Goal: Information Seeking & Learning: Learn about a topic

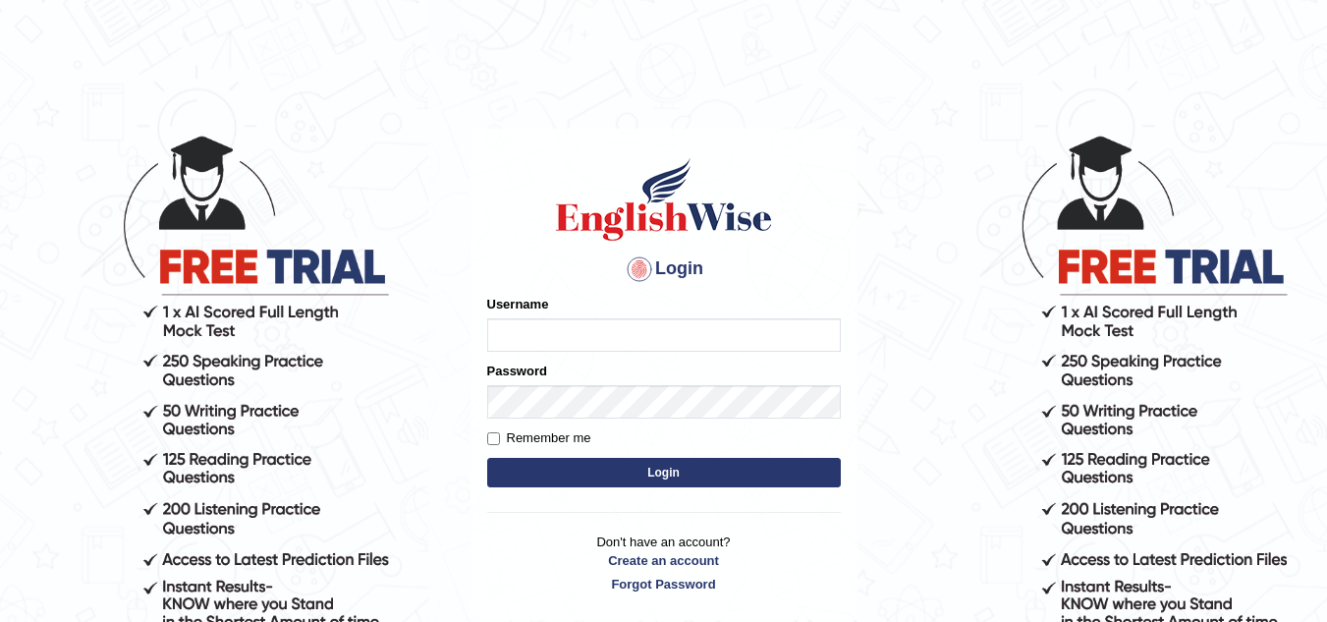
type input "Marzieh1988"
click at [604, 468] on button "Login" at bounding box center [664, 472] width 354 height 29
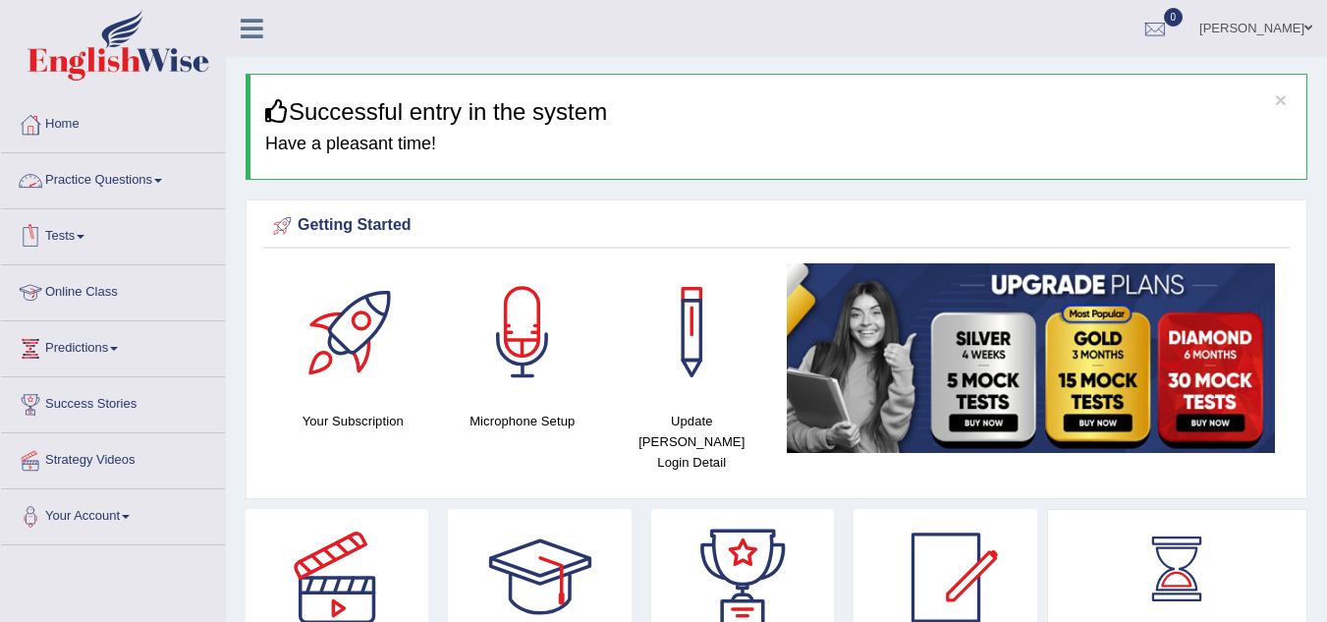
click at [153, 178] on link "Practice Questions" at bounding box center [113, 177] width 224 height 49
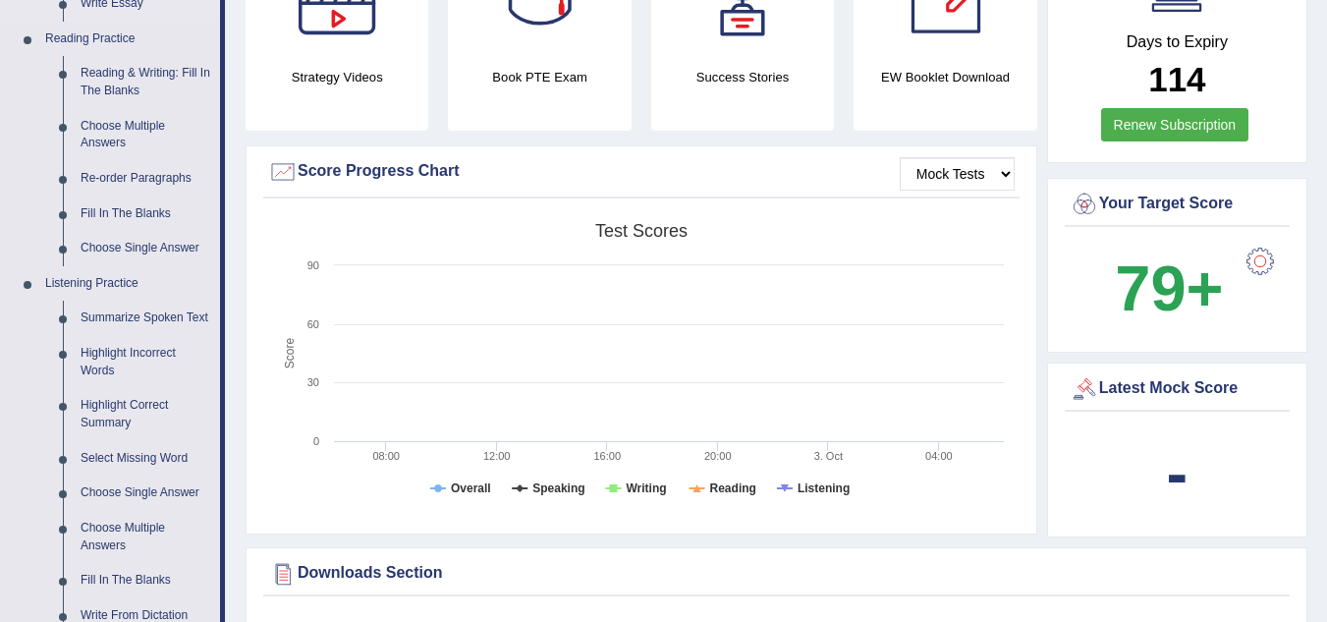
scroll to position [491, 0]
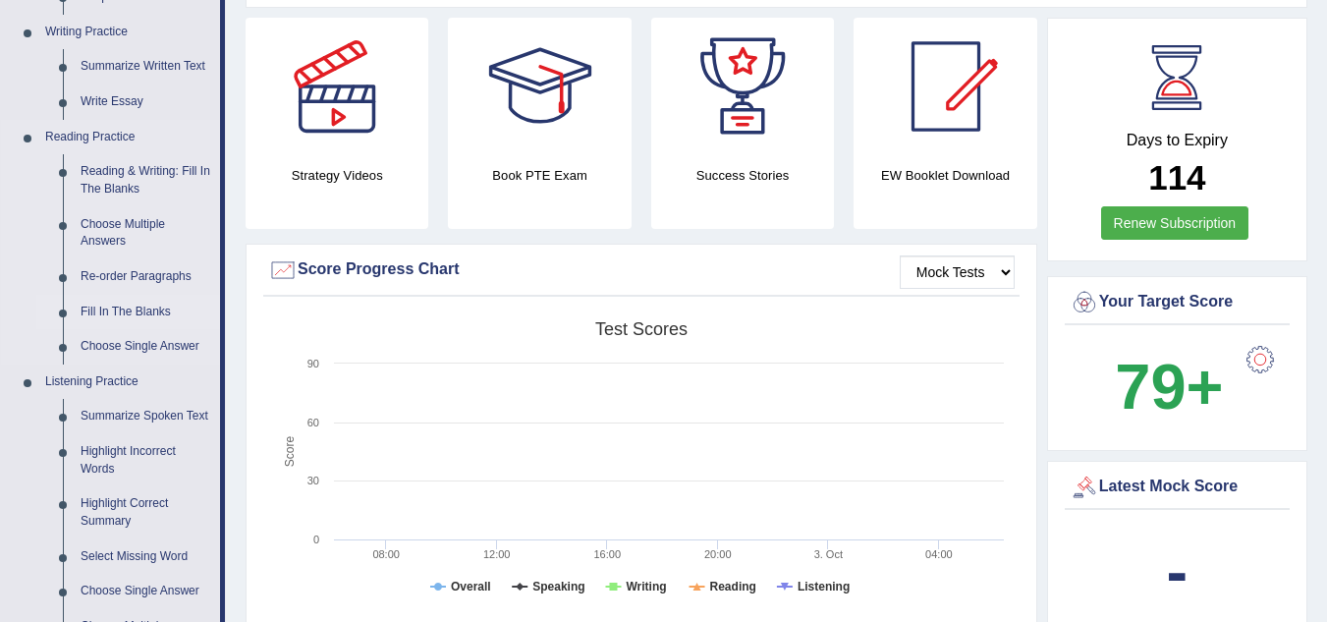
click at [152, 307] on link "Fill In The Blanks" at bounding box center [146, 312] width 148 height 35
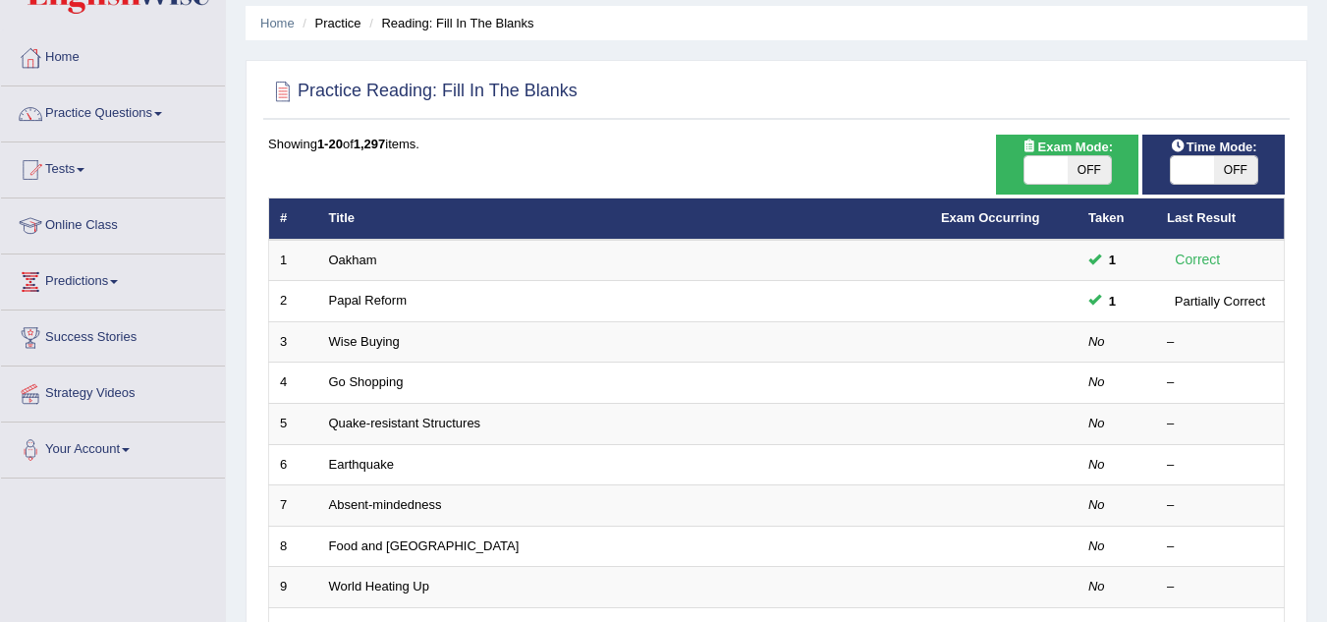
scroll to position [196, 0]
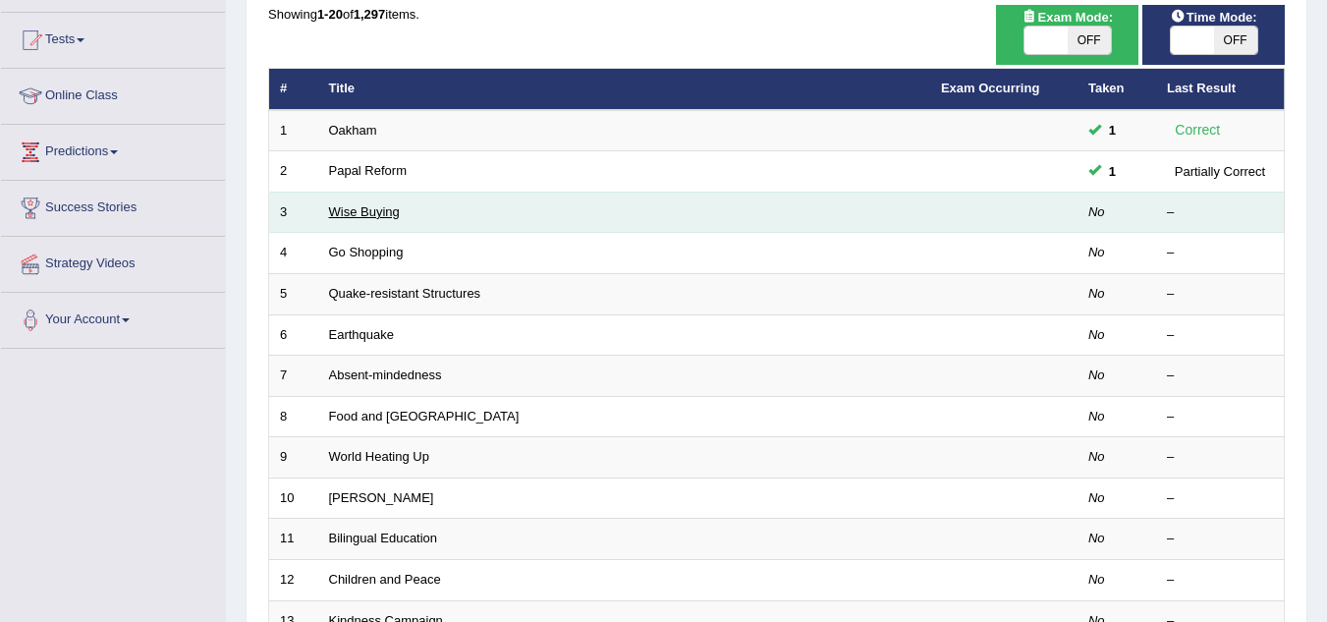
click at [379, 213] on link "Wise Buying" at bounding box center [364, 211] width 71 height 15
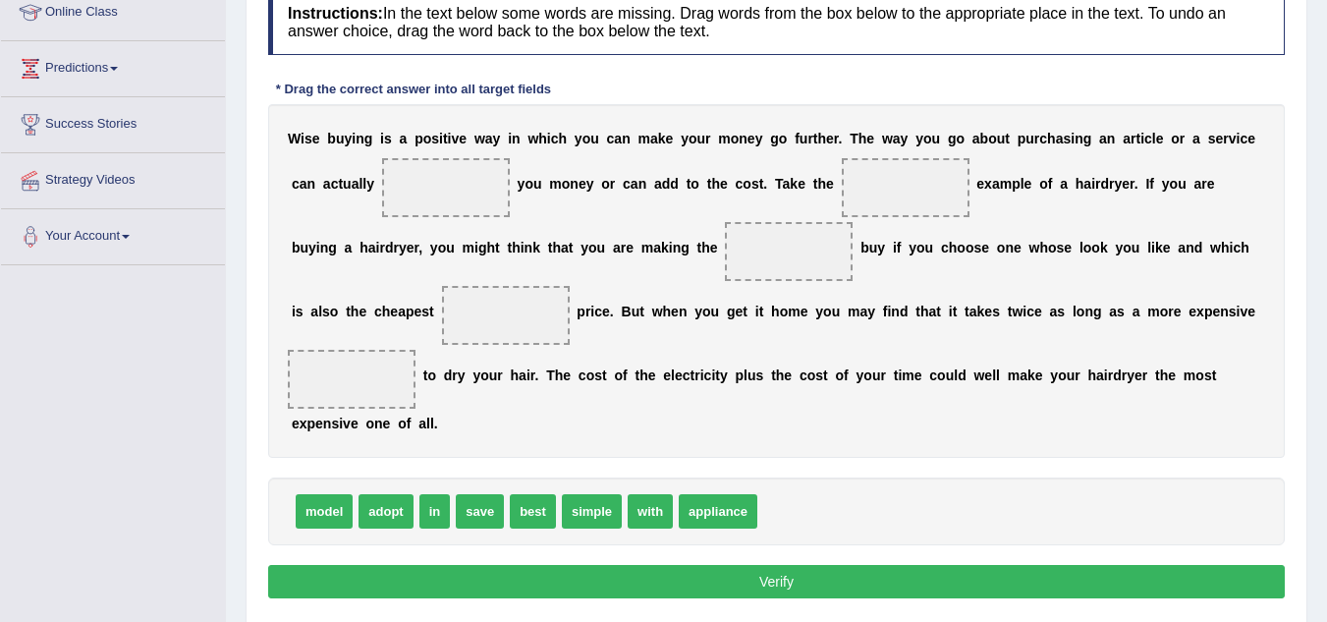
scroll to position [410, 0]
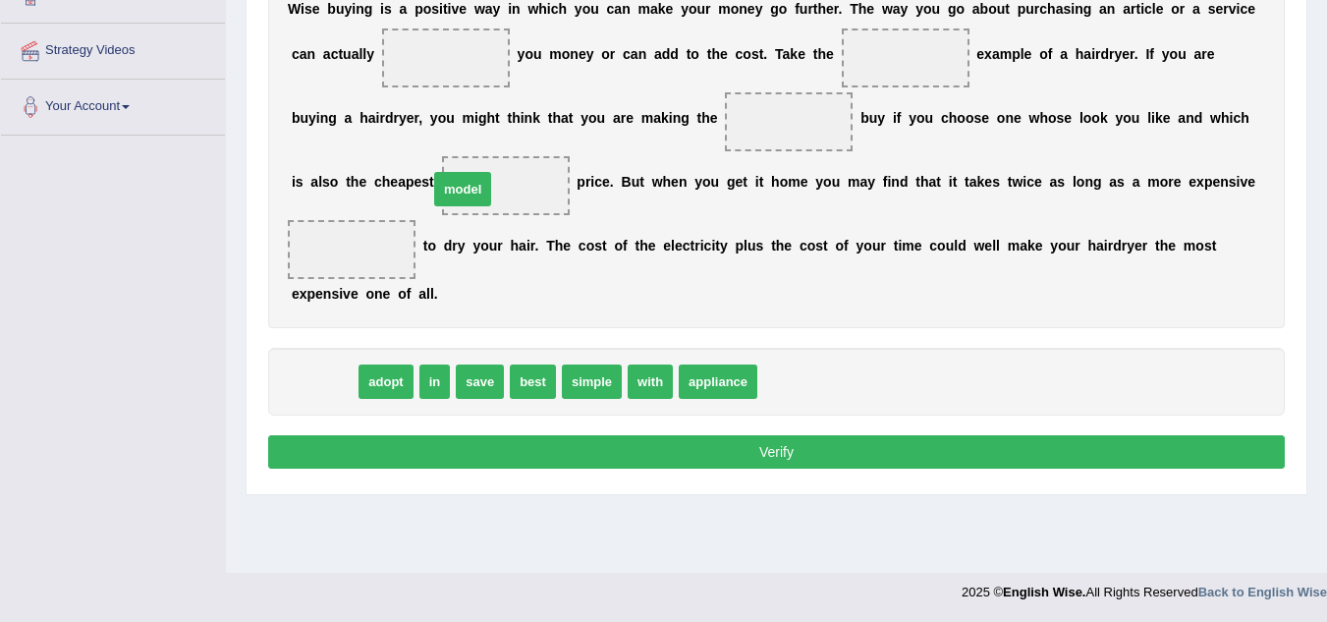
drag, startPoint x: 333, startPoint y: 379, endPoint x: 472, endPoint y: 186, distance: 238.5
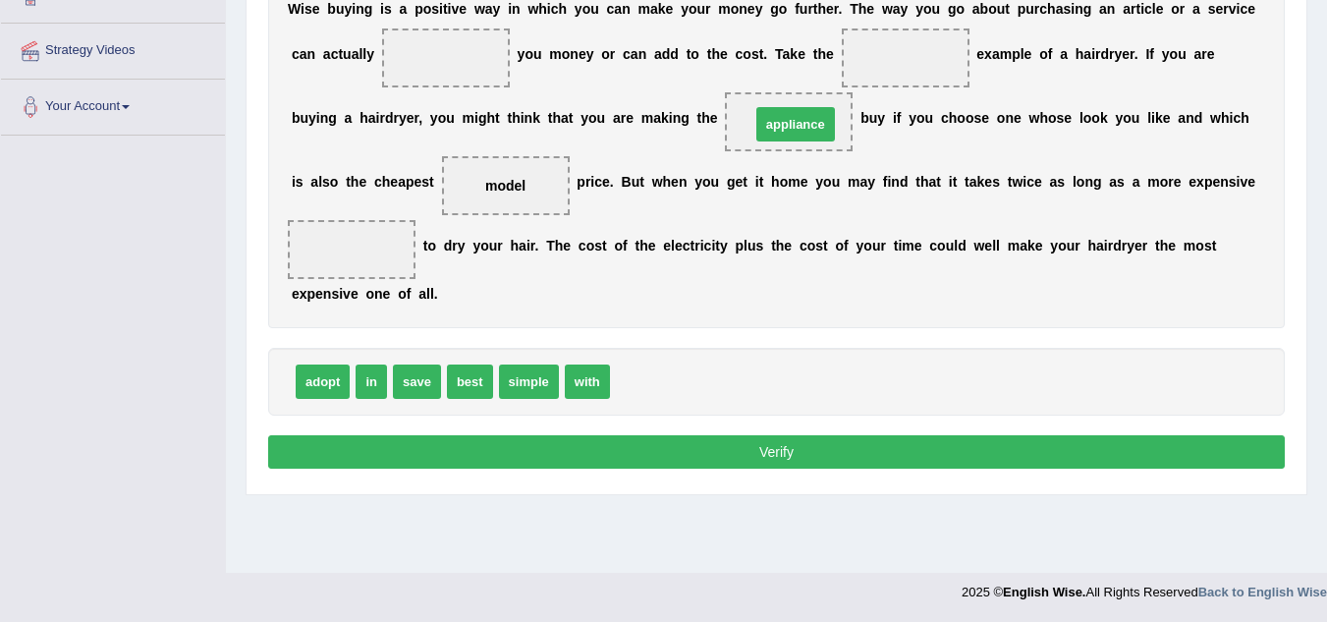
drag, startPoint x: 671, startPoint y: 386, endPoint x: 811, endPoint y: 129, distance: 293.2
click at [857, 449] on button "Verify" at bounding box center [776, 451] width 1017 height 33
drag, startPoint x: 509, startPoint y: 182, endPoint x: 745, endPoint y: 369, distance: 301.3
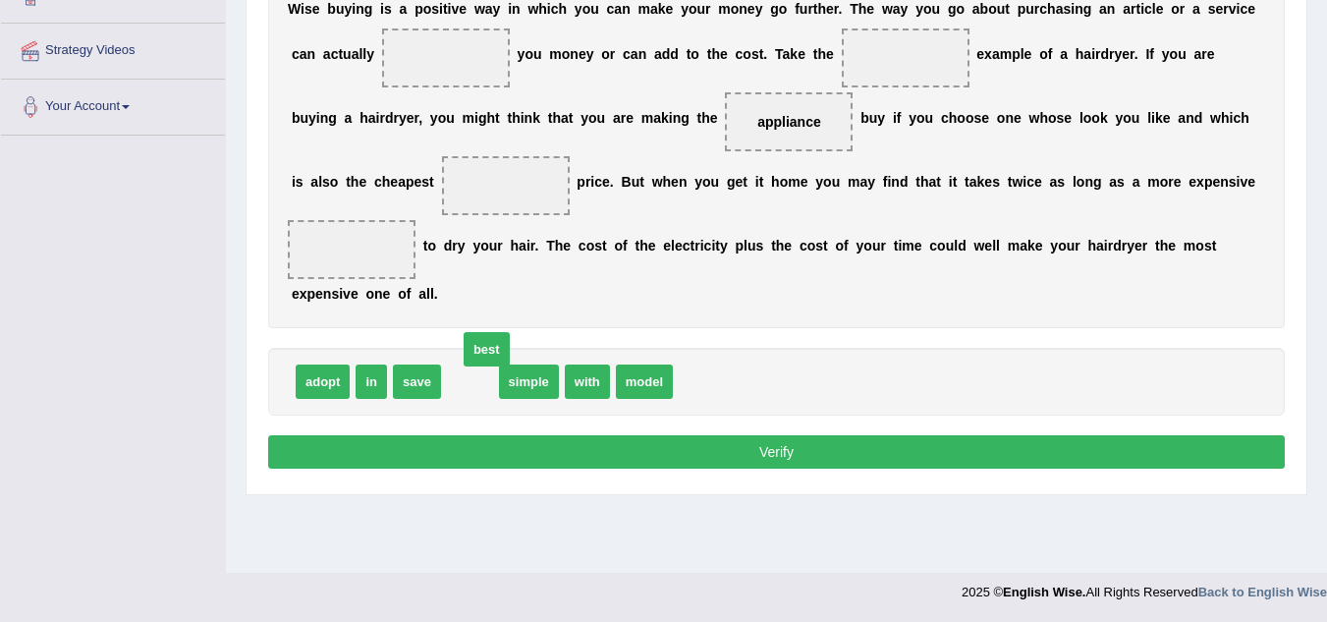
drag, startPoint x: 465, startPoint y: 381, endPoint x: 477, endPoint y: 370, distance: 16.7
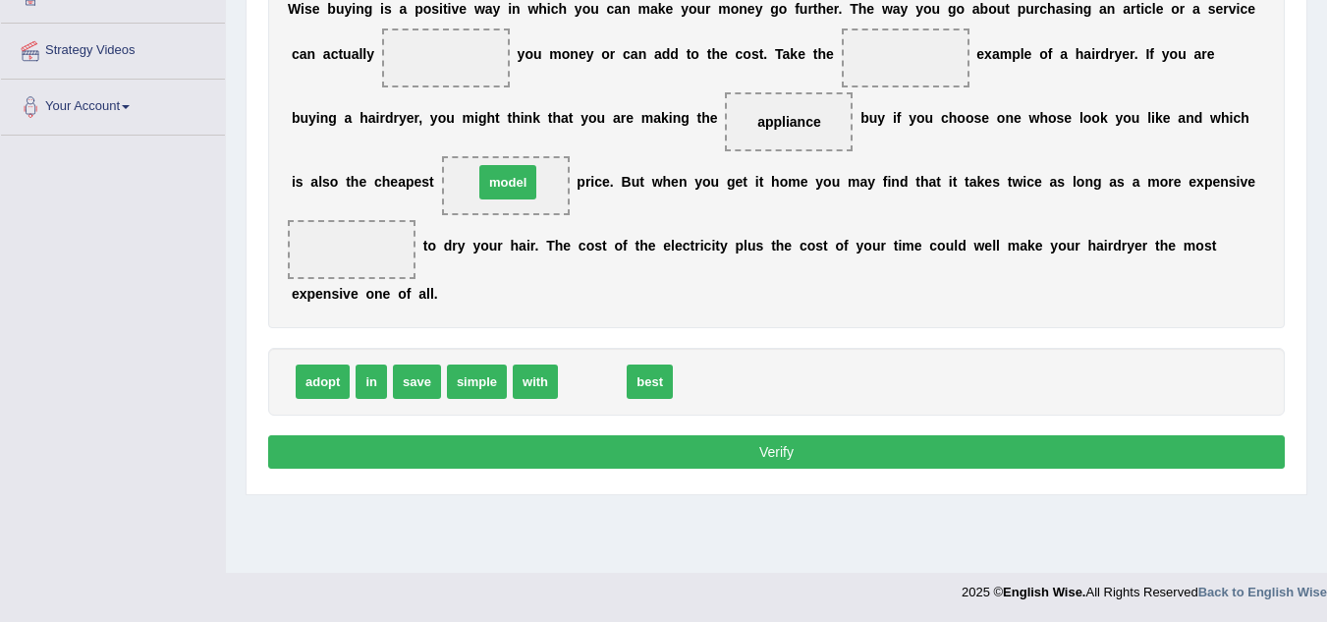
drag, startPoint x: 598, startPoint y: 382, endPoint x: 514, endPoint y: 183, distance: 216.5
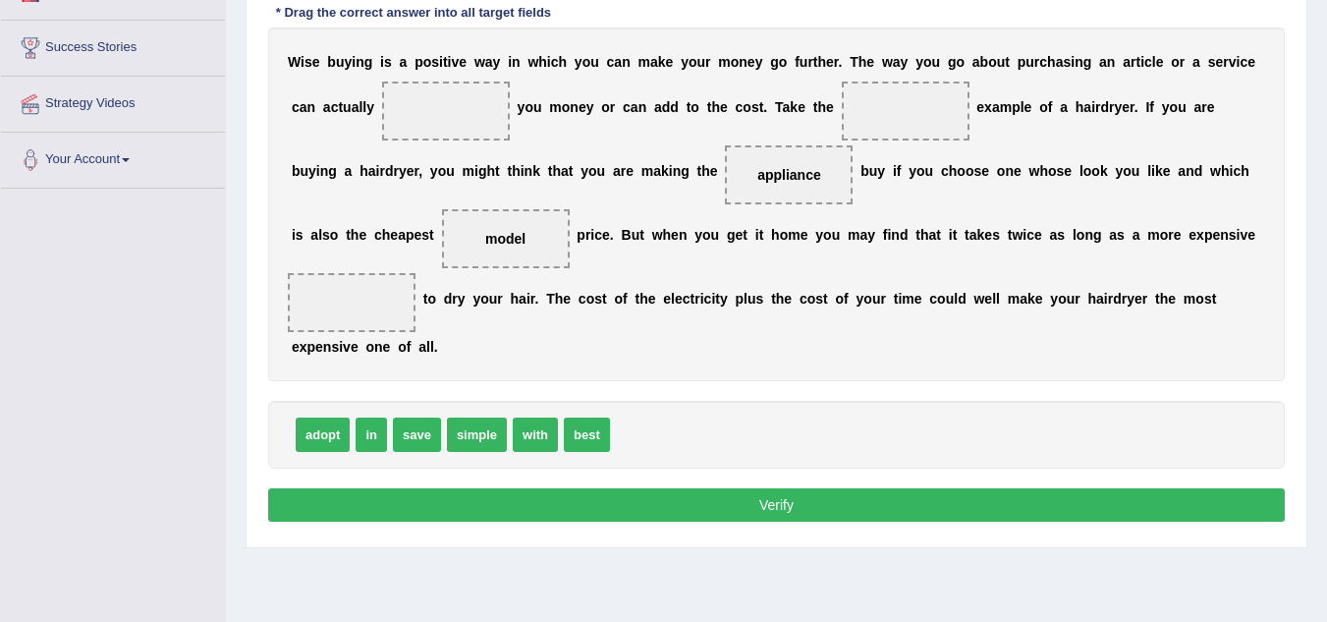
scroll to position [311, 0]
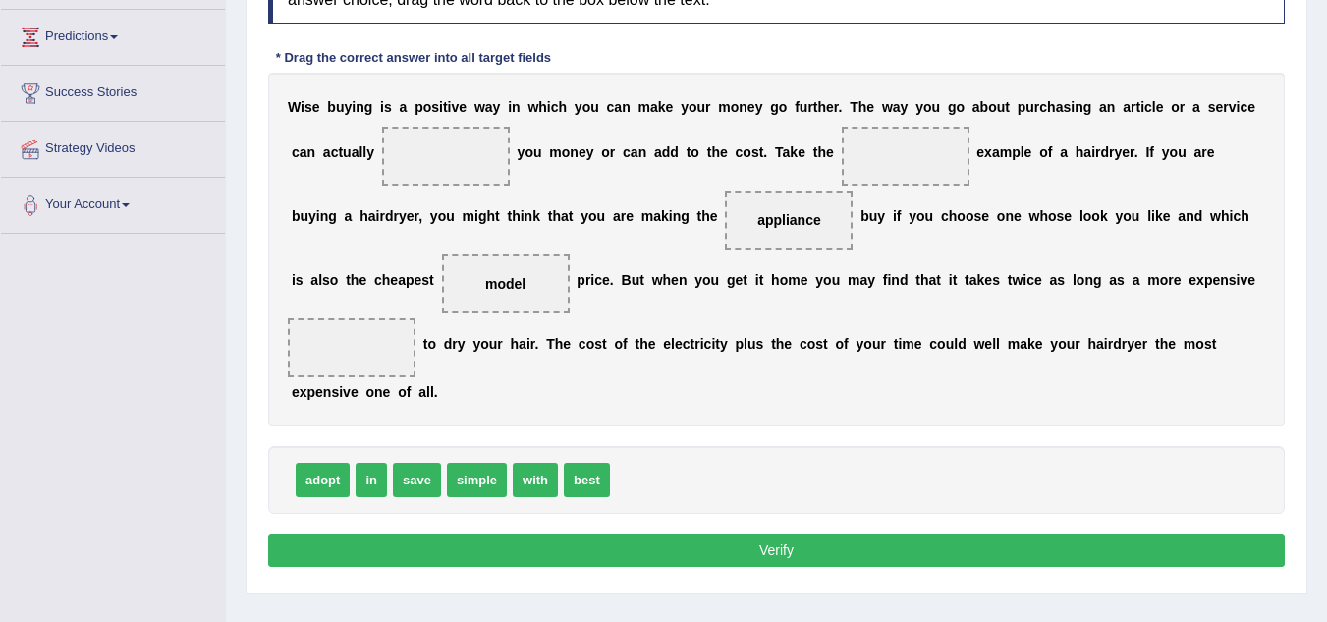
drag, startPoint x: 285, startPoint y: 106, endPoint x: 619, endPoint y: 346, distance: 411.1
click at [620, 346] on div "W i s e b u y i n g i s a p o s i t i v e w a y i n w h i c h y o u c a n m a k…" at bounding box center [776, 250] width 1017 height 354
drag, startPoint x: 580, startPoint y: 481, endPoint x: 871, endPoint y: 136, distance: 452.4
drag, startPoint x: 527, startPoint y: 478, endPoint x: 465, endPoint y: 160, distance: 324.4
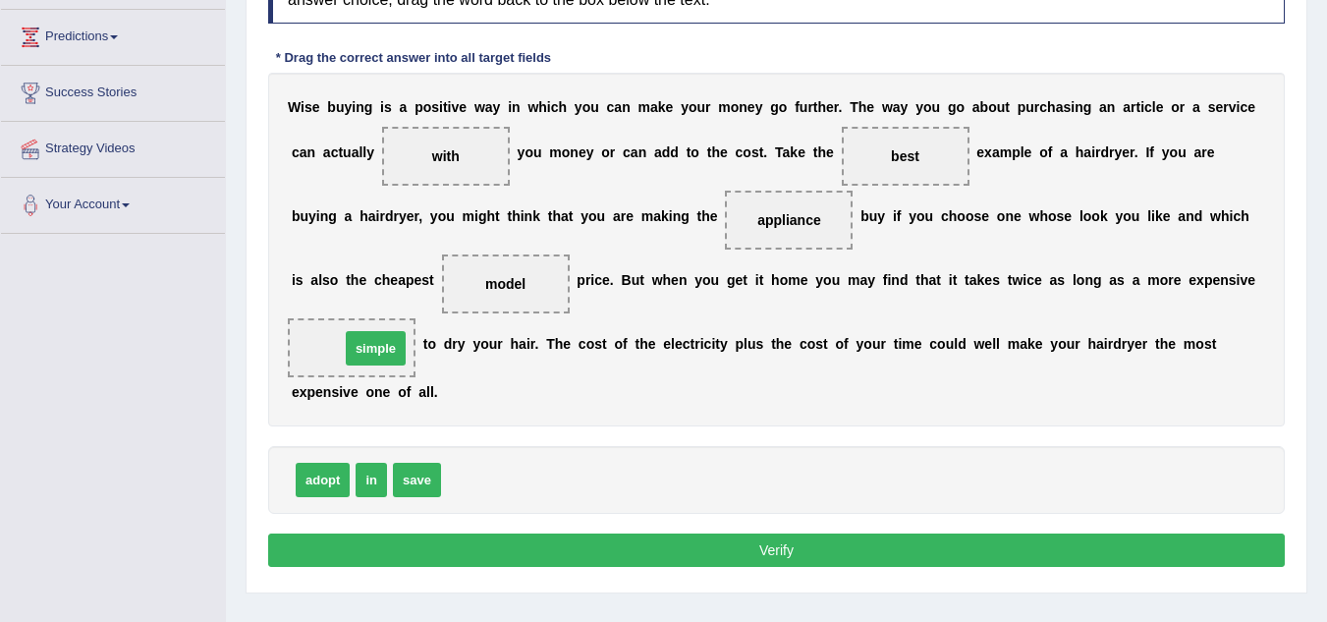
drag, startPoint x: 476, startPoint y: 476, endPoint x: 375, endPoint y: 345, distance: 166.0
click at [689, 543] on button "Verify" at bounding box center [776, 549] width 1017 height 33
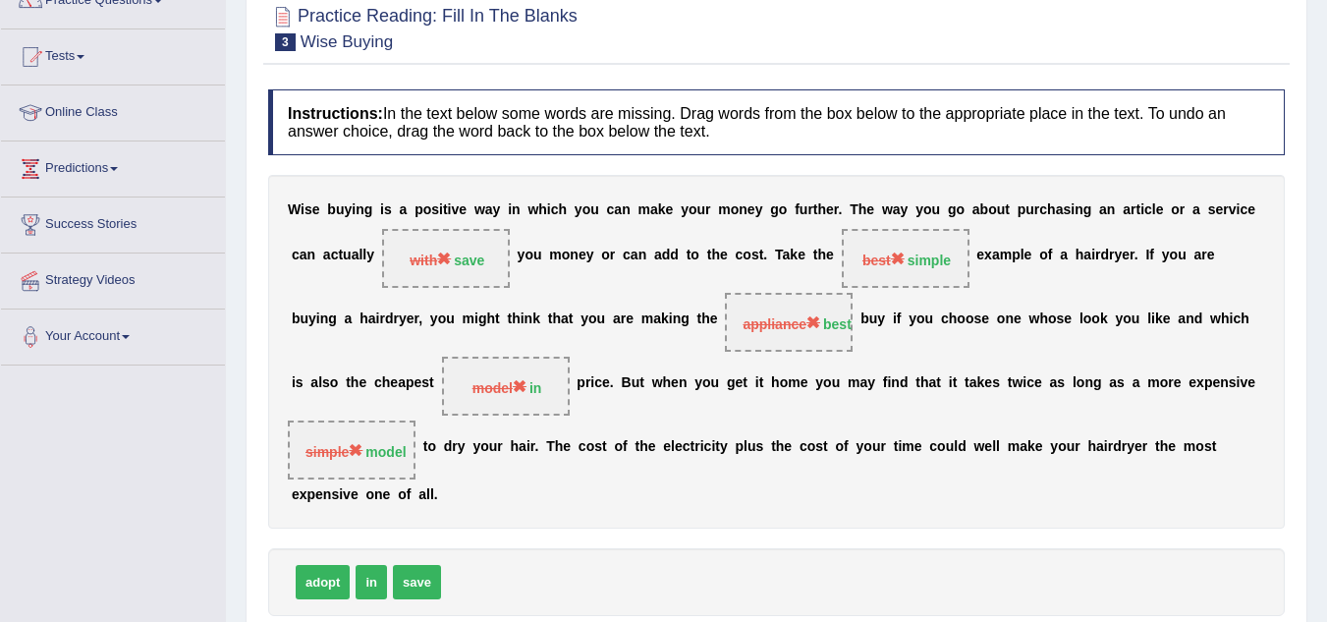
scroll to position [115, 0]
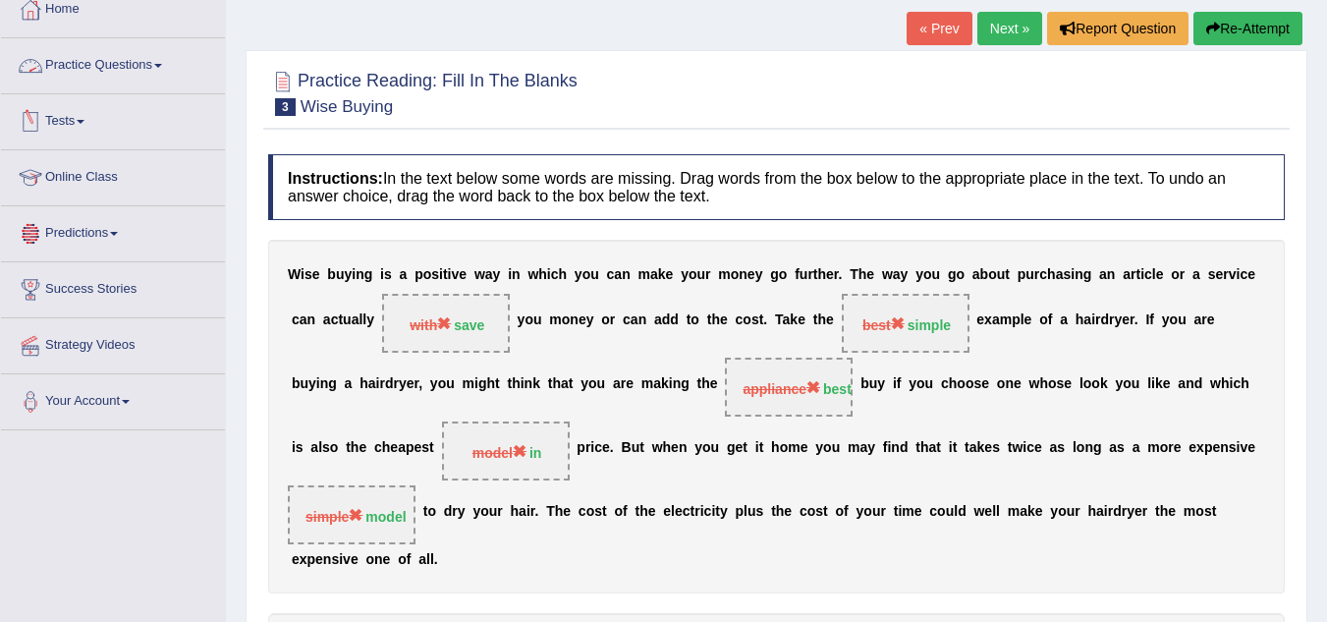
click at [140, 54] on link "Practice Questions" at bounding box center [113, 62] width 224 height 49
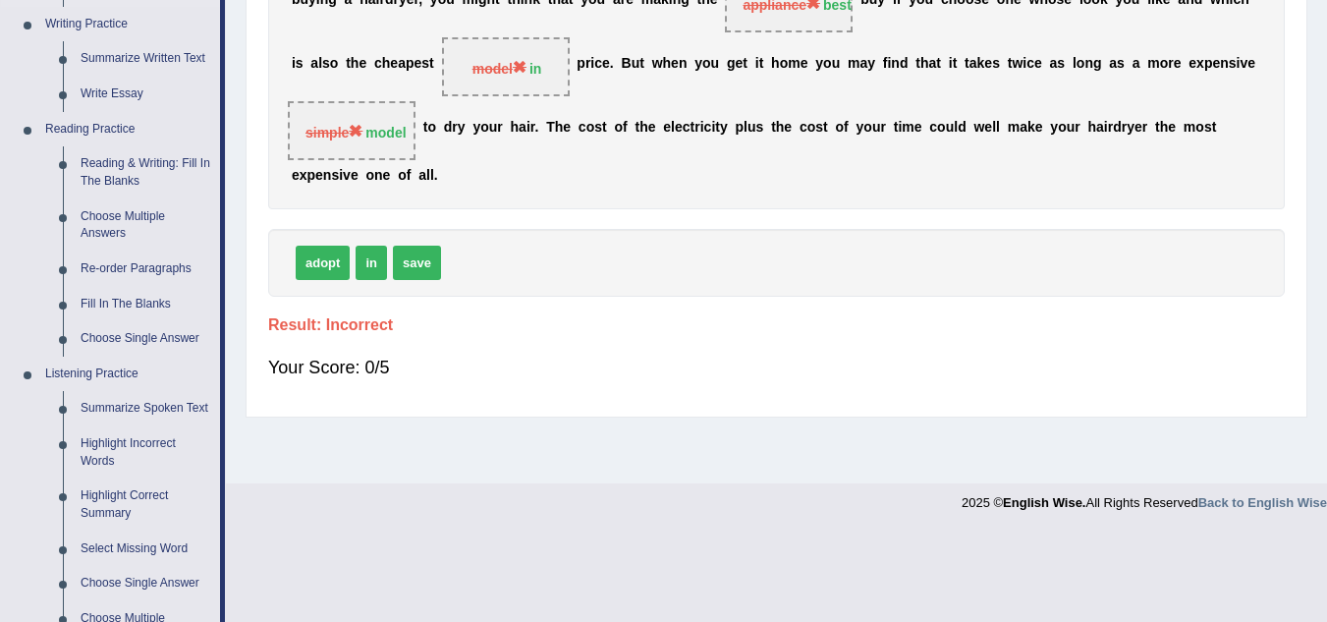
scroll to position [508, 0]
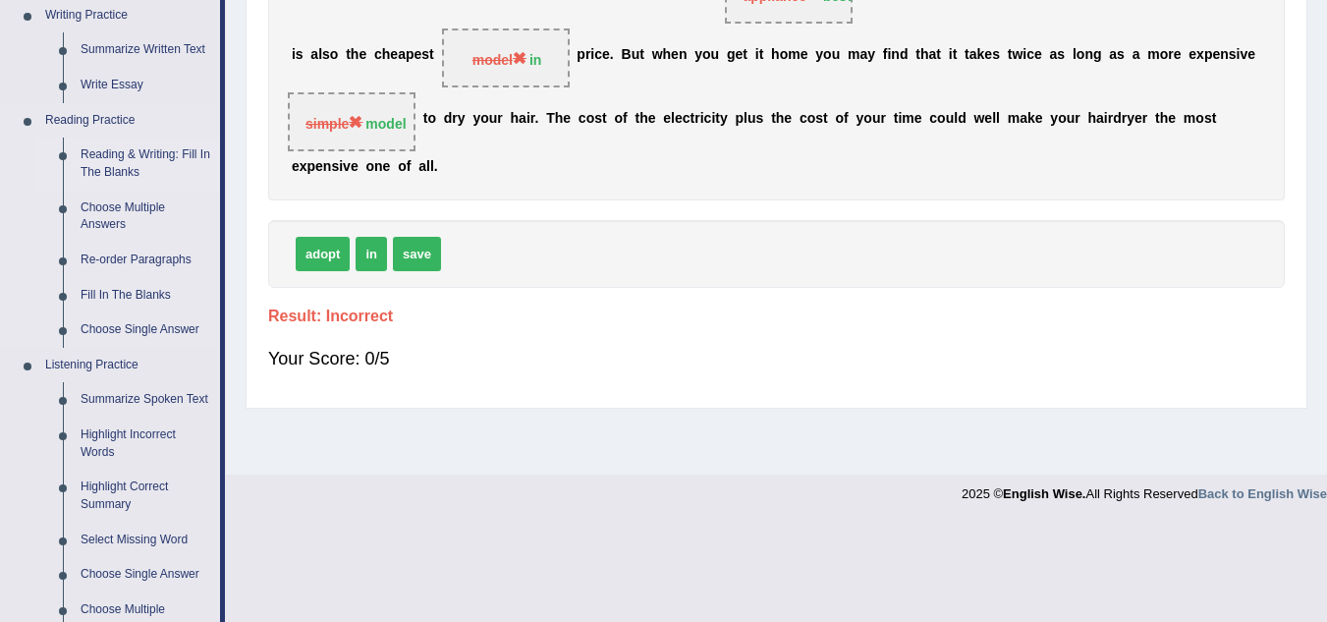
click at [139, 155] on link "Reading & Writing: Fill In The Blanks" at bounding box center [146, 164] width 148 height 52
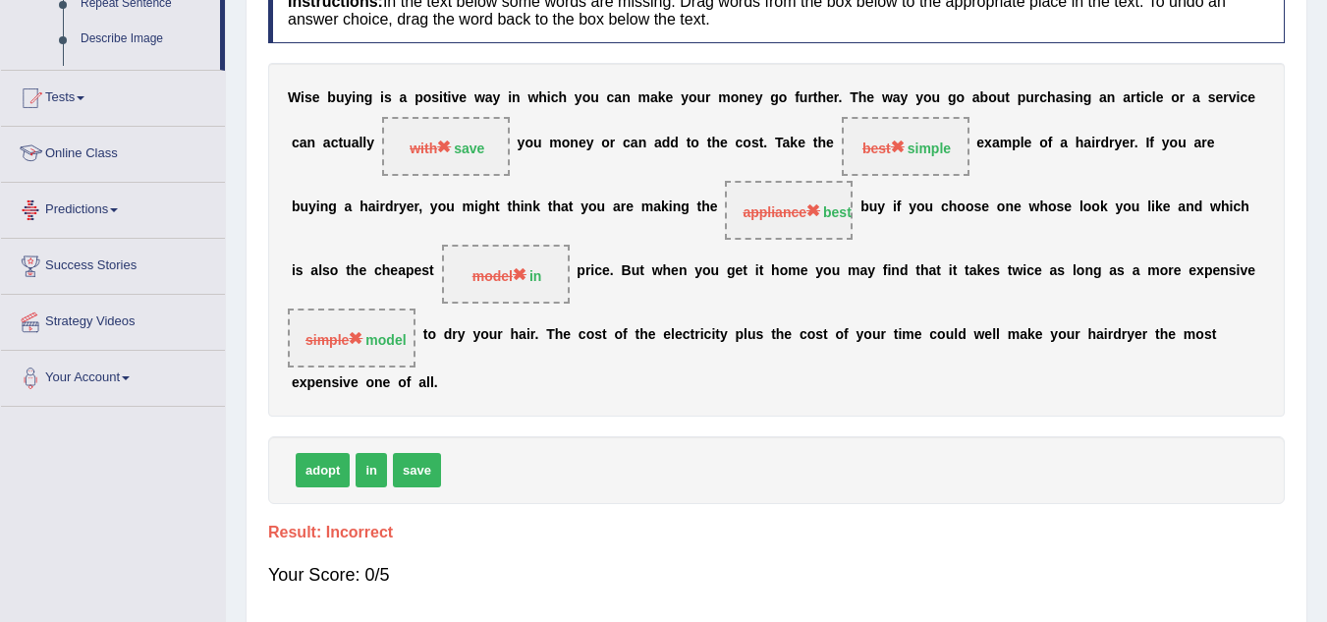
scroll to position [410, 0]
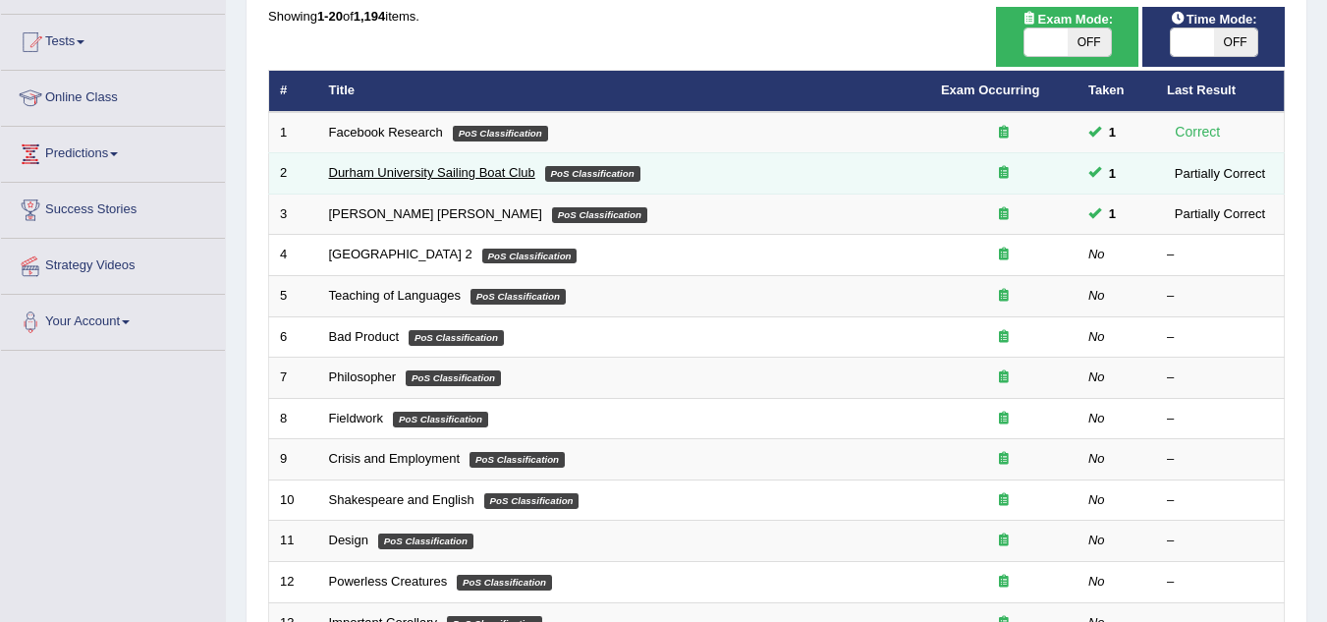
scroll to position [196, 0]
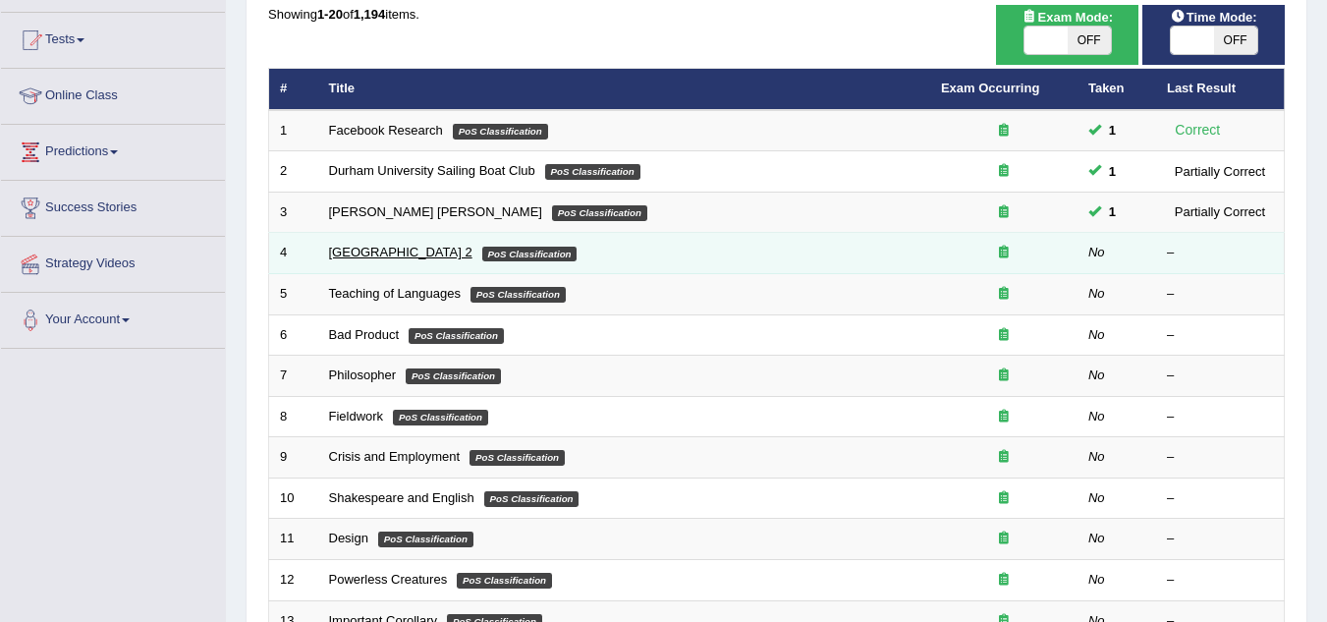
click at [394, 250] on link "[GEOGRAPHIC_DATA] 2" at bounding box center [400, 252] width 143 height 15
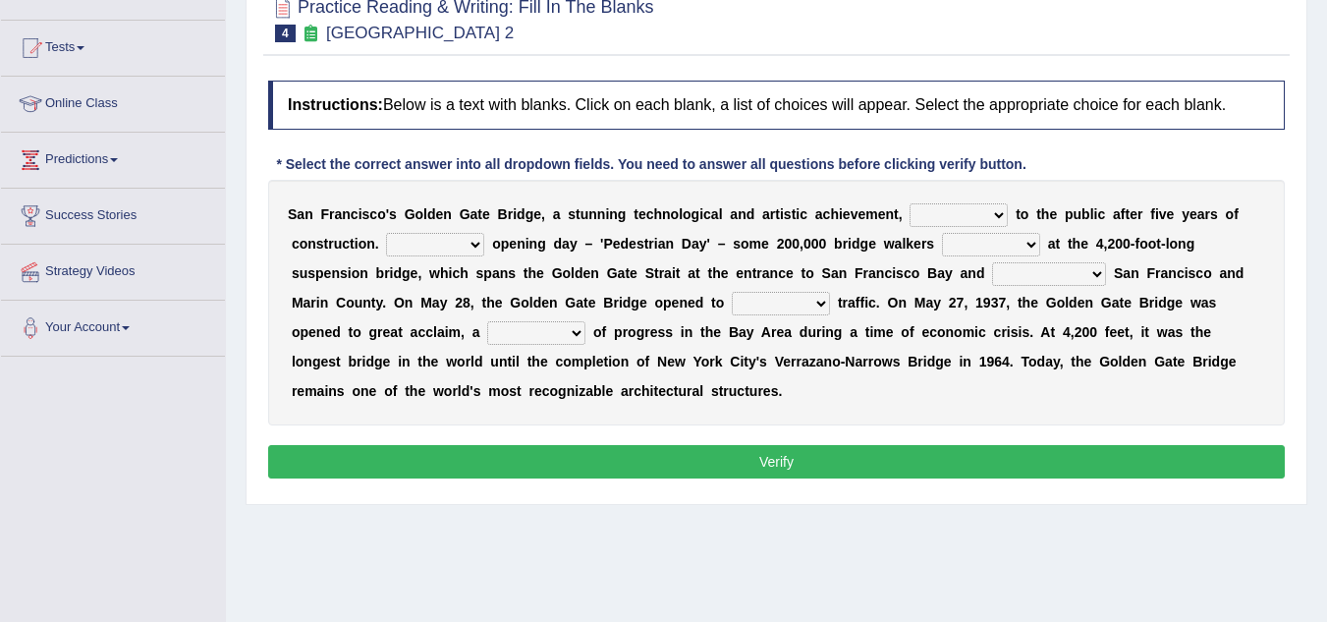
scroll to position [196, 0]
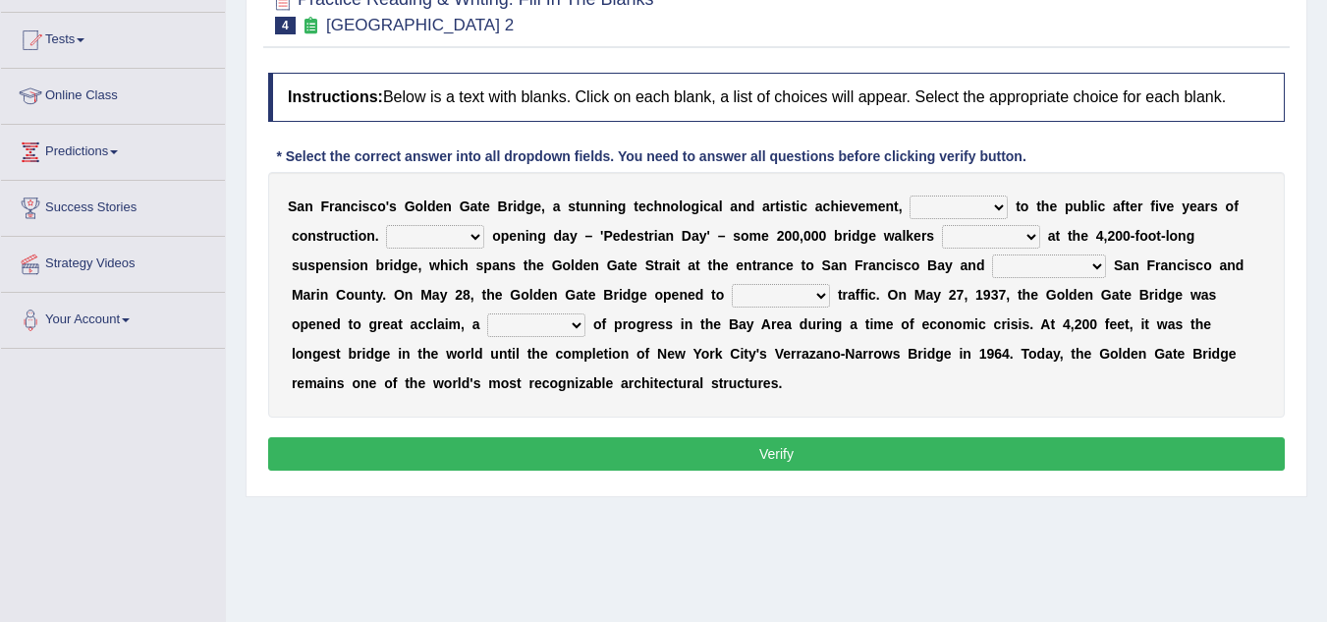
click at [950, 207] on select "opens closes appears equals" at bounding box center [959, 207] width 98 height 24
click at [942, 203] on select "opens closes appears equals" at bounding box center [959, 207] width 98 height 24
select select "opens"
click at [910, 195] on select "opens closes appears equals" at bounding box center [959, 207] width 98 height 24
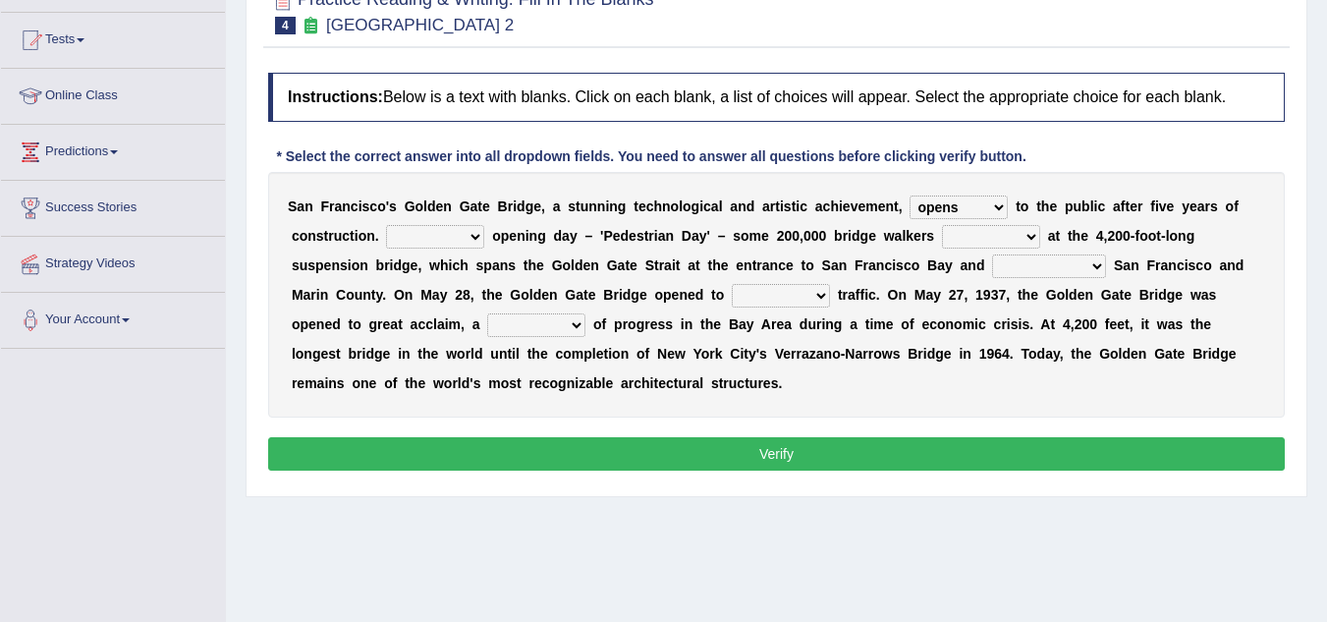
click at [972, 195] on select "opens closes appears equals" at bounding box center [959, 207] width 98 height 24
click at [930, 216] on select "opens closes appears equals" at bounding box center [959, 207] width 98 height 24
click at [457, 241] on select "On During Since When" at bounding box center [435, 237] width 98 height 24
select select "During"
click at [386, 225] on select "On During Since When" at bounding box center [435, 237] width 98 height 24
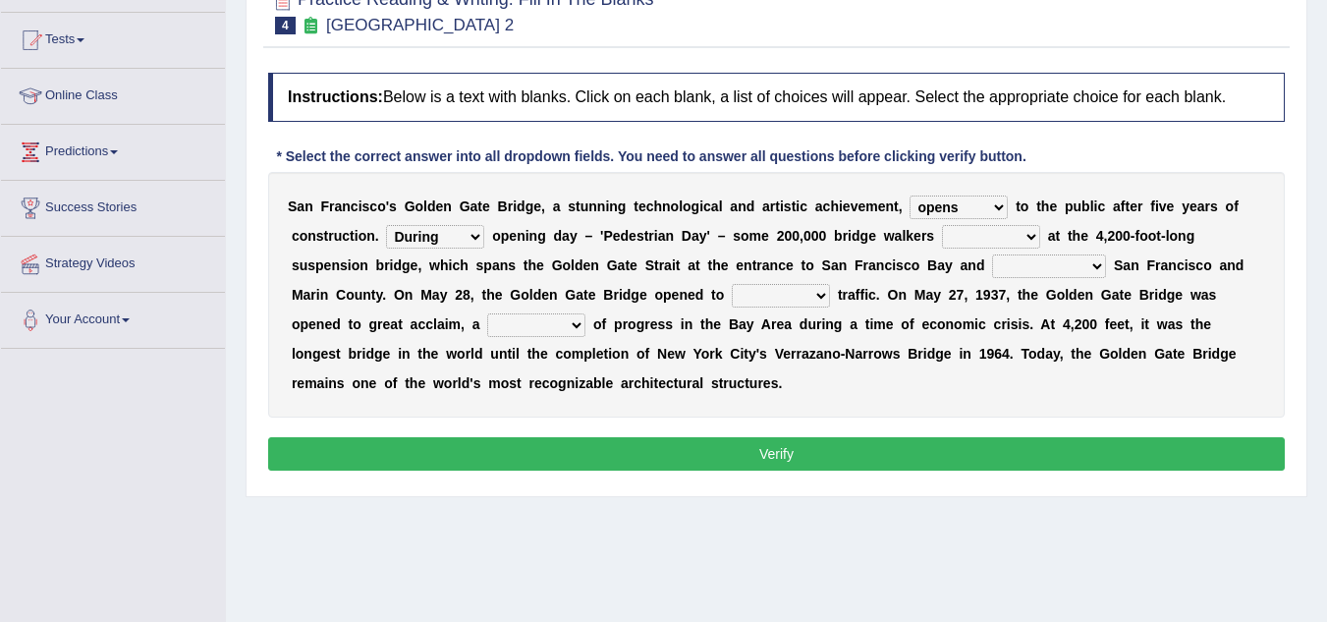
click at [987, 245] on select "stationed looked marveled laughed" at bounding box center [991, 237] width 98 height 24
select select "looked"
click at [942, 225] on select "stationed looked marveled laughed" at bounding box center [991, 237] width 98 height 24
click at [958, 204] on select "opens closes appears equals" at bounding box center [959, 207] width 98 height 24
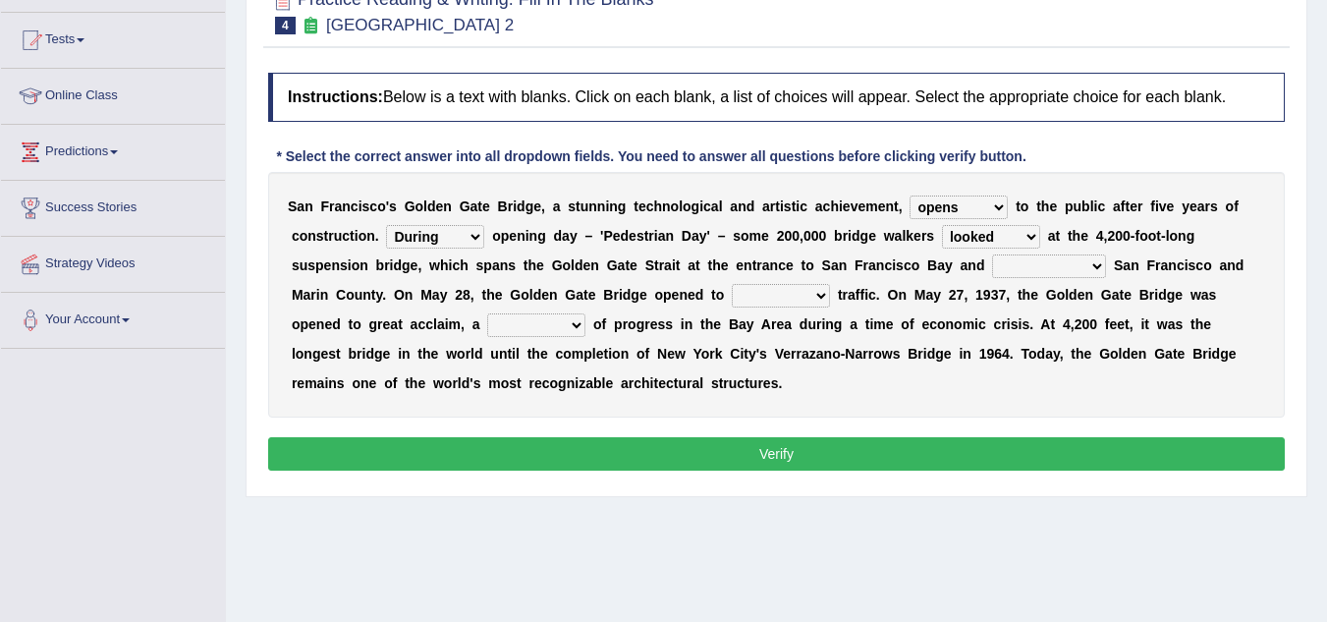
click at [1053, 264] on select "separates connects channels differentiates" at bounding box center [1049, 266] width 114 height 24
select select "channels"
click at [992, 254] on select "separates connects channels differentiates" at bounding box center [1049, 266] width 114 height 24
click at [778, 298] on select "aquatic vehicular airborne watertight" at bounding box center [781, 296] width 98 height 24
select select "vehicular"
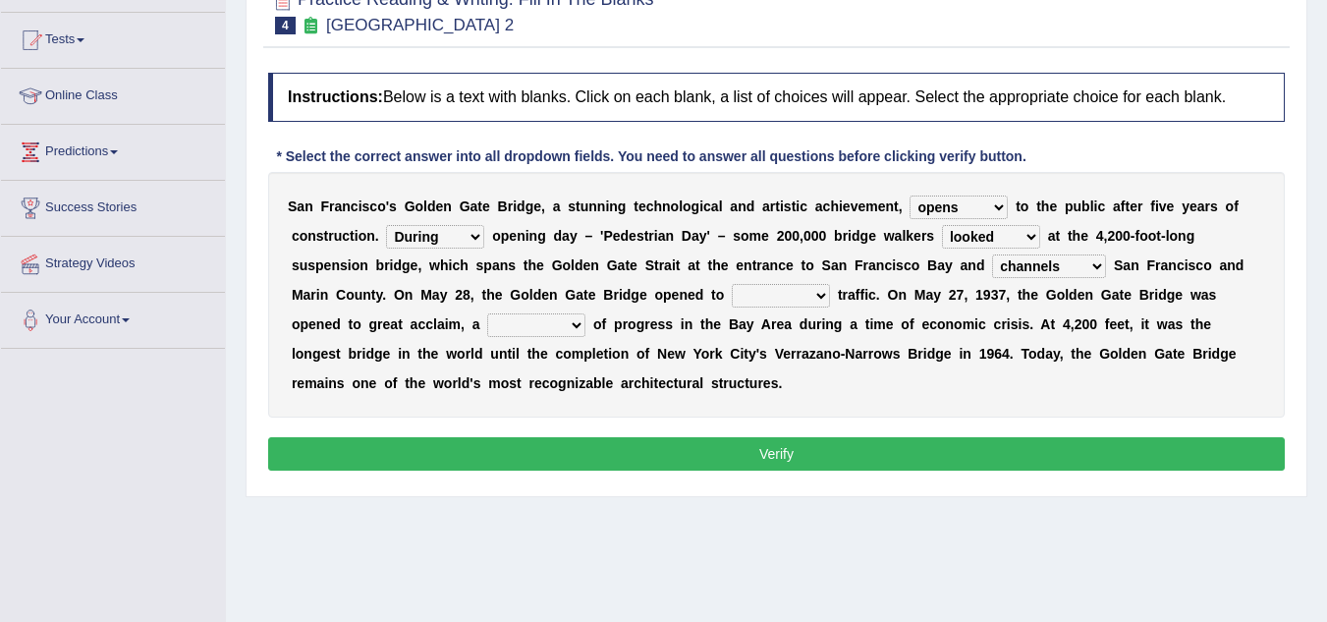
click at [732, 284] on select "aquatic vehicular airborne watertight" at bounding box center [781, 296] width 98 height 24
click at [778, 298] on select "aquatic vehicular airborne watertight" at bounding box center [781, 296] width 98 height 24
click at [778, 297] on select "aquatic vehicular airborne watertight" at bounding box center [781, 296] width 98 height 24
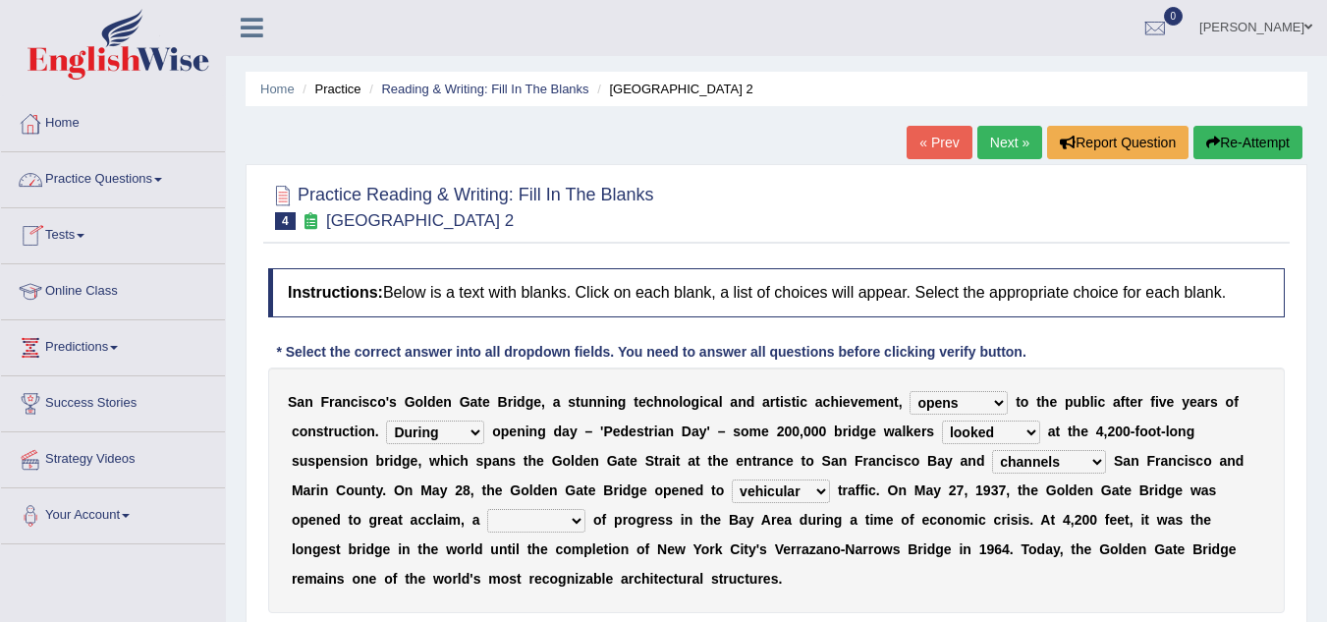
scroll to position [0, 0]
click at [165, 179] on link "Practice Questions" at bounding box center [113, 177] width 224 height 49
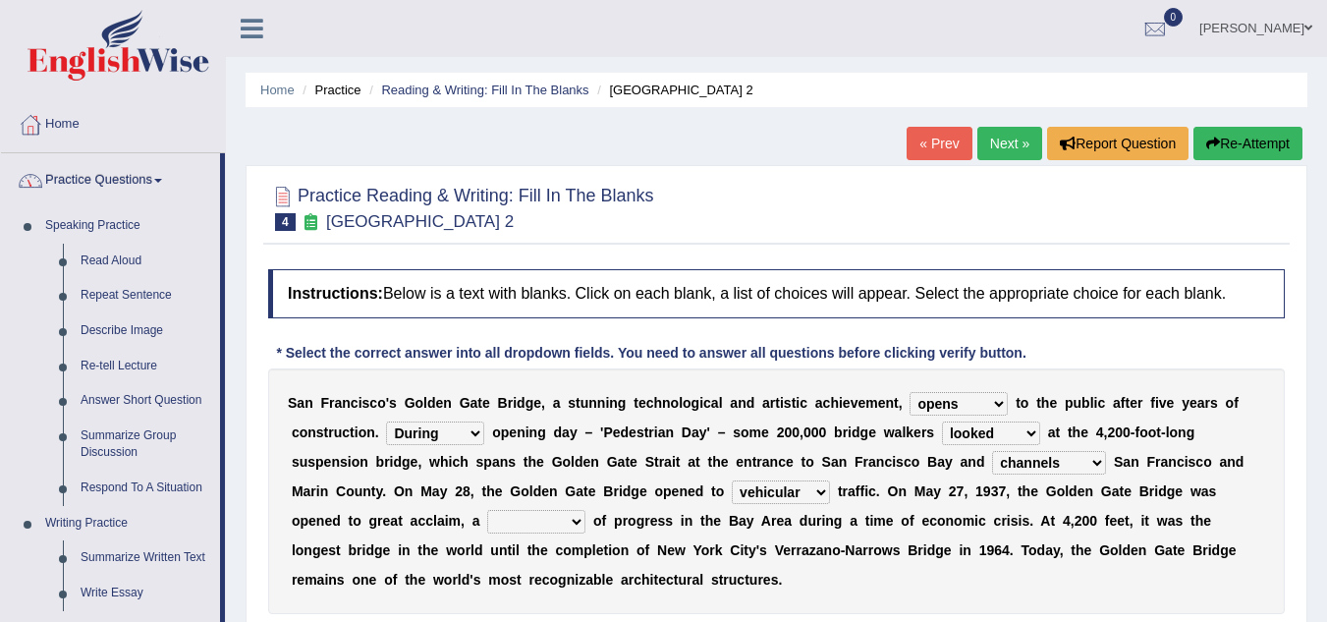
click at [162, 179] on span at bounding box center [158, 181] width 8 height 4
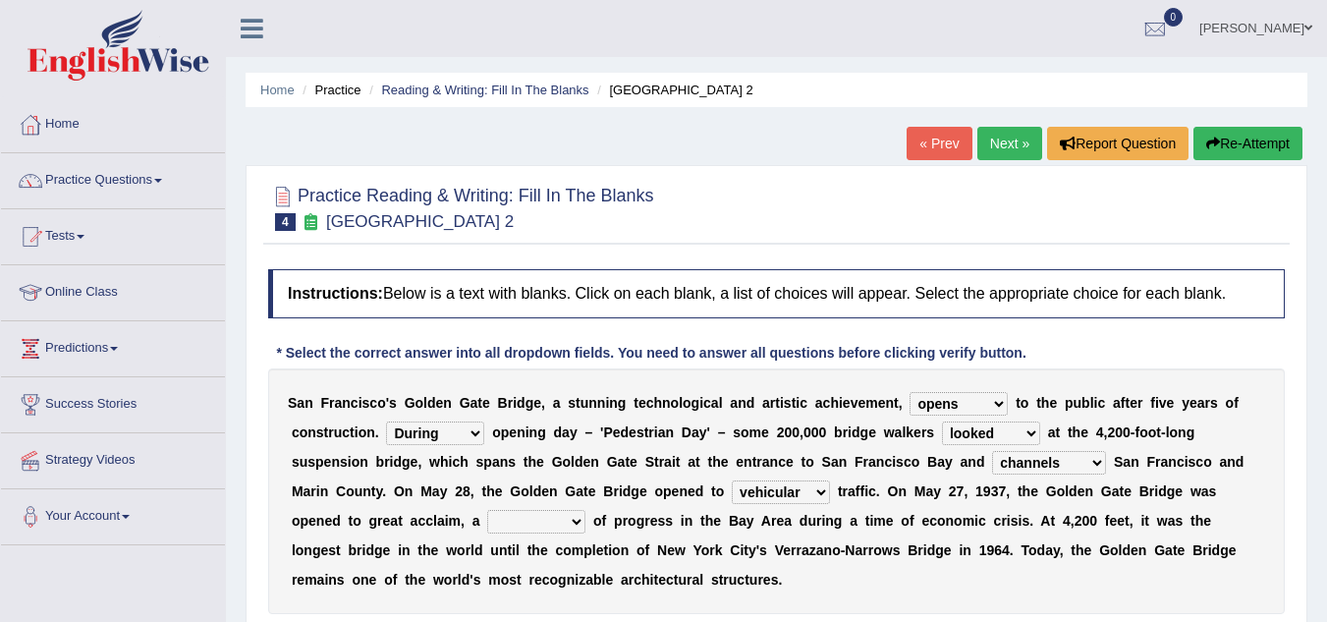
click at [162, 179] on span at bounding box center [158, 181] width 8 height 4
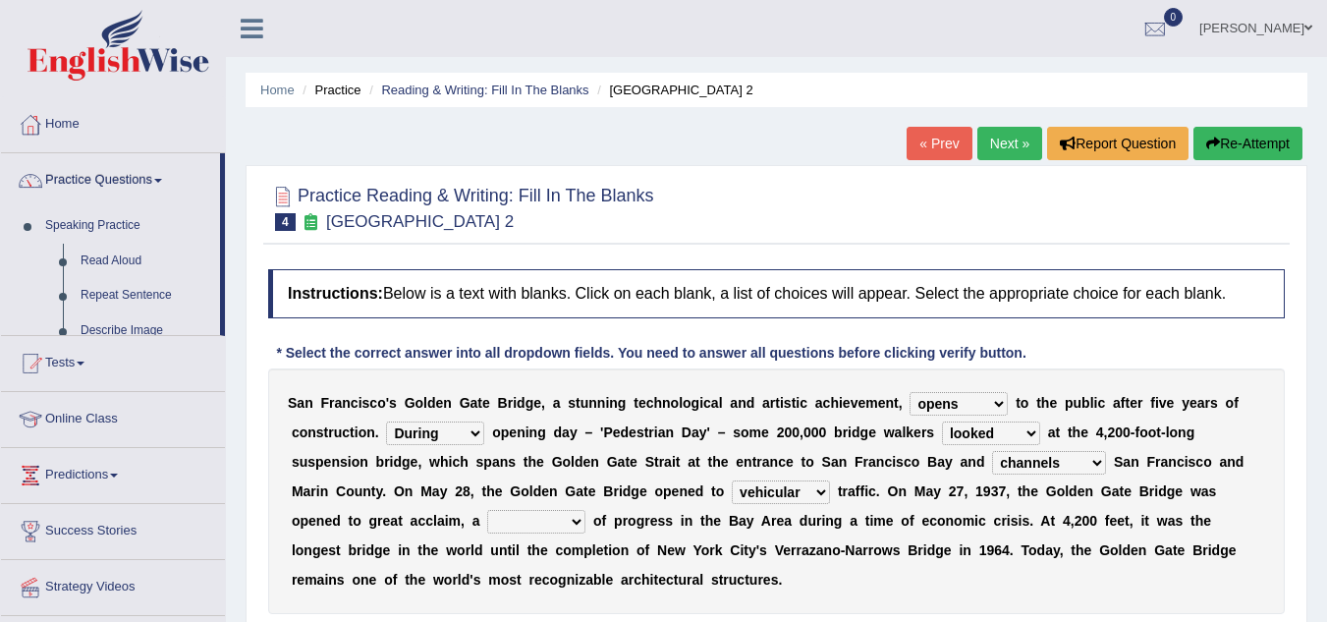
click at [162, 179] on span at bounding box center [158, 181] width 8 height 4
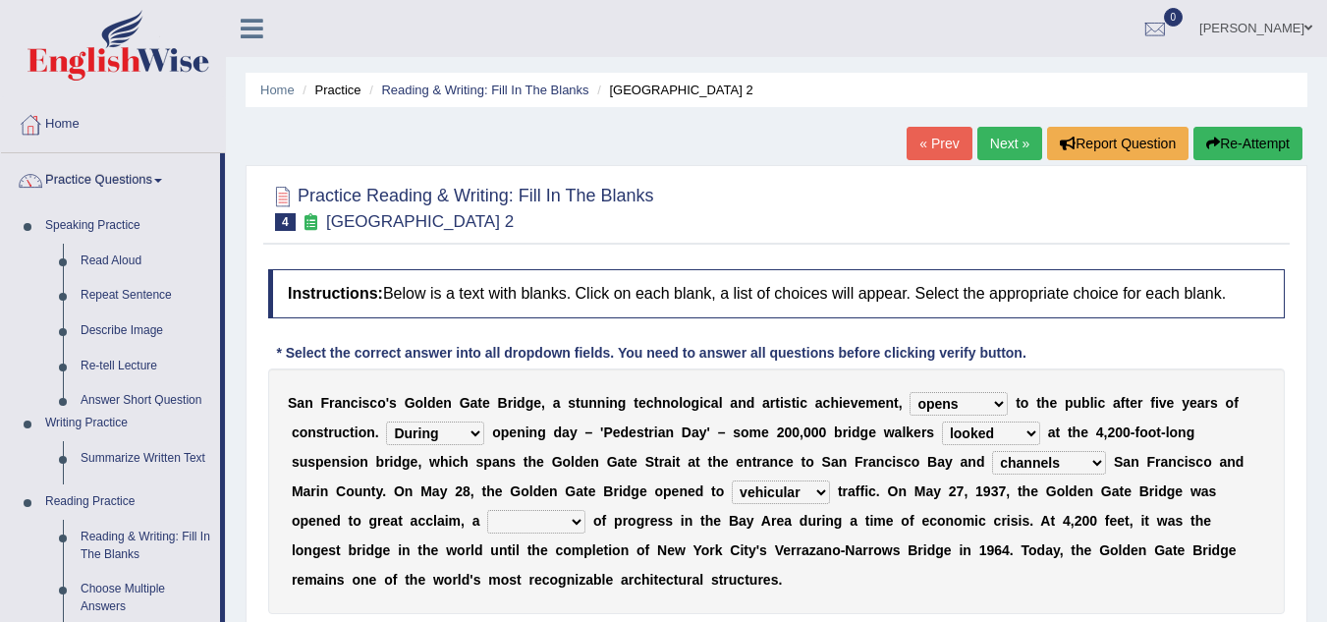
click at [162, 179] on span at bounding box center [158, 181] width 8 height 4
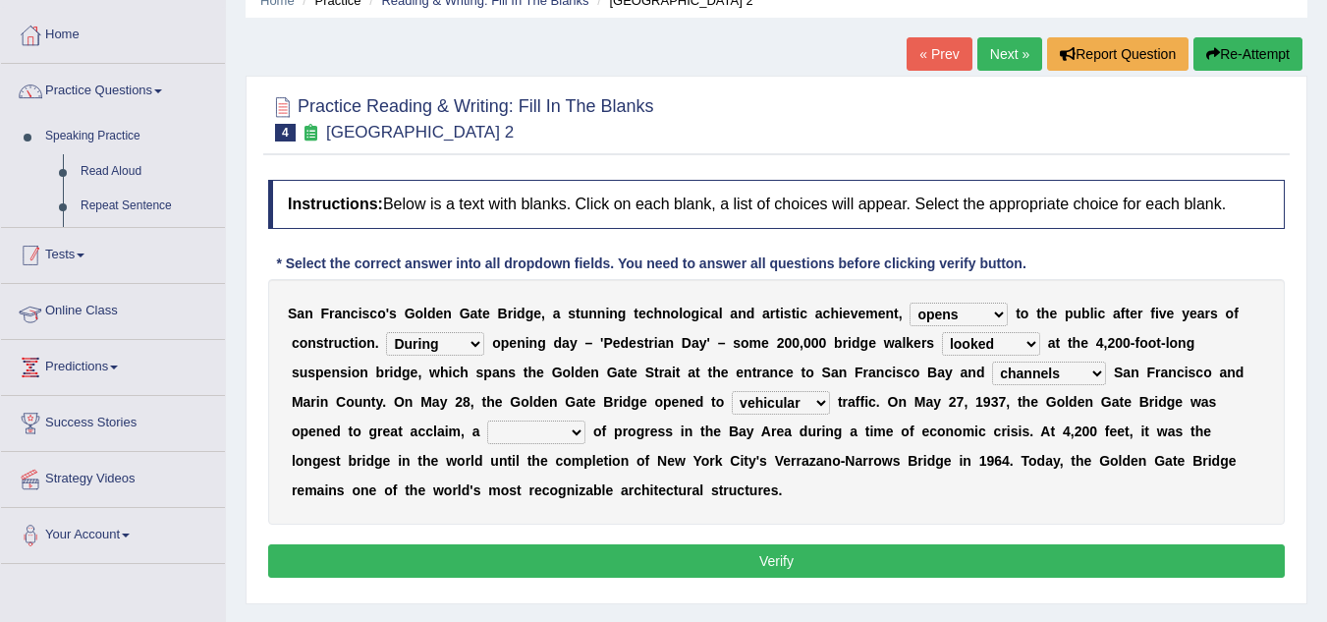
scroll to position [196, 0]
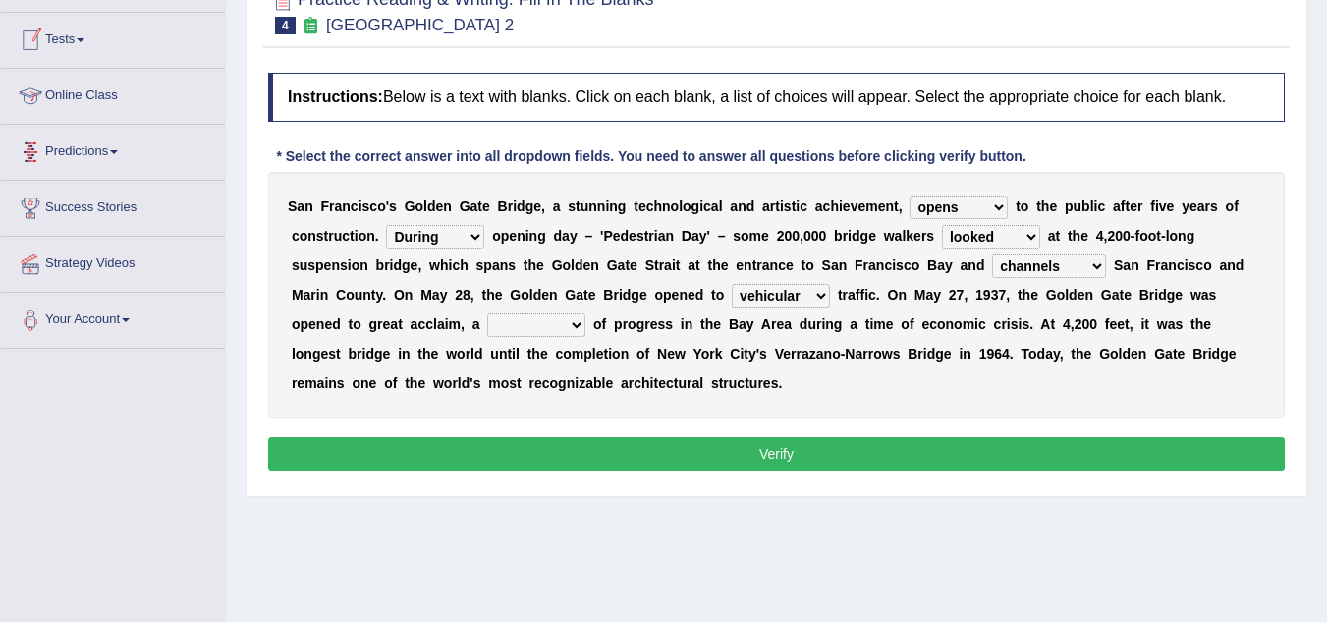
click at [164, 178] on li "Predictions Latest Predictions" at bounding box center [113, 153] width 224 height 56
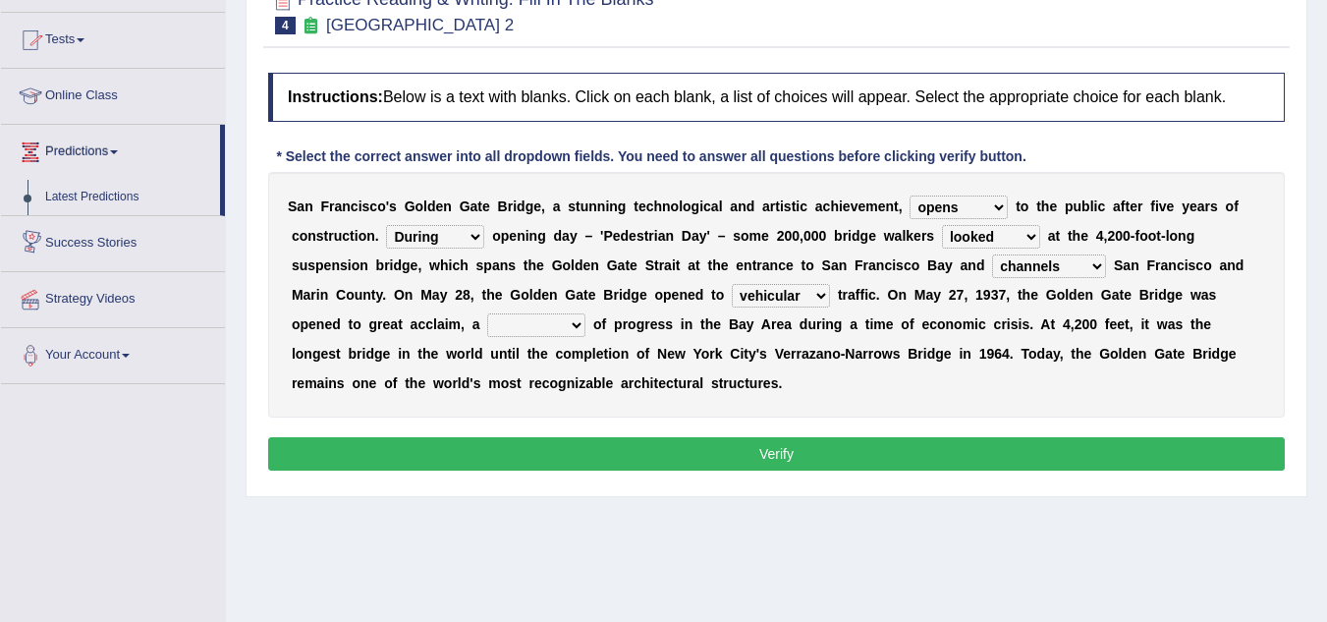
click at [168, 176] on li "Predictions Latest Predictions" at bounding box center [113, 170] width 224 height 91
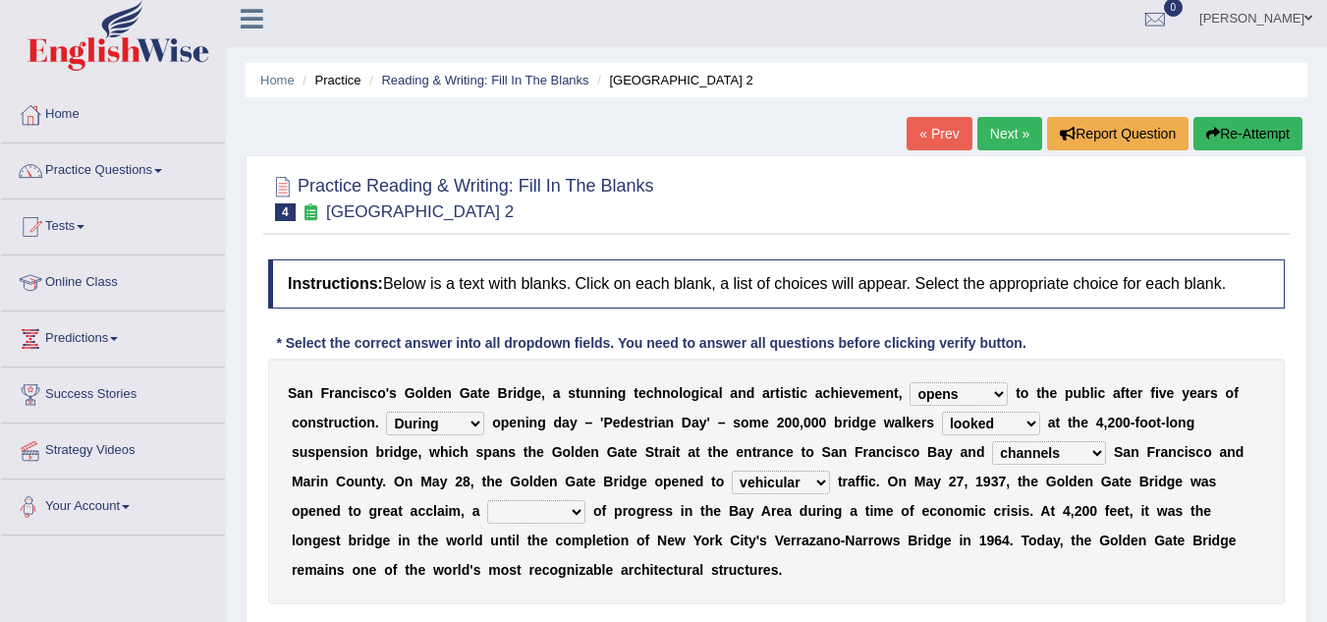
scroll to position [0, 0]
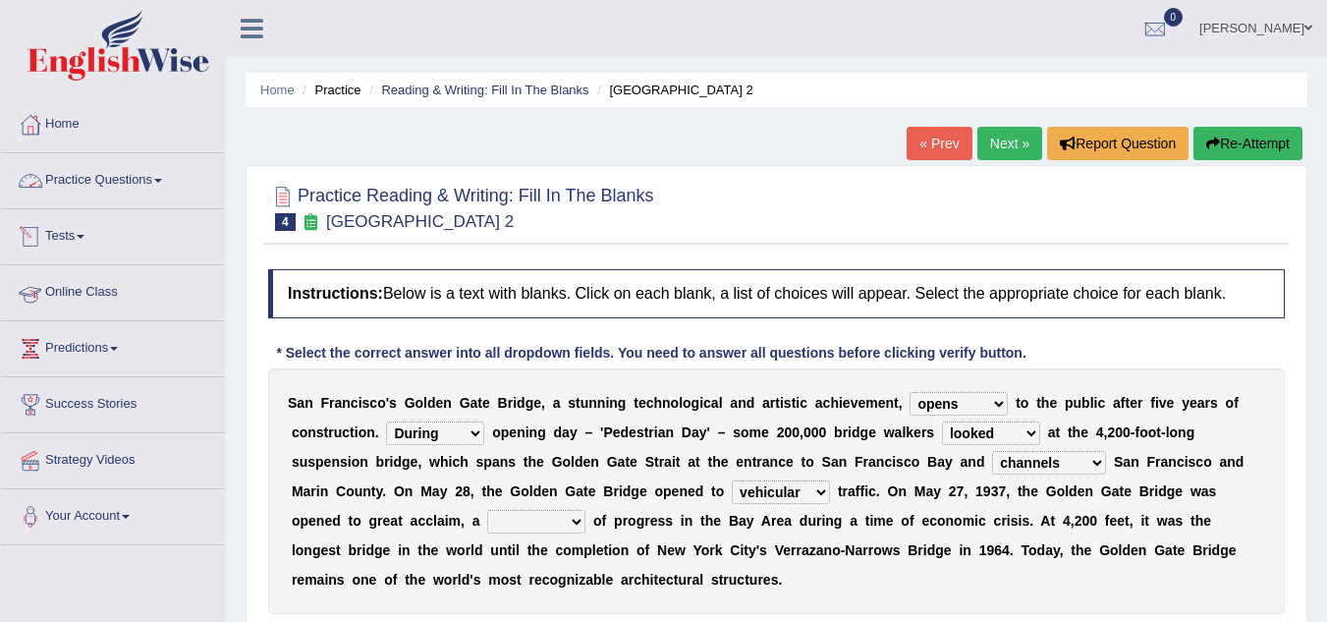
click at [162, 168] on link "Practice Questions" at bounding box center [113, 177] width 224 height 49
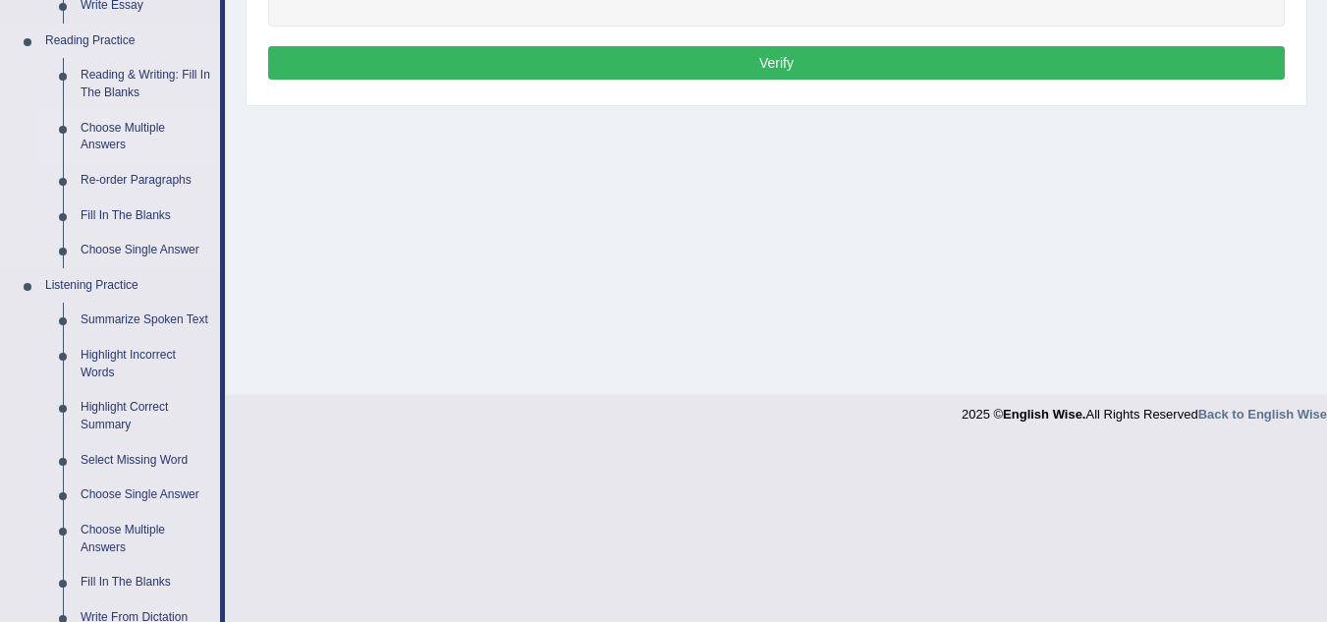
scroll to position [589, 0]
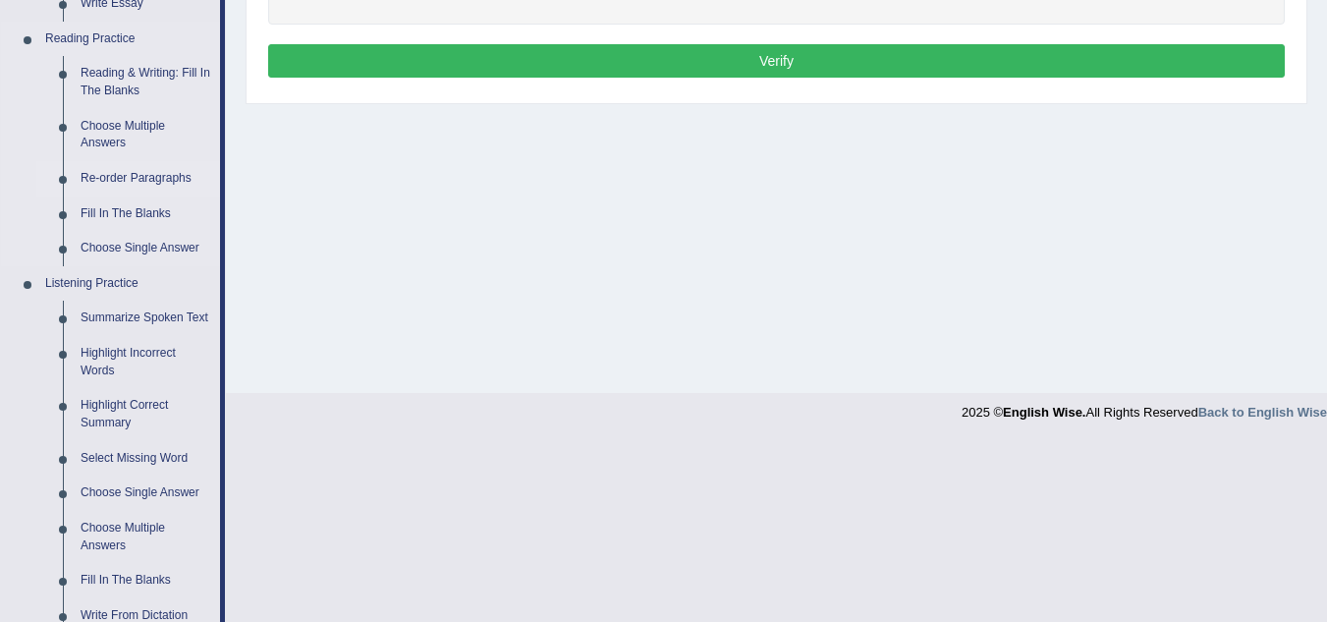
click at [131, 175] on link "Re-order Paragraphs" at bounding box center [146, 178] width 148 height 35
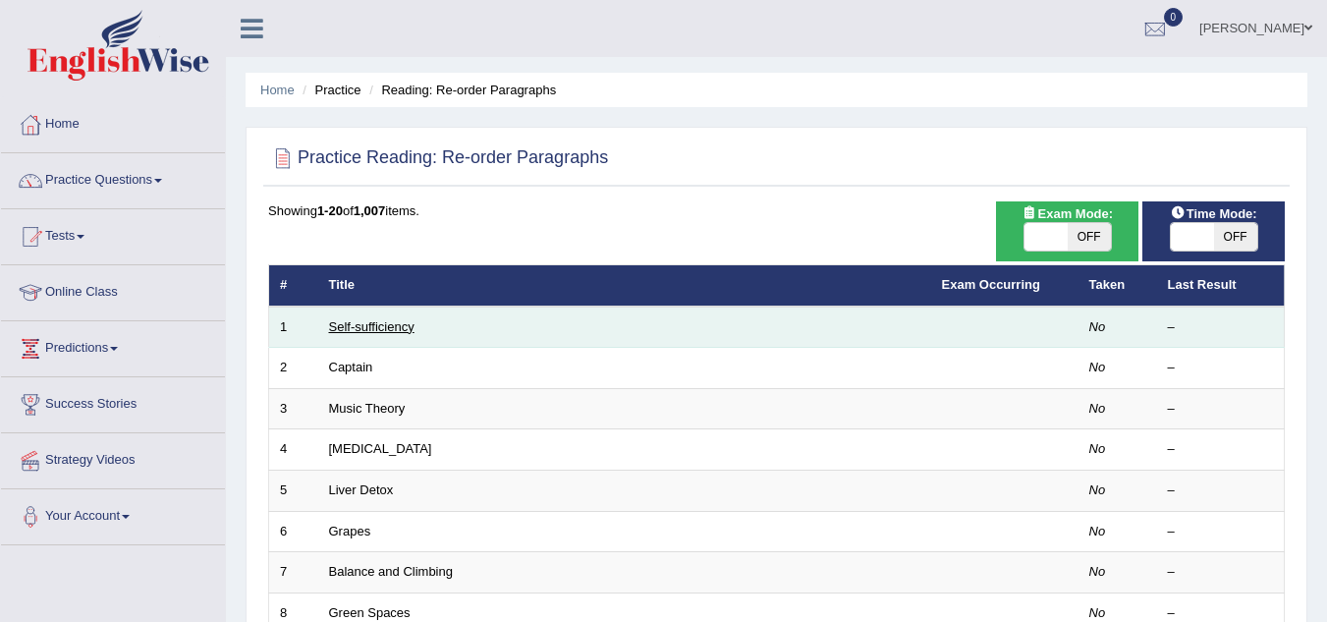
click at [376, 329] on link "Self-sufficiency" at bounding box center [371, 326] width 85 height 15
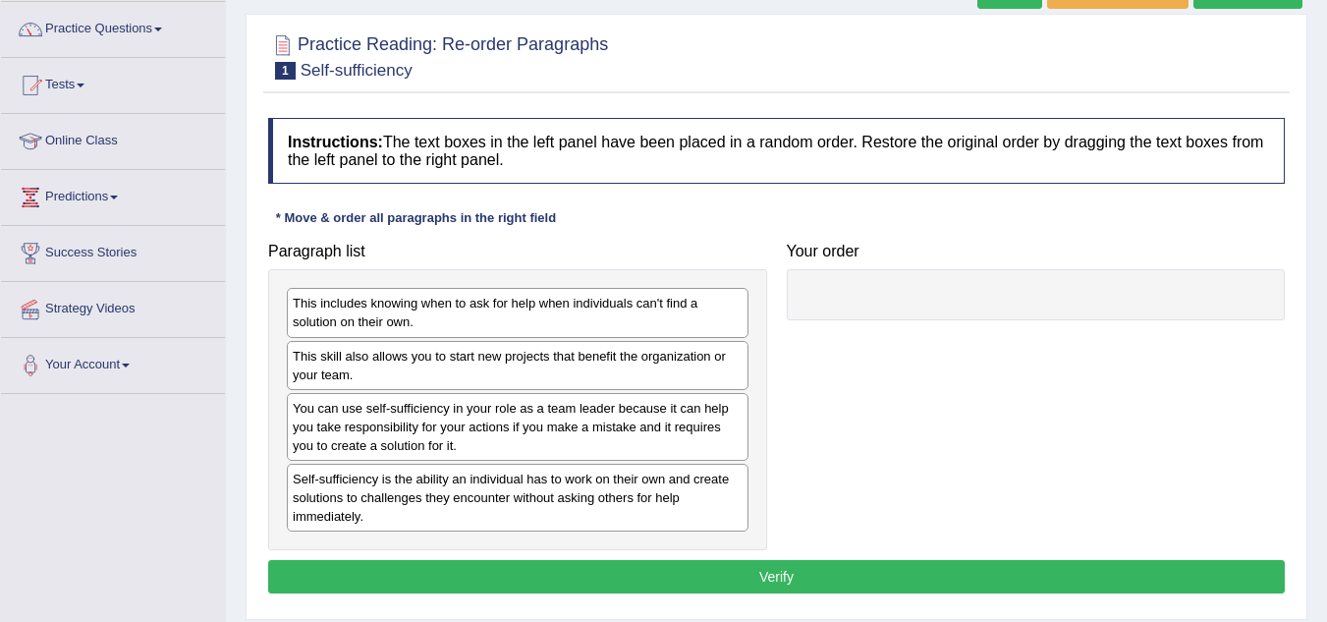
scroll to position [196, 0]
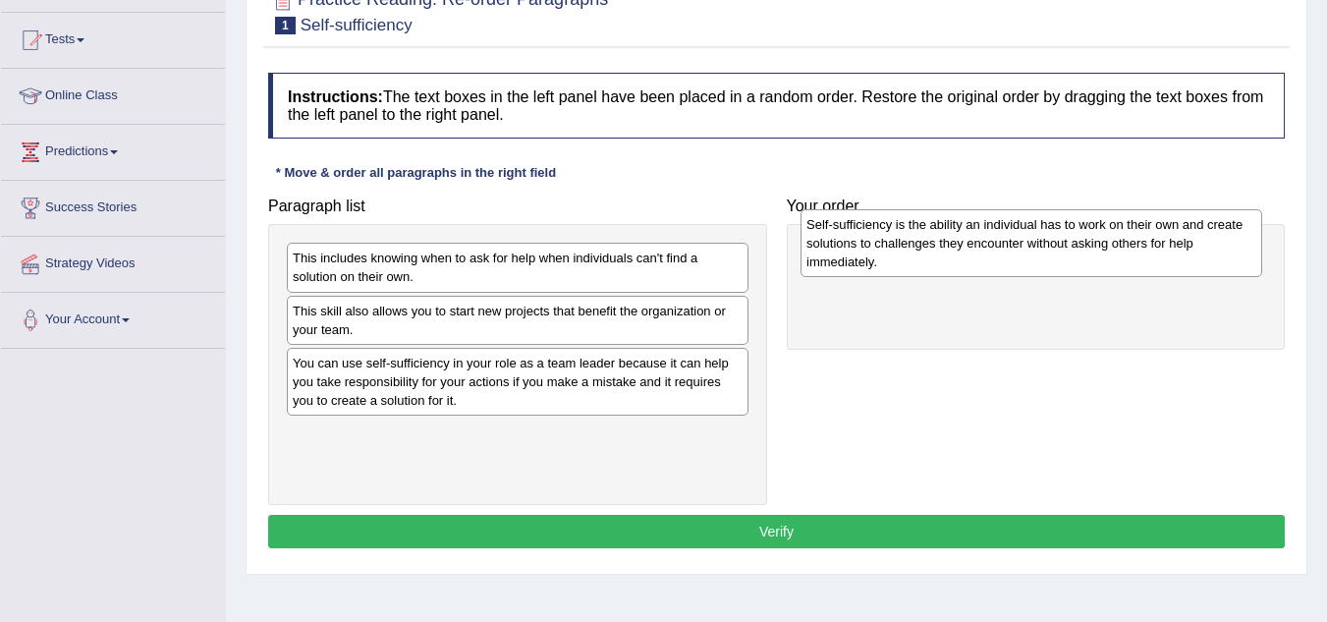
drag, startPoint x: 466, startPoint y: 456, endPoint x: 981, endPoint y: 244, distance: 557.6
click at [981, 244] on div "Self-sufficiency is the ability an individual has to work on their own and crea…" at bounding box center [1032, 243] width 462 height 68
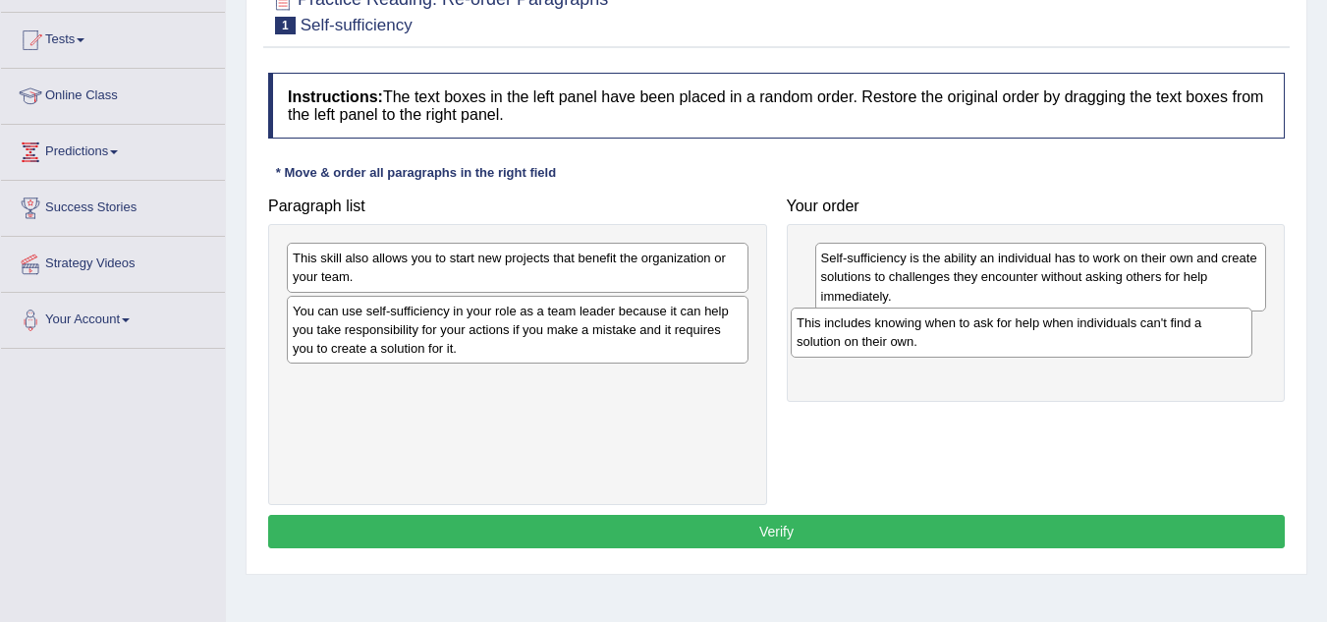
drag, startPoint x: 475, startPoint y: 273, endPoint x: 979, endPoint y: 338, distance: 508.0
click at [979, 338] on div "This includes knowing when to ask for help when individuals can't find a soluti…" at bounding box center [1022, 331] width 462 height 49
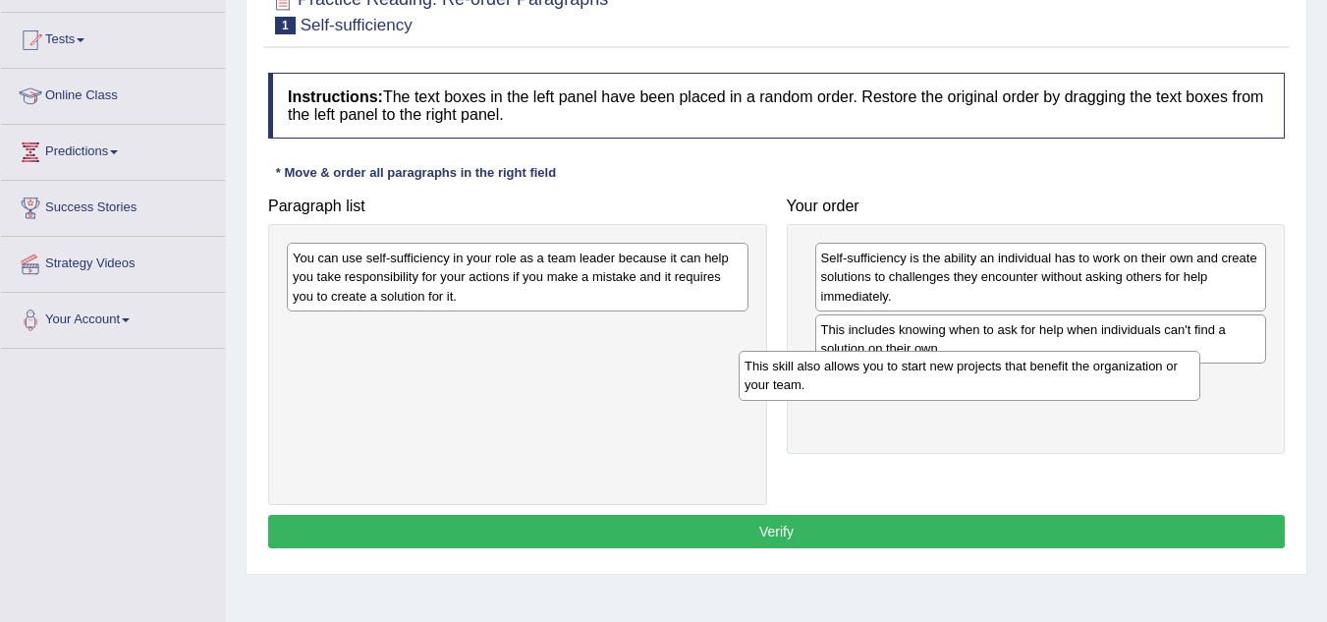
drag, startPoint x: 439, startPoint y: 276, endPoint x: 911, endPoint y: 390, distance: 485.0
click at [911, 390] on div "This skill also allows you to start new projects that benefit the organization …" at bounding box center [970, 375] width 462 height 49
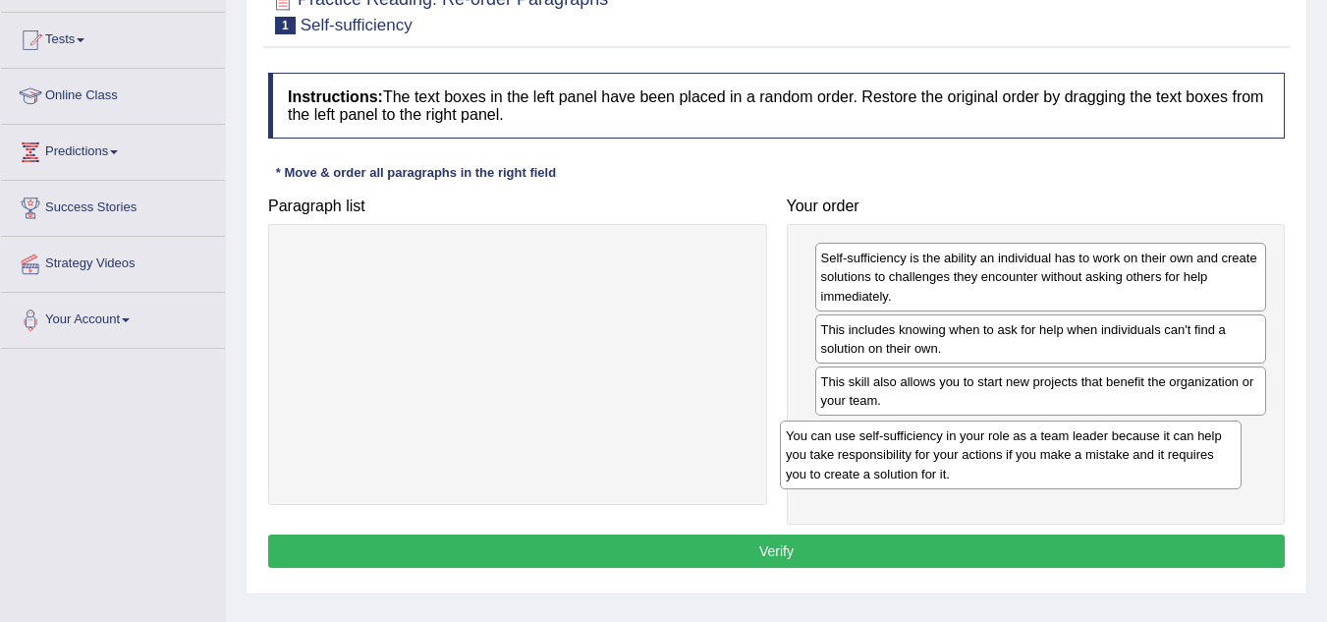
drag, startPoint x: 448, startPoint y: 288, endPoint x: 941, endPoint y: 466, distance: 524.2
click at [941, 466] on div "You can use self-sufficiency in your role as a team leader because it can help …" at bounding box center [1011, 454] width 462 height 68
click at [783, 548] on button "Verify" at bounding box center [776, 550] width 1017 height 33
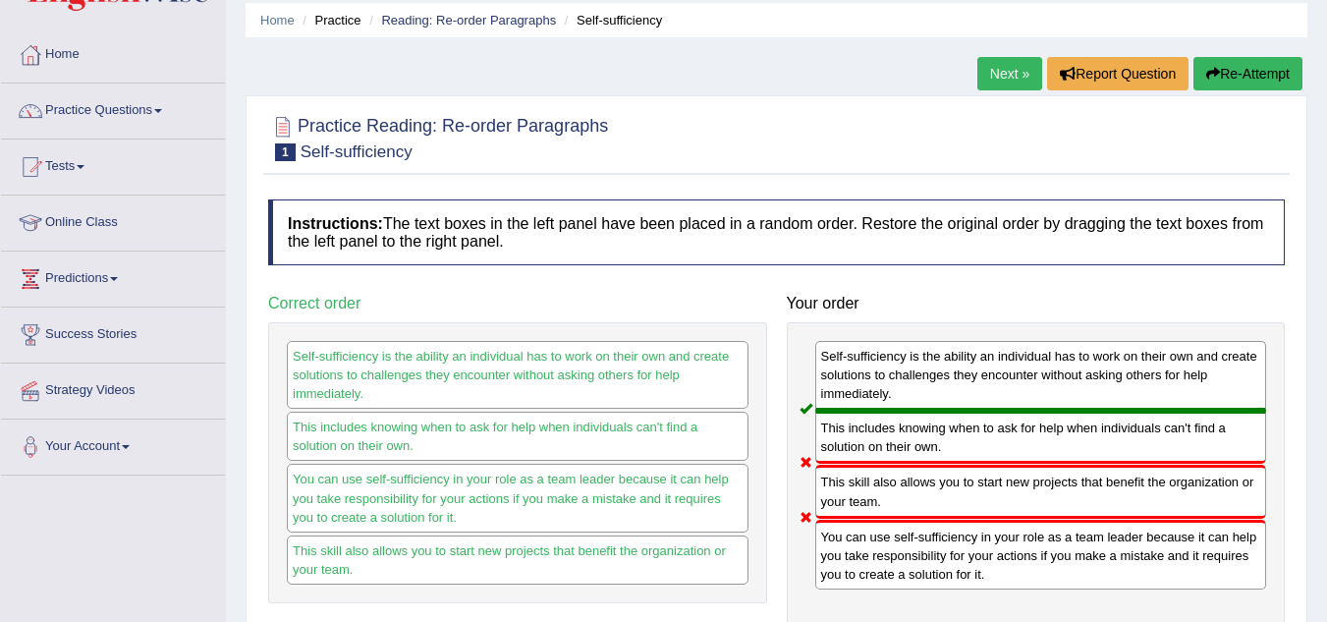
scroll to position [17, 0]
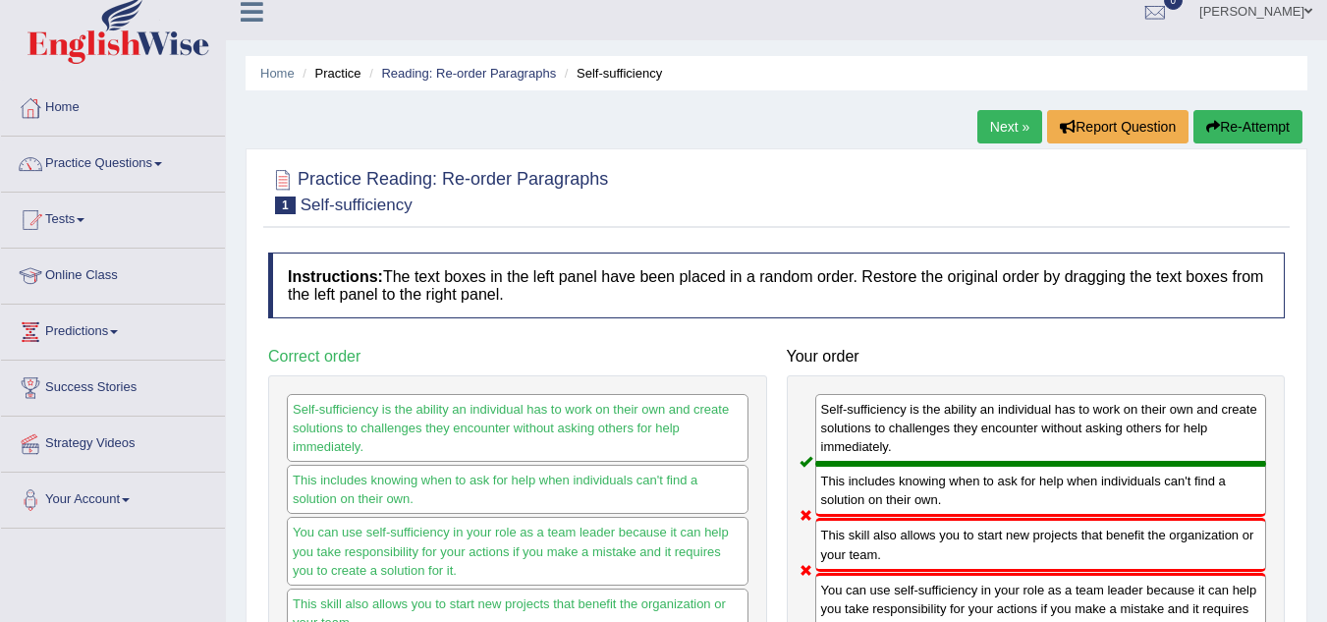
click at [1006, 117] on link "Next »" at bounding box center [1009, 126] width 65 height 33
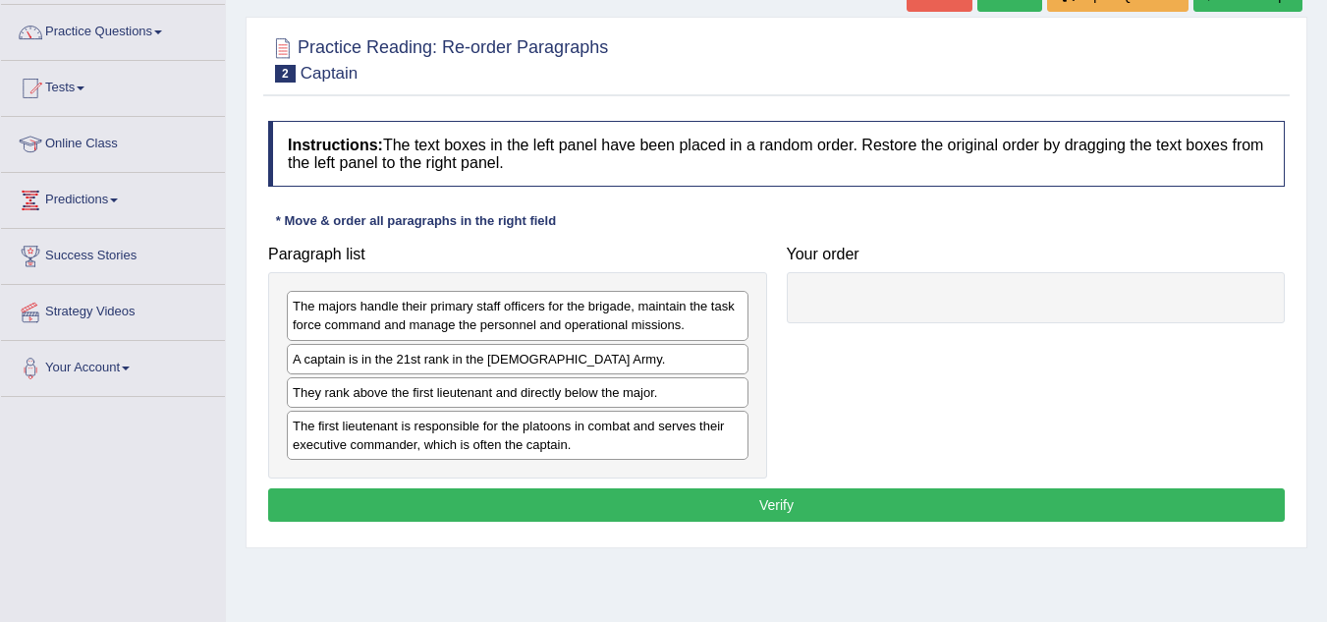
scroll to position [196, 0]
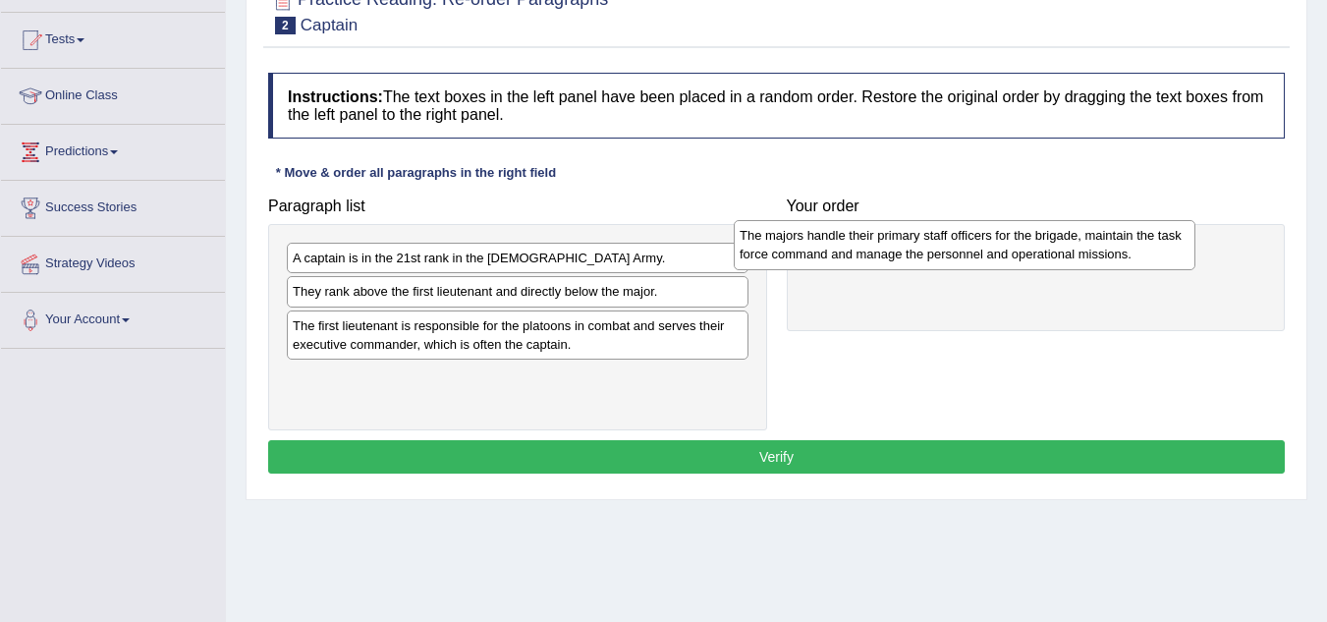
drag, startPoint x: 593, startPoint y: 274, endPoint x: 1040, endPoint y: 251, distance: 447.5
click at [1040, 251] on div "The majors handle their primary staff officers for the brigade, maintain the ta…" at bounding box center [965, 244] width 462 height 49
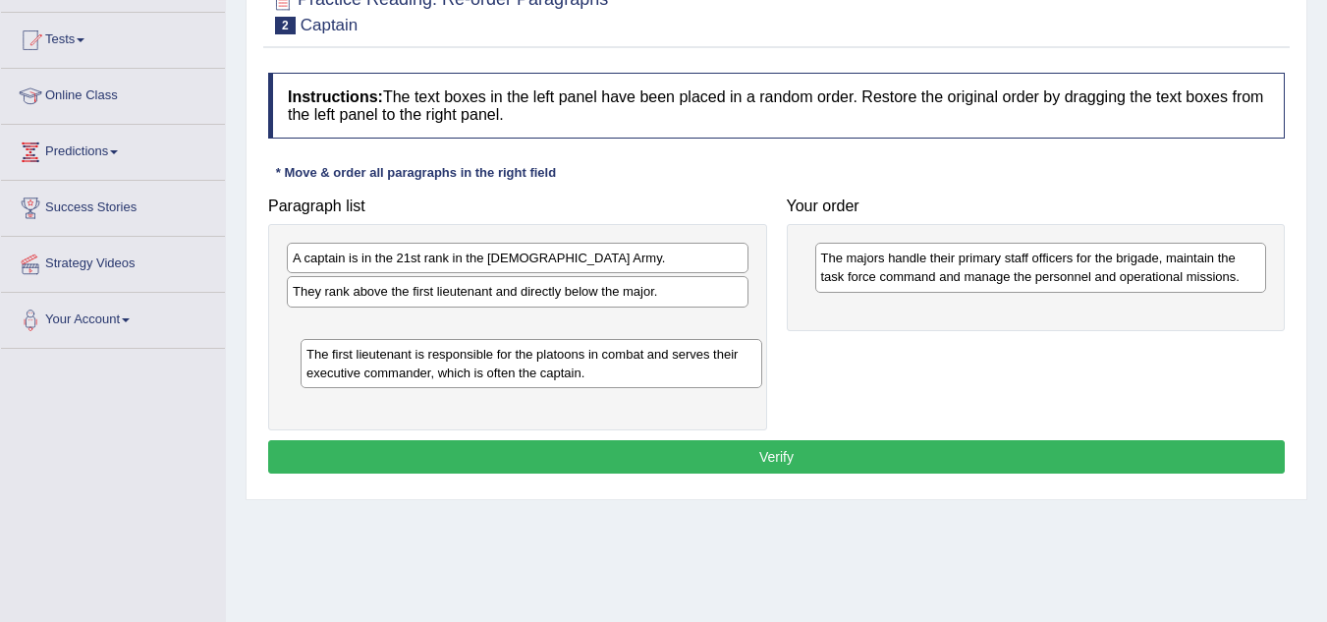
drag, startPoint x: 485, startPoint y: 339, endPoint x: 499, endPoint y: 367, distance: 31.6
click at [499, 367] on div "The first lieutenant is responsible for the platoons in combat and serves their…" at bounding box center [532, 363] width 462 height 49
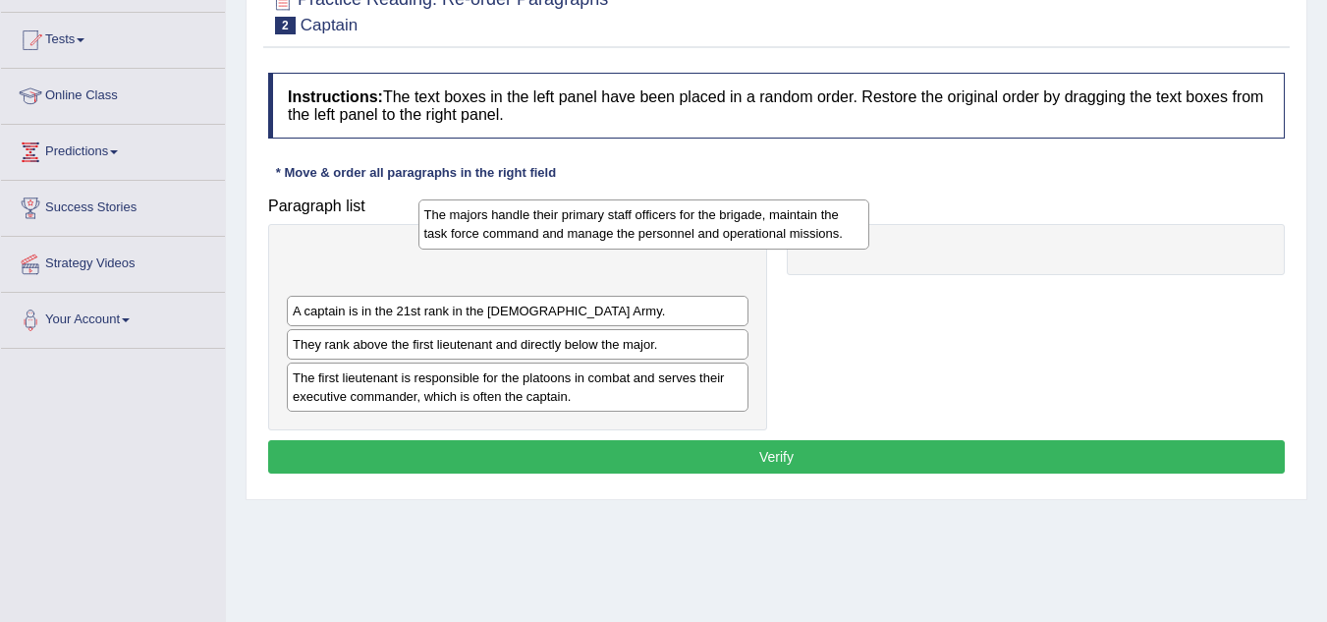
drag, startPoint x: 919, startPoint y: 258, endPoint x: 522, endPoint y: 215, distance: 400.1
click at [522, 215] on div "The majors handle their primary staff officers for the brigade, maintain the ta…" at bounding box center [644, 223] width 452 height 49
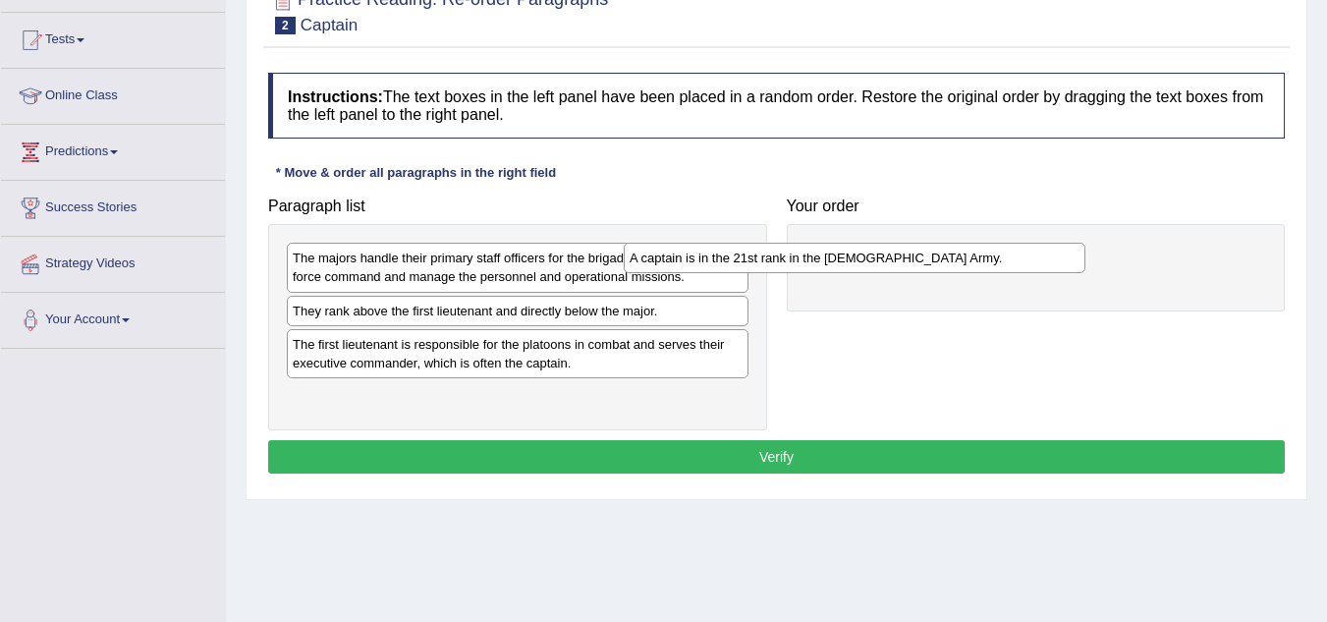
drag, startPoint x: 647, startPoint y: 320, endPoint x: 1007, endPoint y: 260, distance: 364.5
click at [1007, 260] on div "A captain is in the 21st rank in the [DEMOGRAPHIC_DATA] Army." at bounding box center [855, 258] width 462 height 30
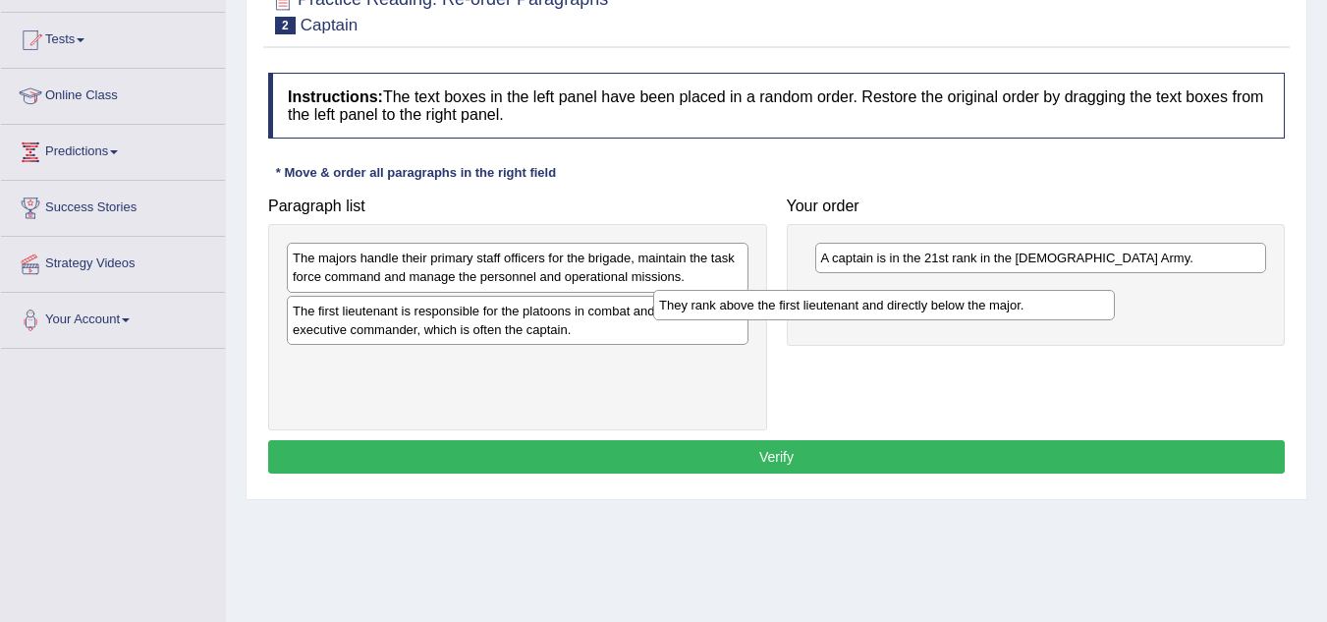
drag, startPoint x: 699, startPoint y: 311, endPoint x: 1066, endPoint y: 305, distance: 366.4
click at [1066, 305] on div "They rank above the first lieutenant and directly below the major." at bounding box center [884, 305] width 462 height 30
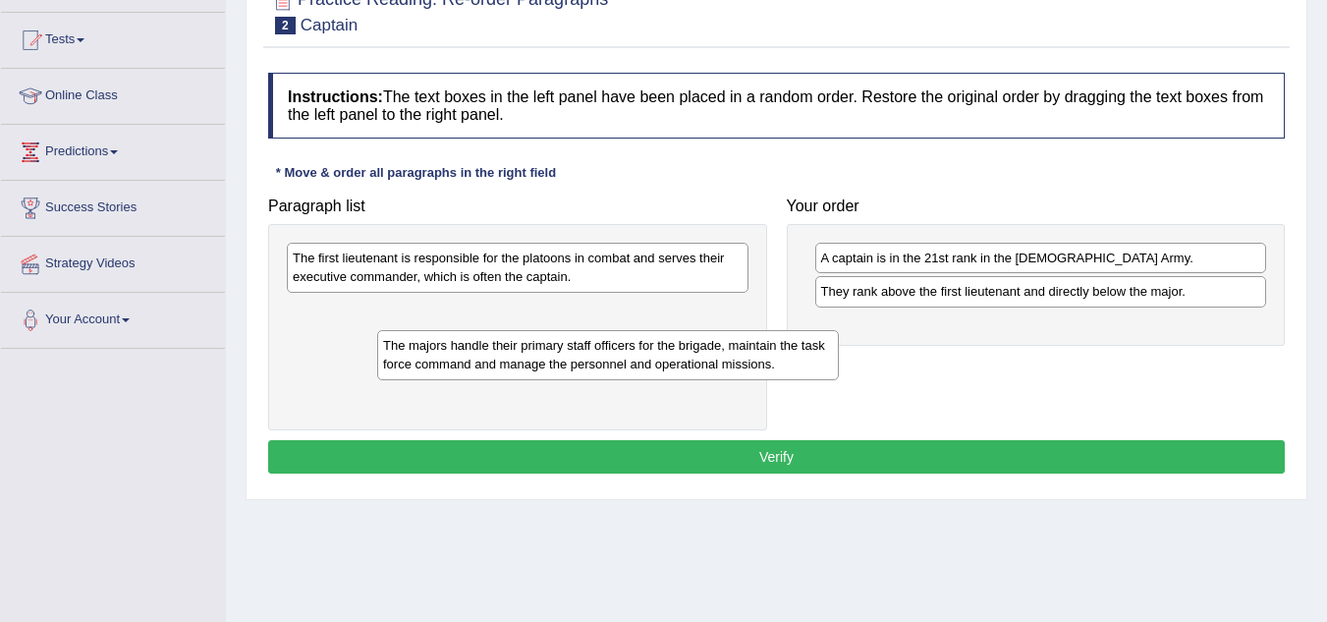
drag, startPoint x: 633, startPoint y: 261, endPoint x: 670, endPoint y: 349, distance: 95.1
click at [670, 349] on div "The majors handle their primary staff officers for the brigade, maintain the ta…" at bounding box center [608, 354] width 462 height 49
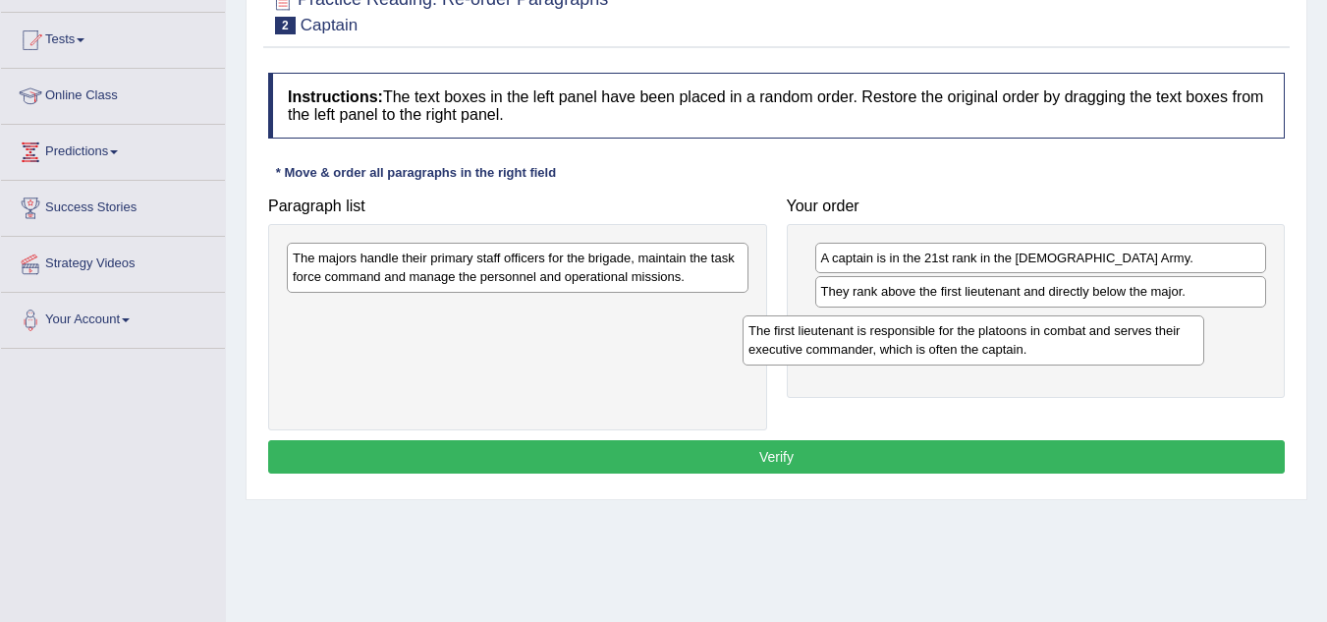
drag, startPoint x: 614, startPoint y: 256, endPoint x: 1091, endPoint y: 315, distance: 481.0
click at [1091, 315] on div "The first lieutenant is responsible for the platoons in combat and serves their…" at bounding box center [974, 339] width 462 height 49
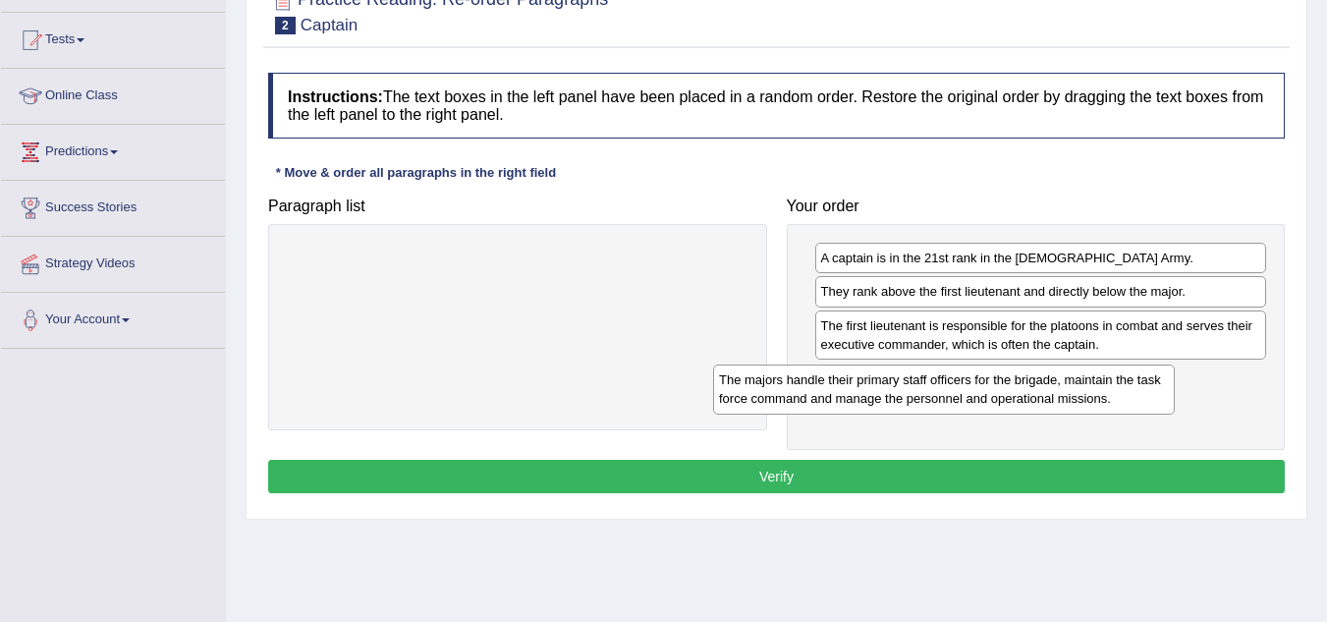
drag, startPoint x: 587, startPoint y: 261, endPoint x: 1017, endPoint y: 384, distance: 446.5
click at [1017, 384] on div "The majors handle their primary staff officers for the brigade, maintain the ta…" at bounding box center [944, 388] width 462 height 49
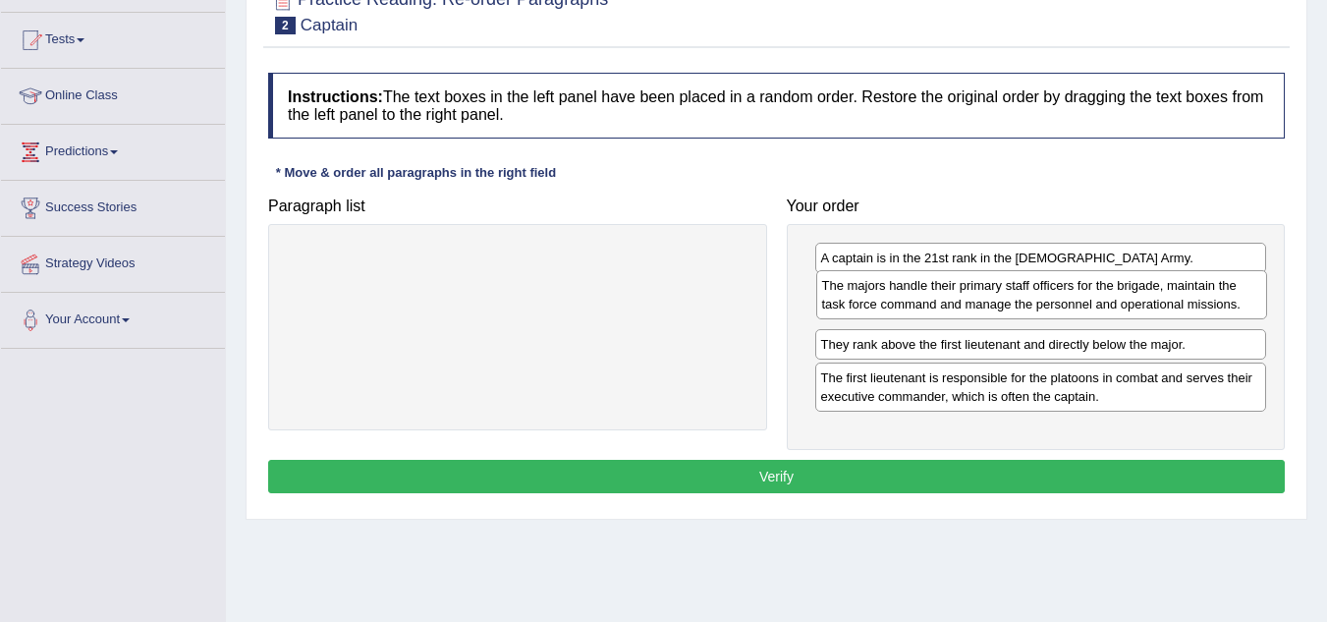
drag, startPoint x: 984, startPoint y: 390, endPoint x: 983, endPoint y: 302, distance: 88.4
click at [983, 302] on div "The majors handle their primary staff officers for the brigade, maintain the ta…" at bounding box center [1042, 294] width 452 height 49
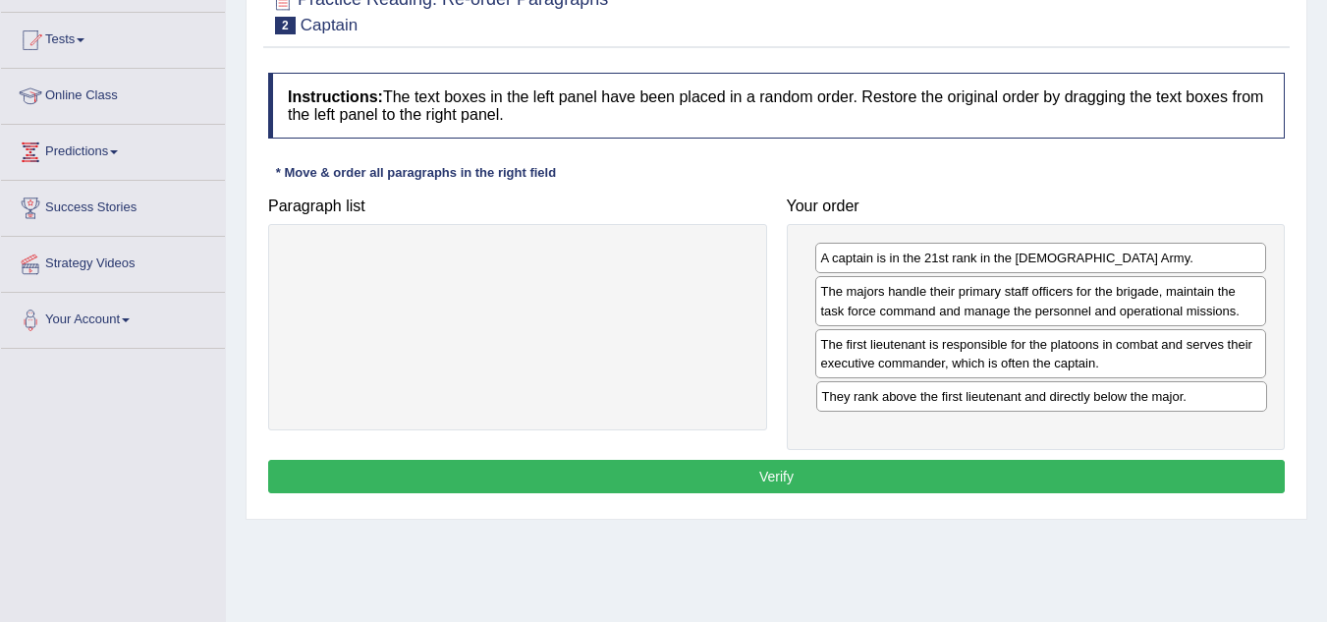
drag, startPoint x: 938, startPoint y: 348, endPoint x: 939, endPoint y: 400, distance: 52.1
click at [939, 400] on div "They rank above the first lieutenant and directly below the major." at bounding box center [1042, 396] width 452 height 30
click at [797, 470] on button "Verify" at bounding box center [776, 476] width 1017 height 33
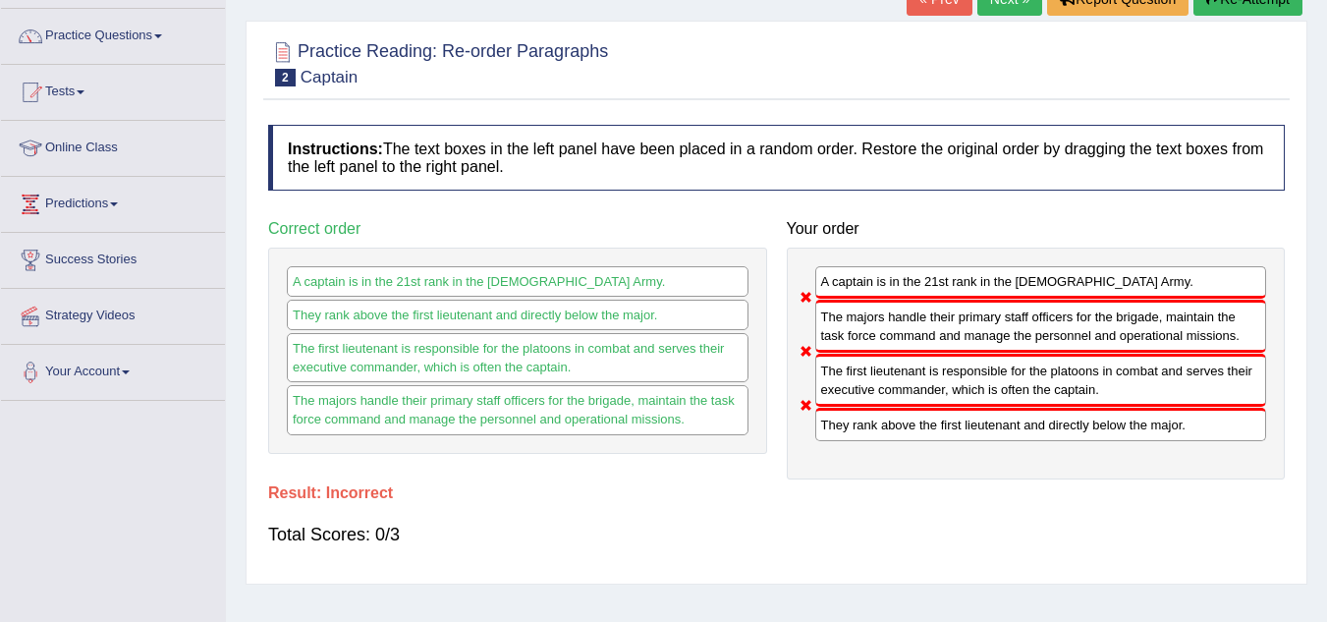
scroll to position [98, 0]
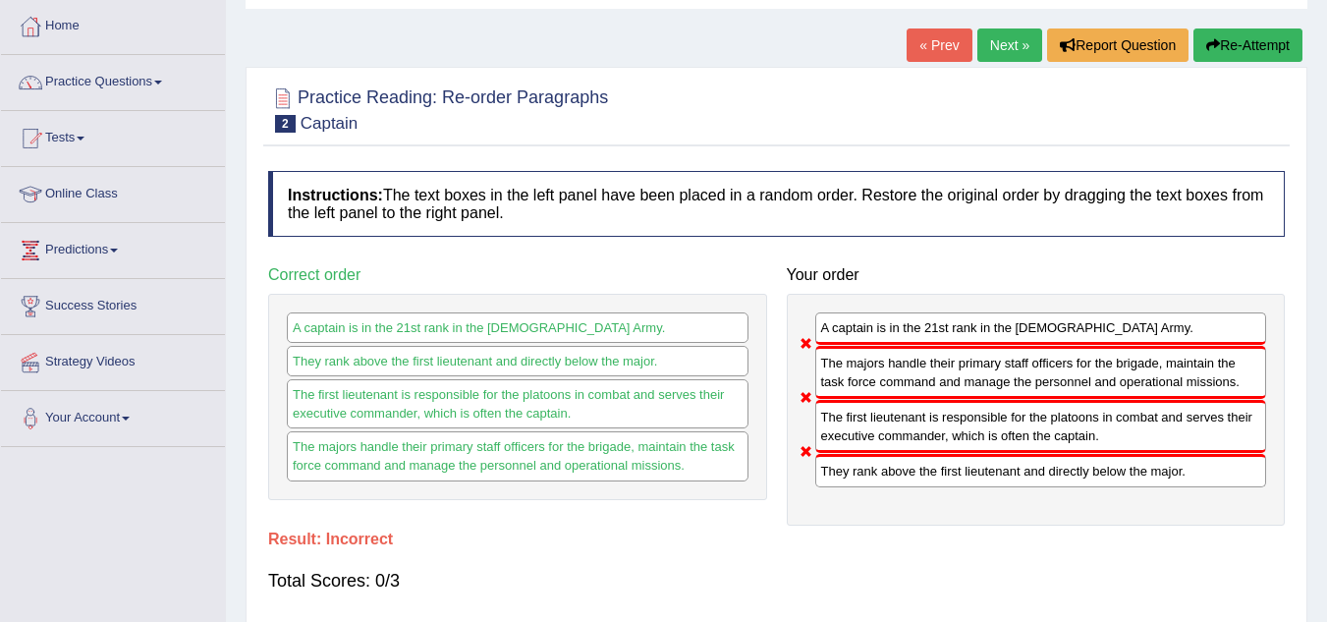
click at [1002, 43] on link "Next »" at bounding box center [1009, 44] width 65 height 33
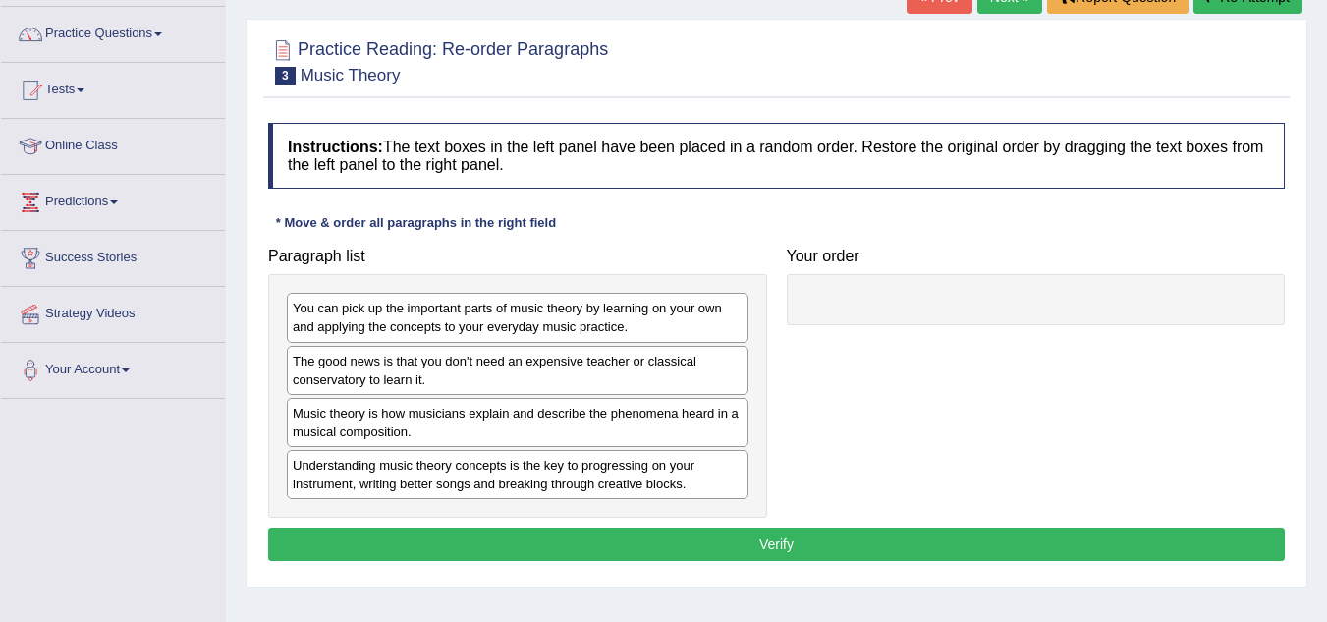
scroll to position [196, 0]
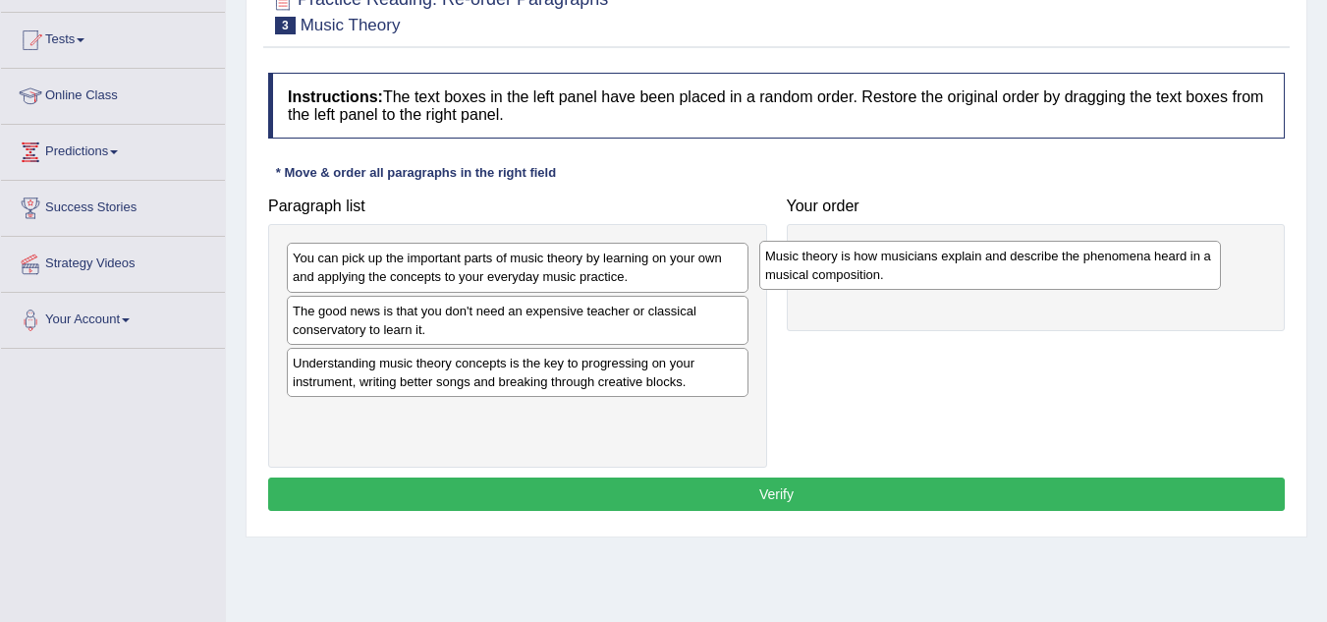
drag, startPoint x: 407, startPoint y: 377, endPoint x: 879, endPoint y: 268, distance: 484.9
click at [879, 268] on div "Music theory is how musicians explain and describe the phenomena heard in a mus…" at bounding box center [990, 265] width 462 height 49
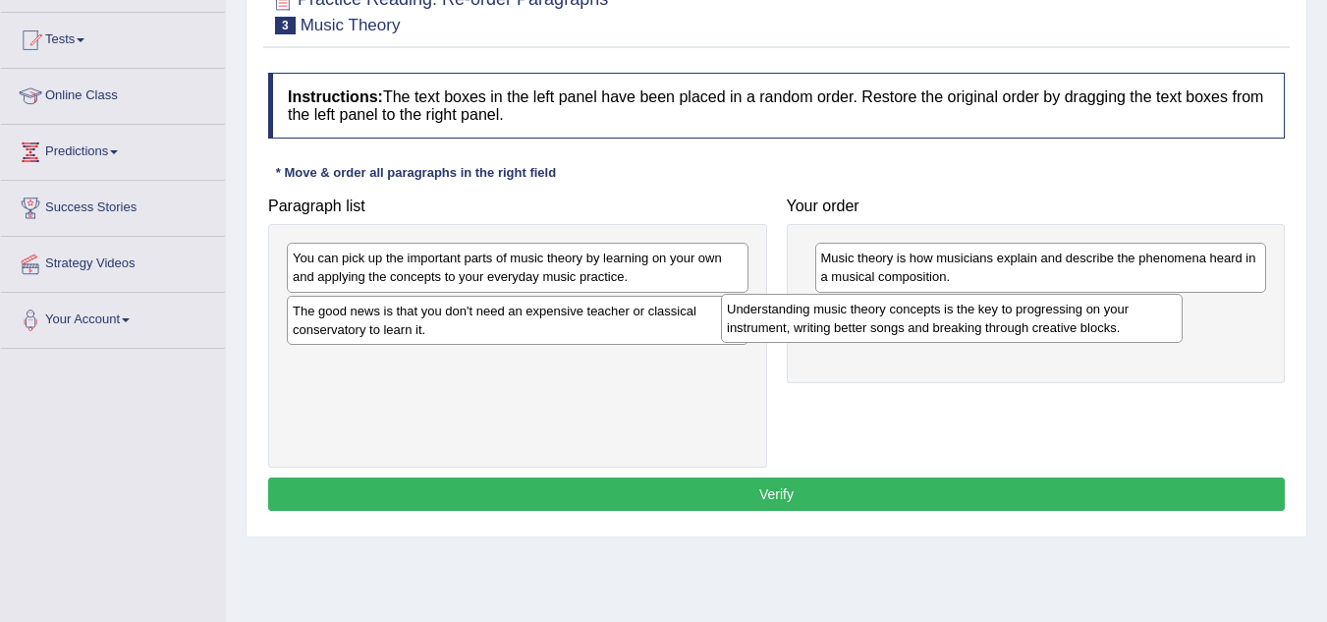
drag, startPoint x: 481, startPoint y: 374, endPoint x: 932, endPoint y: 320, distance: 454.1
click at [932, 320] on div "Understanding music theory concepts is the key to progressing on your instrumen…" at bounding box center [952, 318] width 462 height 49
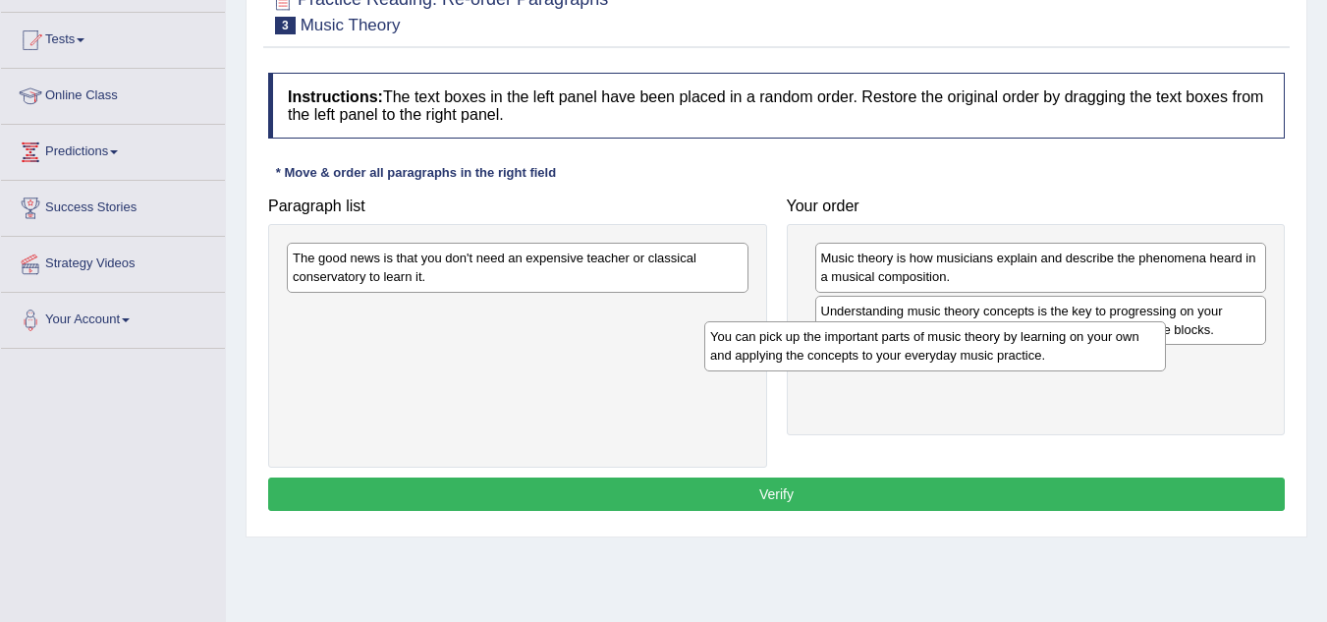
drag, startPoint x: 492, startPoint y: 270, endPoint x: 930, endPoint y: 360, distance: 447.3
click at [930, 360] on div "You can pick up the important parts of music theory by learning on your own and…" at bounding box center [935, 345] width 462 height 49
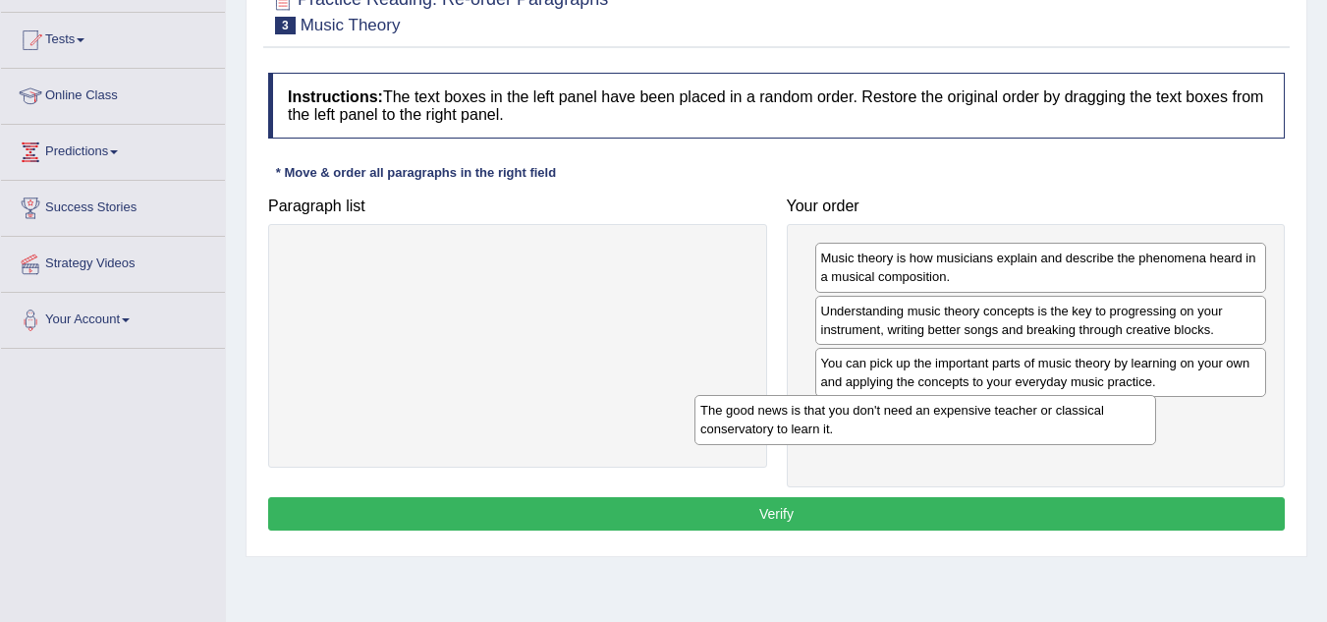
drag, startPoint x: 541, startPoint y: 269, endPoint x: 968, endPoint y: 421, distance: 453.6
click at [968, 421] on div "The good news is that you don't need an expensive teacher or classical conserva…" at bounding box center [925, 419] width 462 height 49
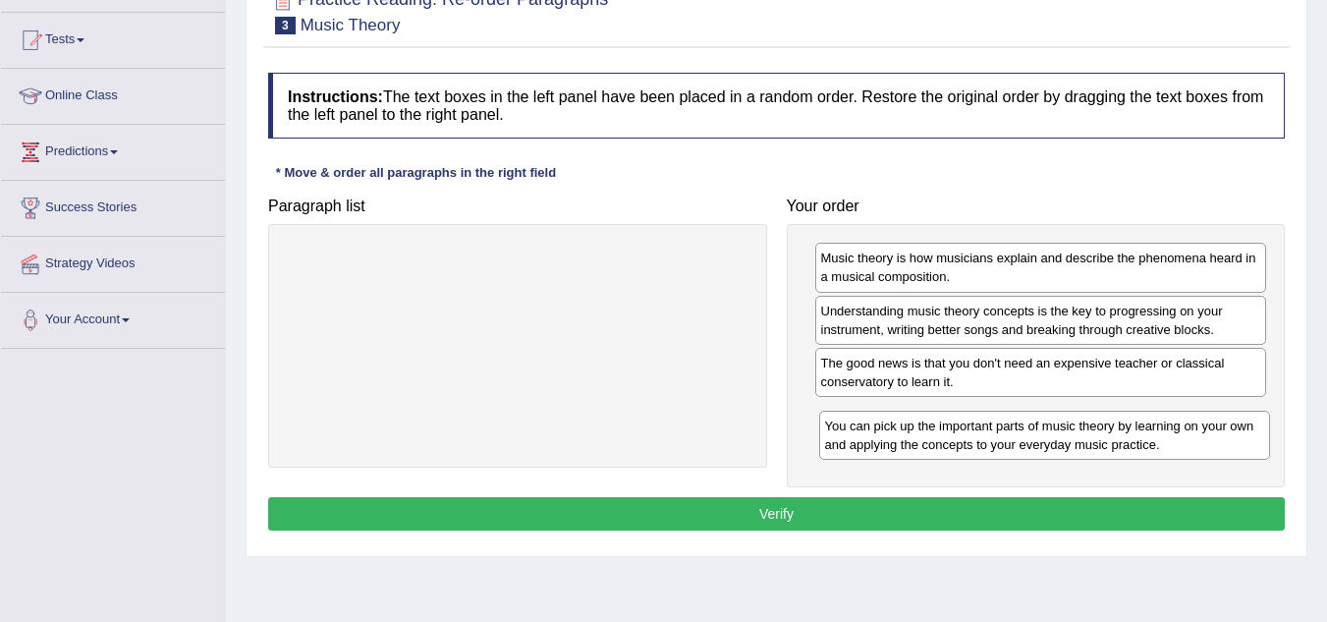
drag, startPoint x: 888, startPoint y: 374, endPoint x: 888, endPoint y: 415, distance: 40.3
click at [889, 417] on div "You can pick up the important parts of music theory by learning on your own and…" at bounding box center [1045, 435] width 452 height 49
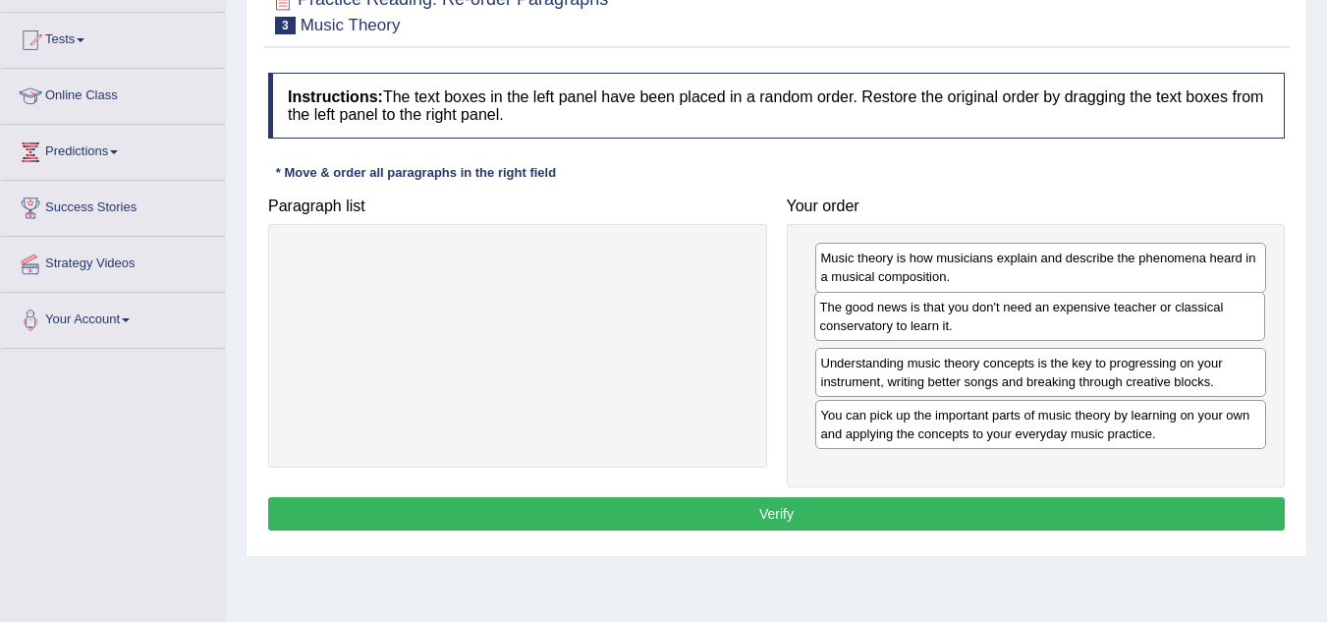
drag, startPoint x: 857, startPoint y: 374, endPoint x: 856, endPoint y: 323, distance: 51.1
click at [856, 323] on div "The good news is that you don't need an expensive teacher or classical conserva…" at bounding box center [1040, 316] width 452 height 49
drag, startPoint x: 872, startPoint y: 421, endPoint x: 880, endPoint y: 367, distance: 54.6
click at [880, 367] on div "You can pick up the important parts of music theory by learning on your own and…" at bounding box center [1049, 374] width 452 height 49
click at [802, 509] on button "Verify" at bounding box center [776, 513] width 1017 height 33
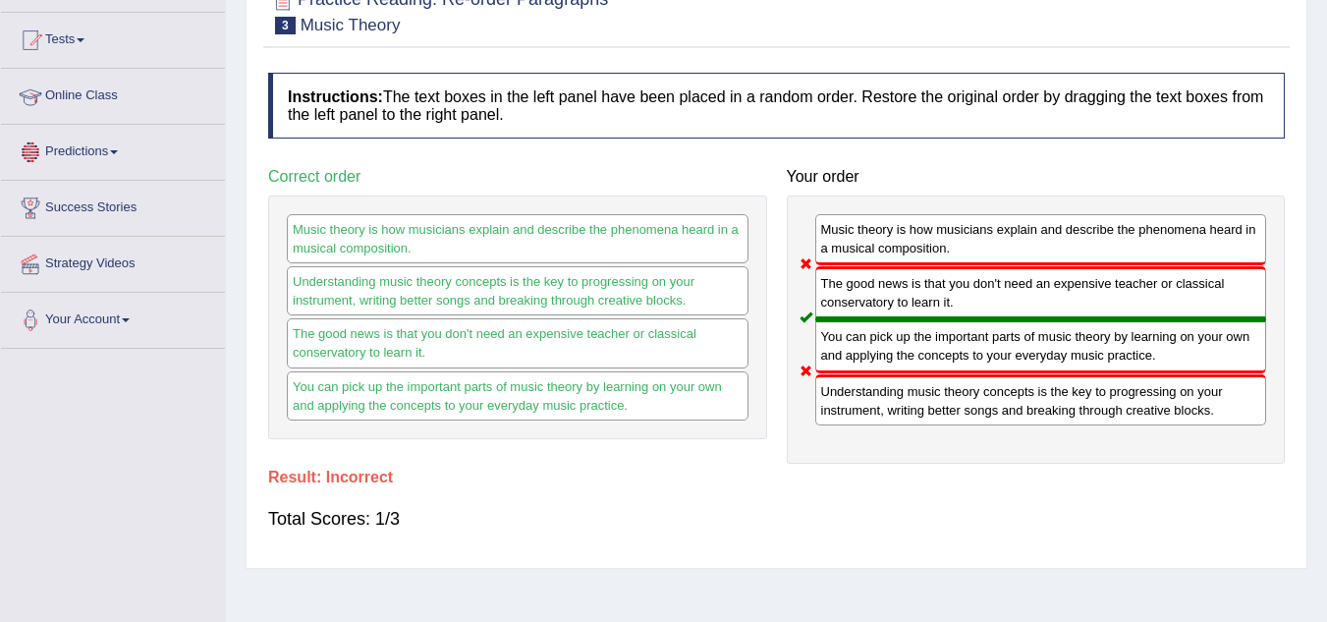
scroll to position [98, 0]
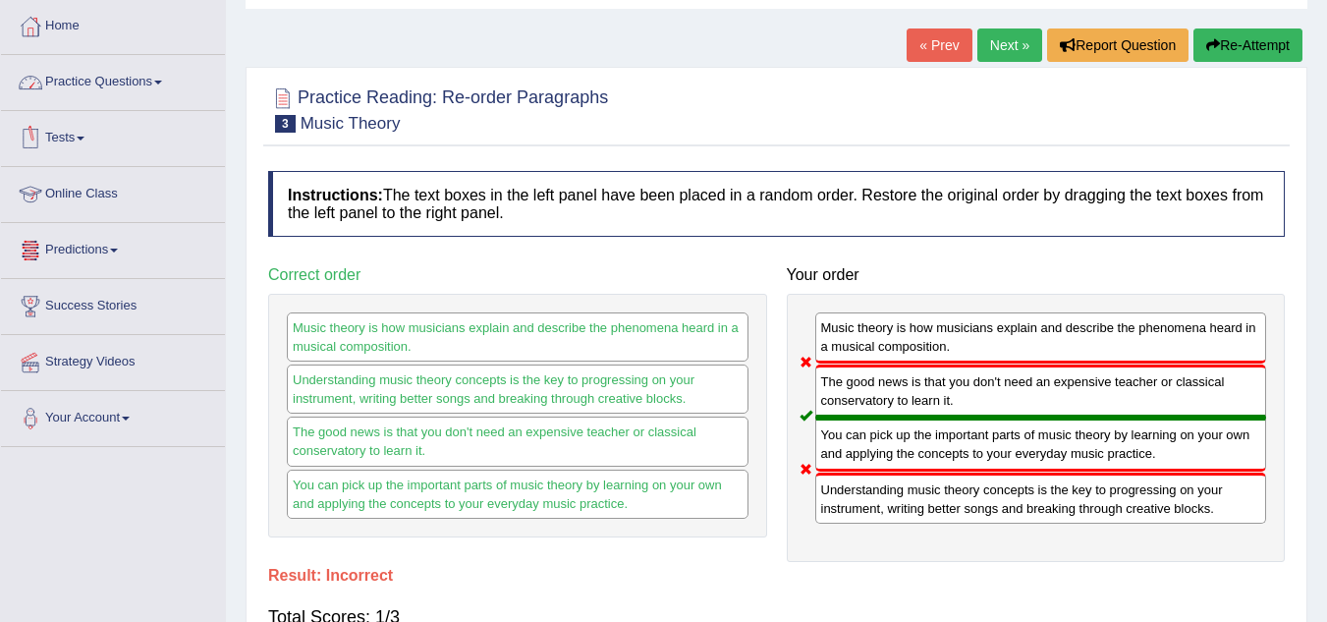
click at [146, 84] on link "Practice Questions" at bounding box center [113, 79] width 224 height 49
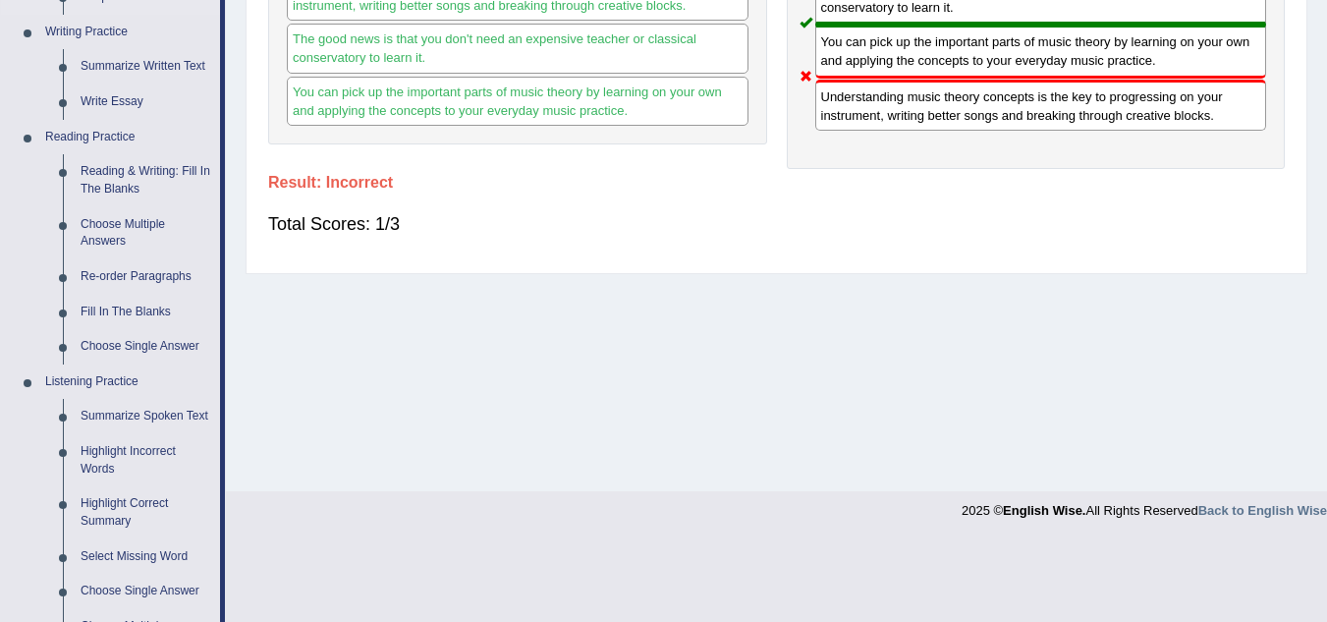
scroll to position [589, 0]
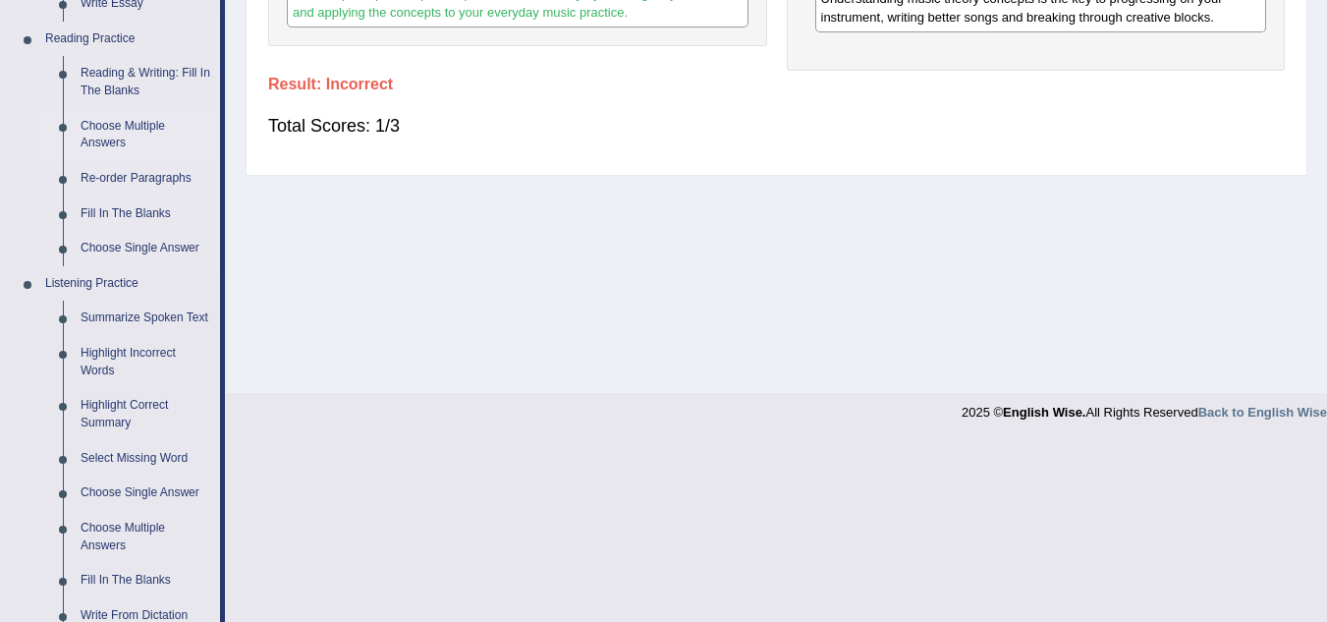
click at [113, 125] on link "Choose Multiple Answers" at bounding box center [146, 135] width 148 height 52
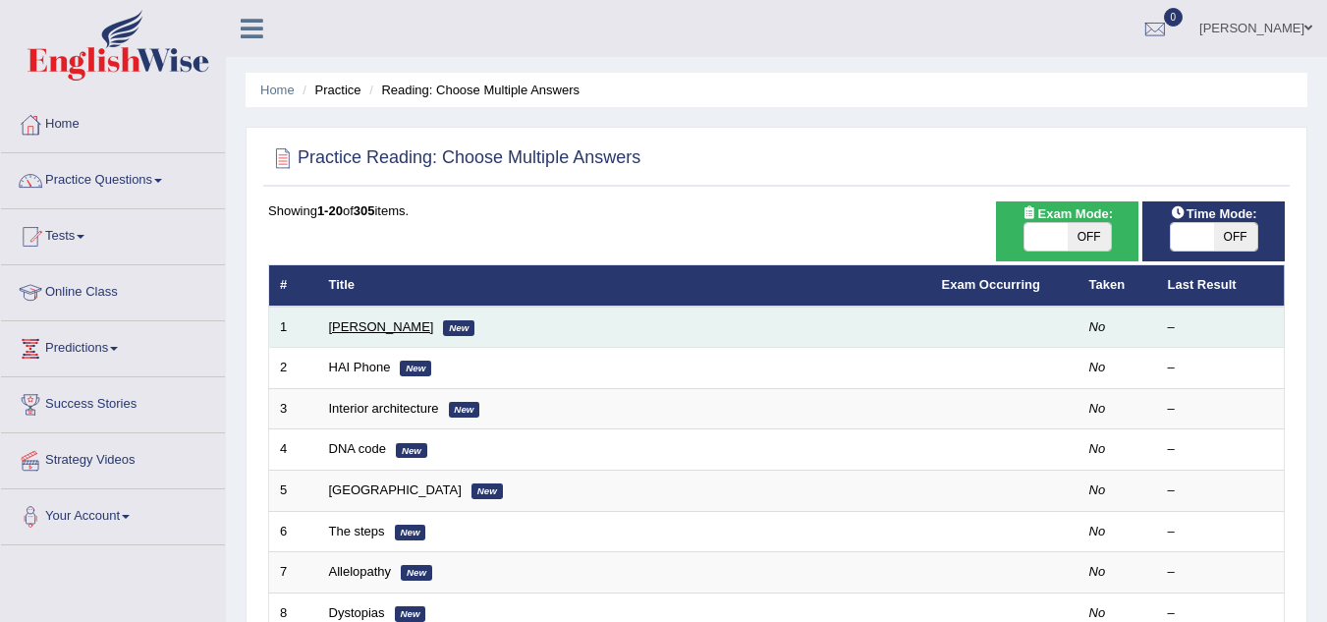
click at [377, 324] on link "[PERSON_NAME]" at bounding box center [381, 326] width 105 height 15
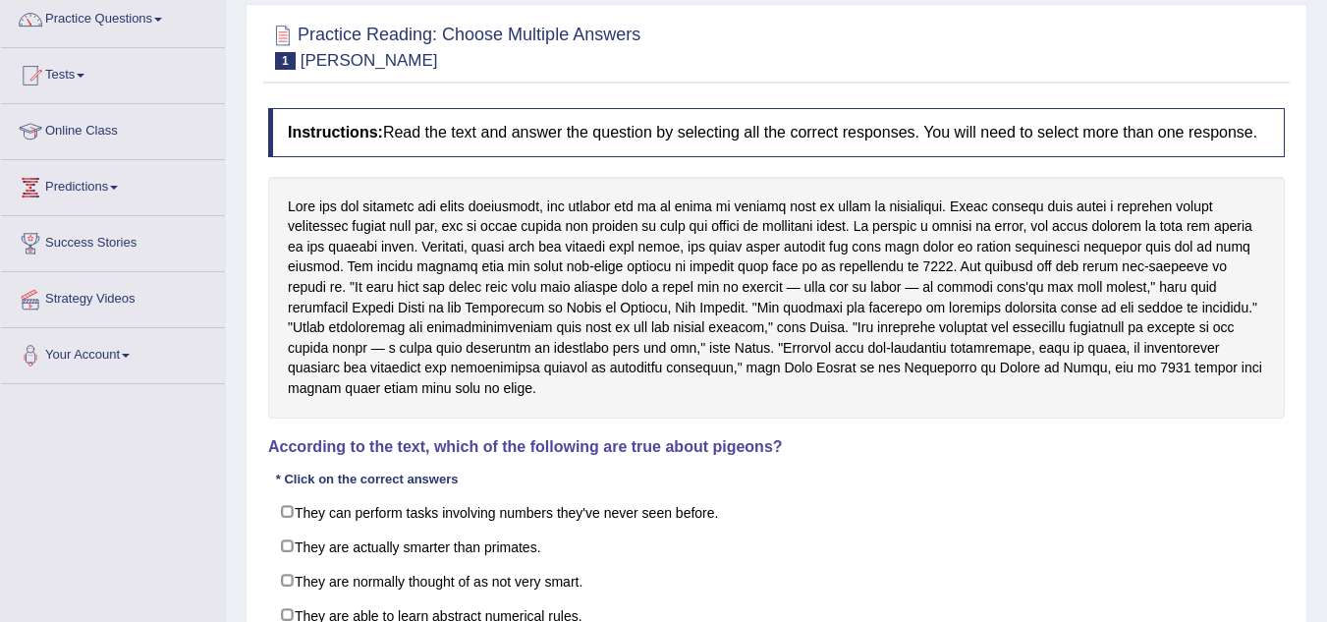
scroll to position [196, 0]
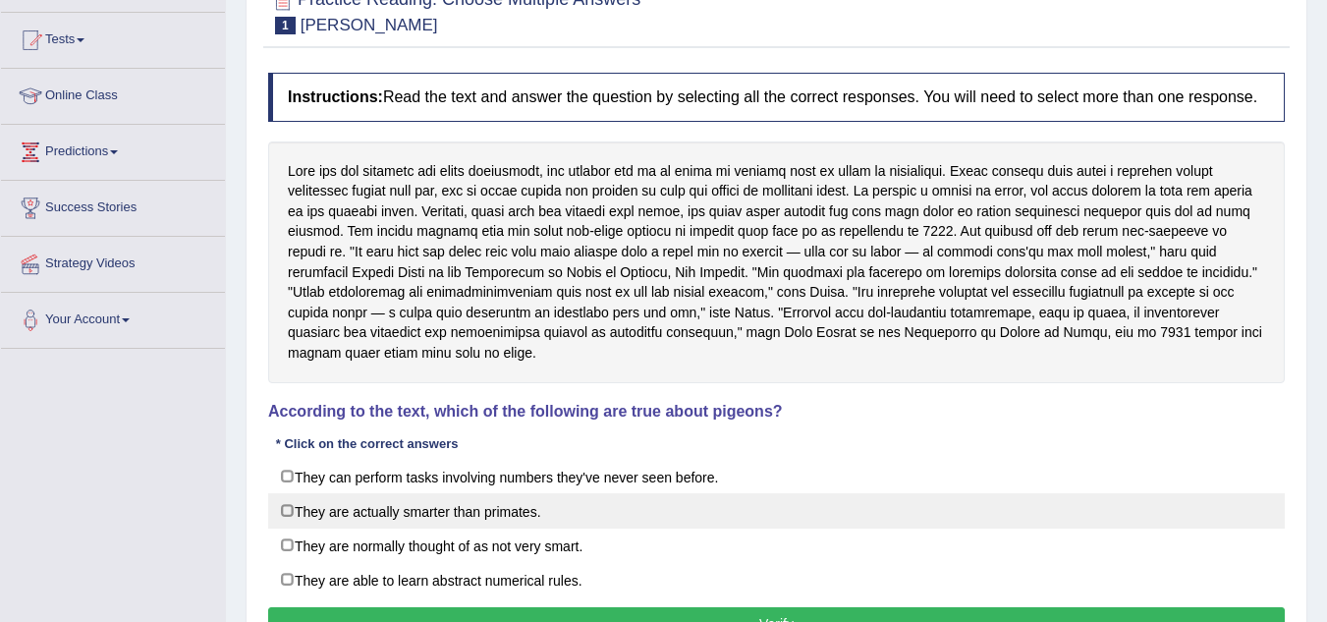
click at [284, 510] on label "They are actually smarter than primates." at bounding box center [776, 510] width 1017 height 35
checkbox input "true"
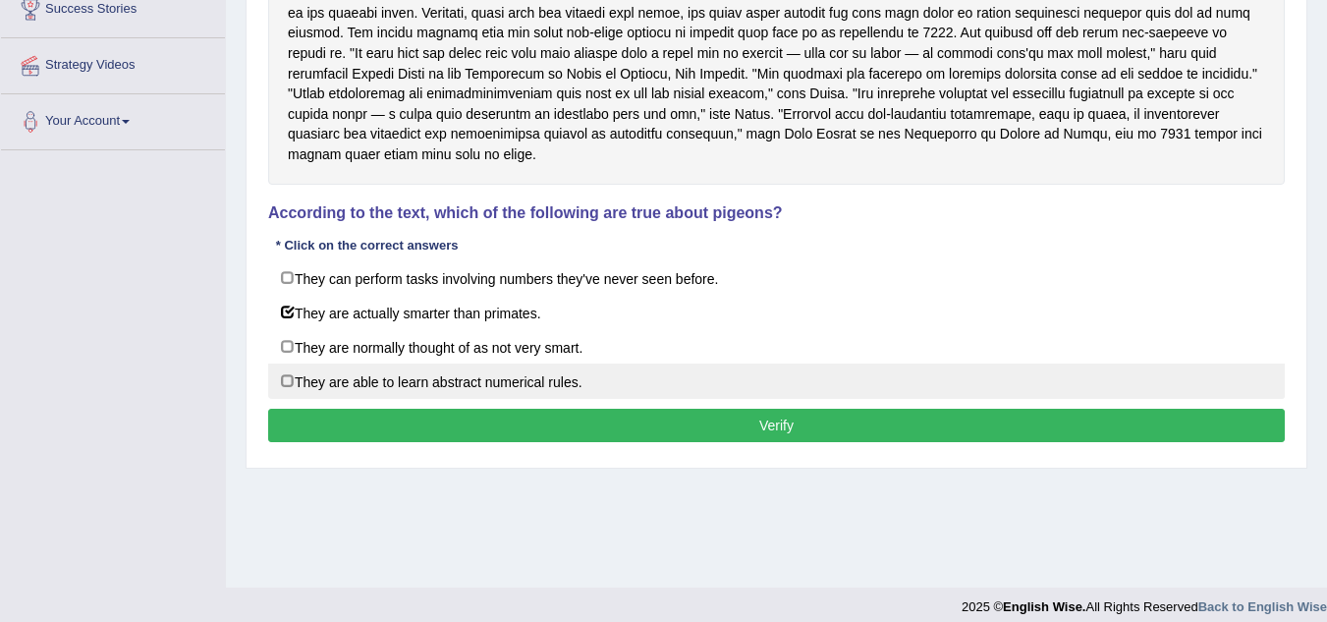
scroll to position [410, 0]
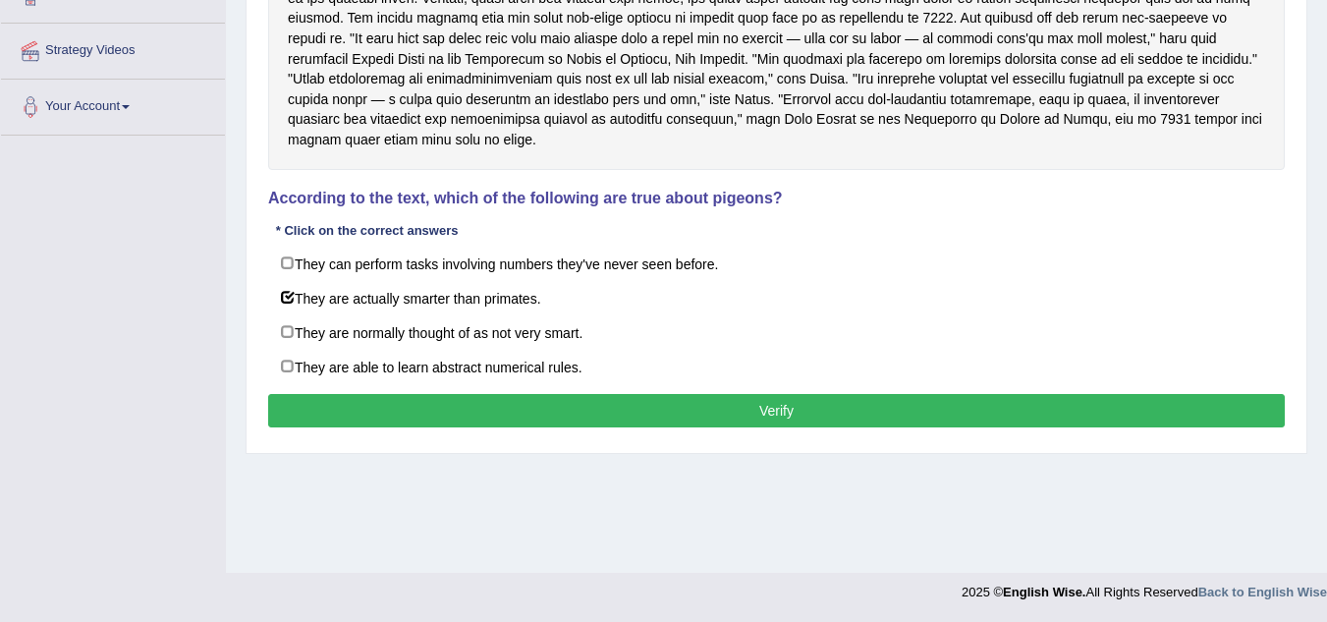
click at [627, 413] on button "Verify" at bounding box center [776, 410] width 1017 height 33
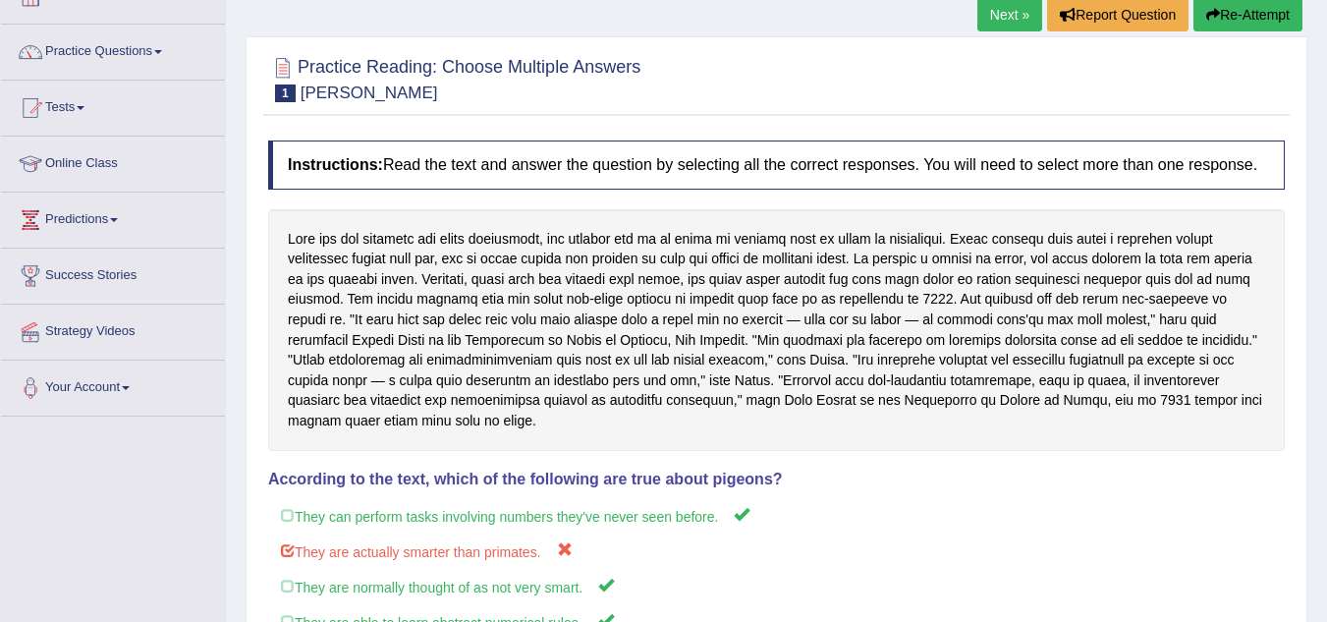
scroll to position [115, 0]
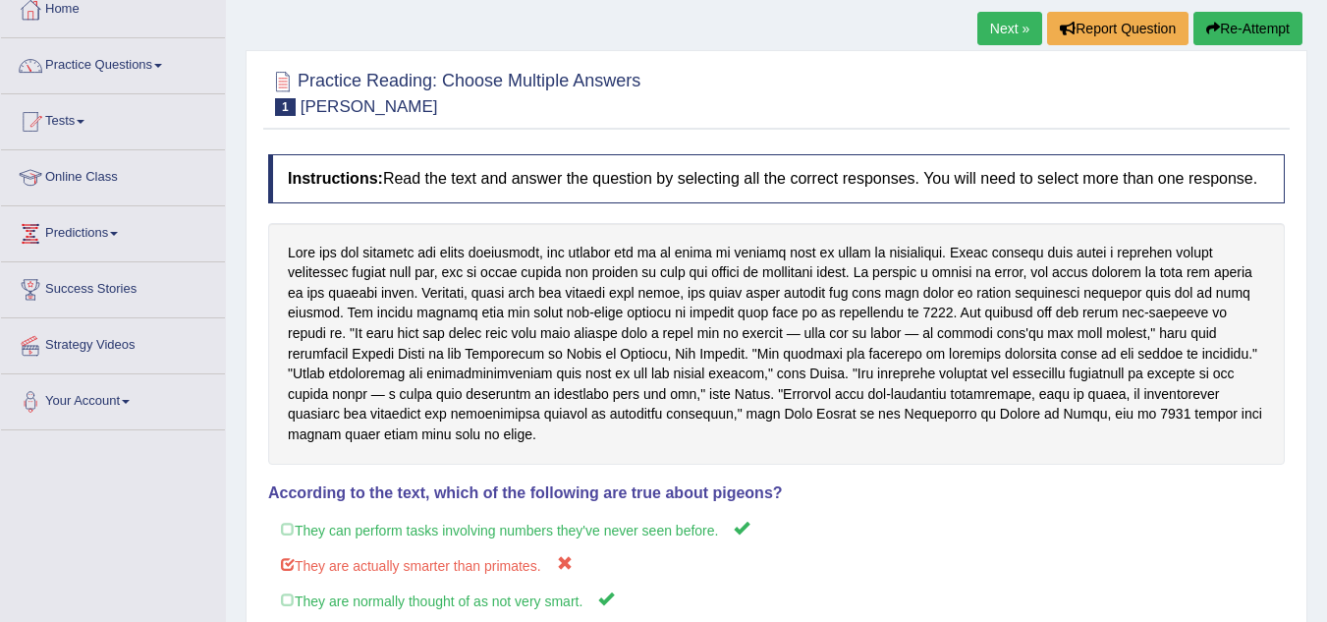
click at [1261, 26] on button "Re-Attempt" at bounding box center [1247, 28] width 109 height 33
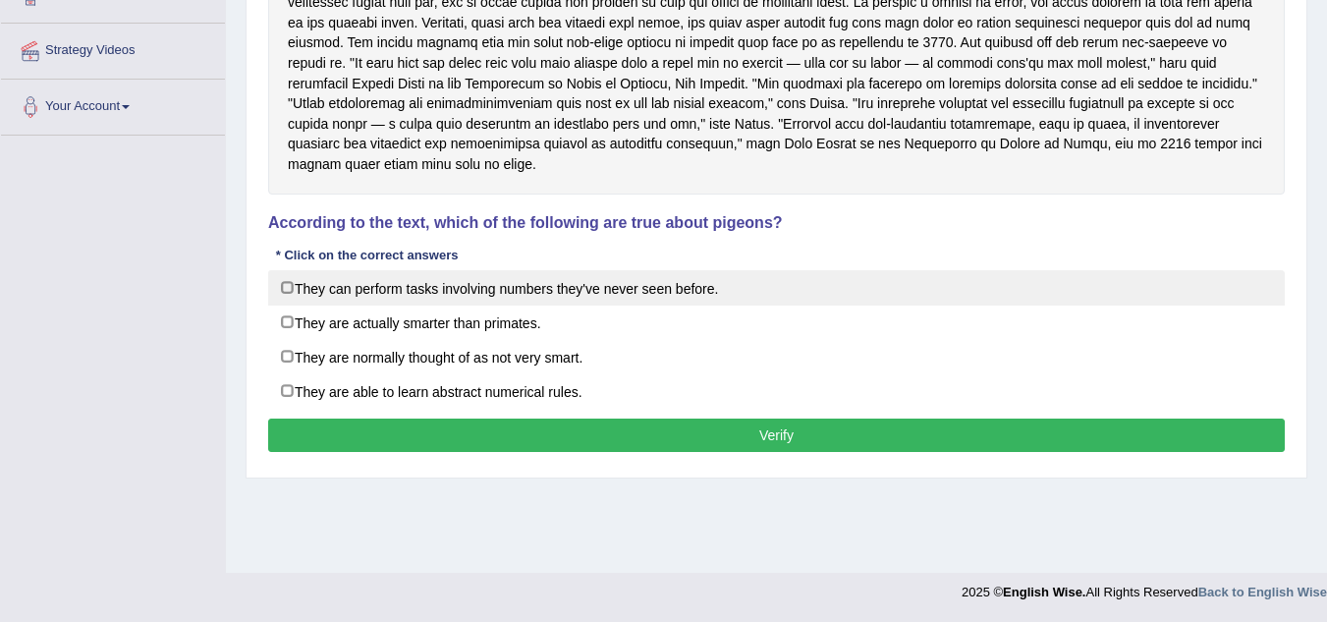
click at [287, 284] on label "They can perform tasks involving numbers they've never seen before." at bounding box center [776, 287] width 1017 height 35
checkbox input "true"
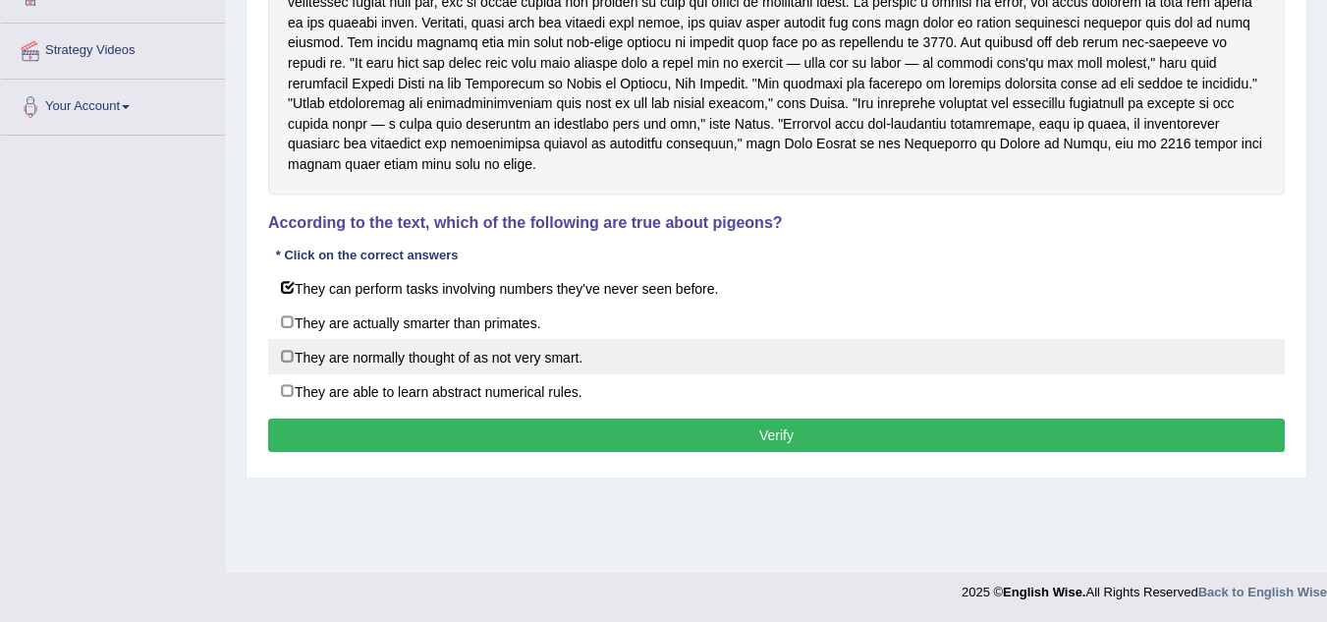
click at [288, 355] on label "They are normally thought of as not very smart." at bounding box center [776, 356] width 1017 height 35
checkbox input "true"
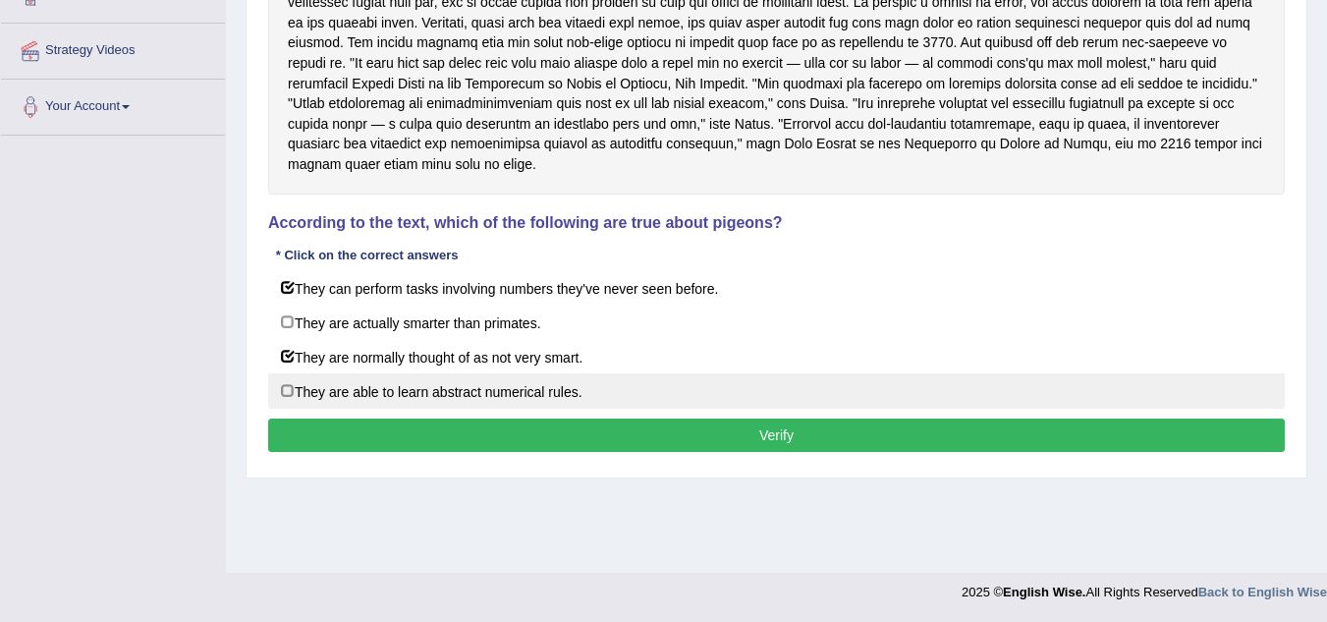
click at [289, 377] on label "They are able to learn abstract numerical rules." at bounding box center [776, 390] width 1017 height 35
checkbox input "true"
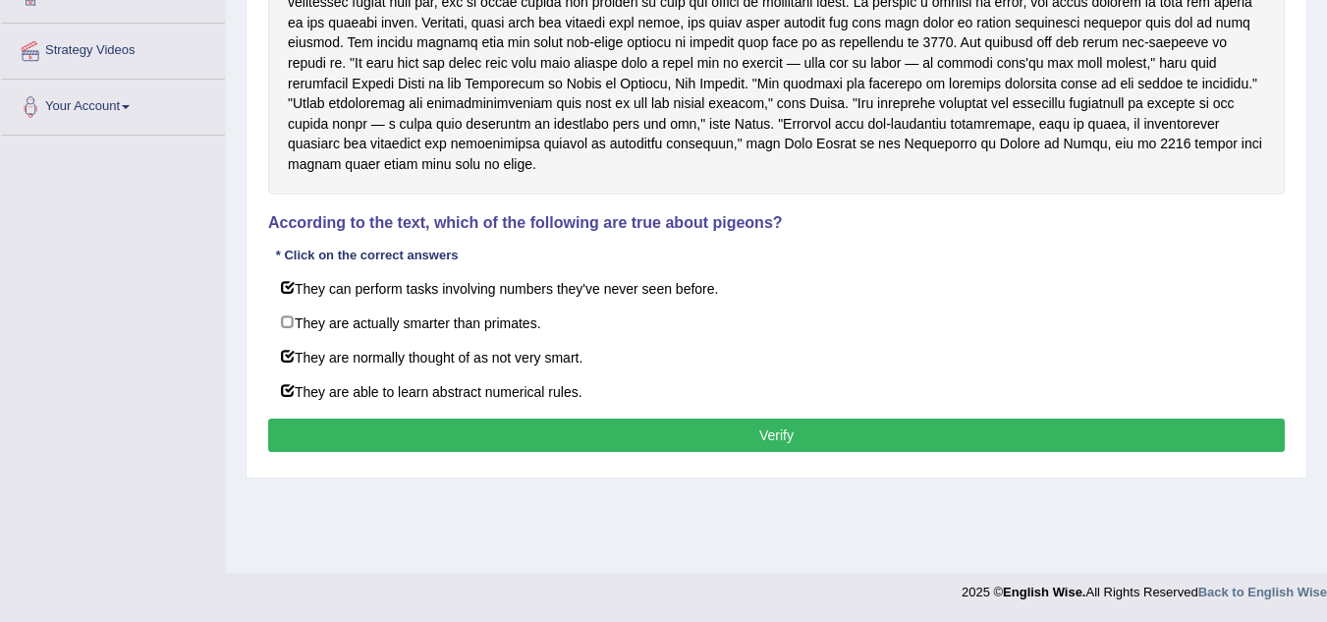
click at [424, 431] on button "Verify" at bounding box center [776, 434] width 1017 height 33
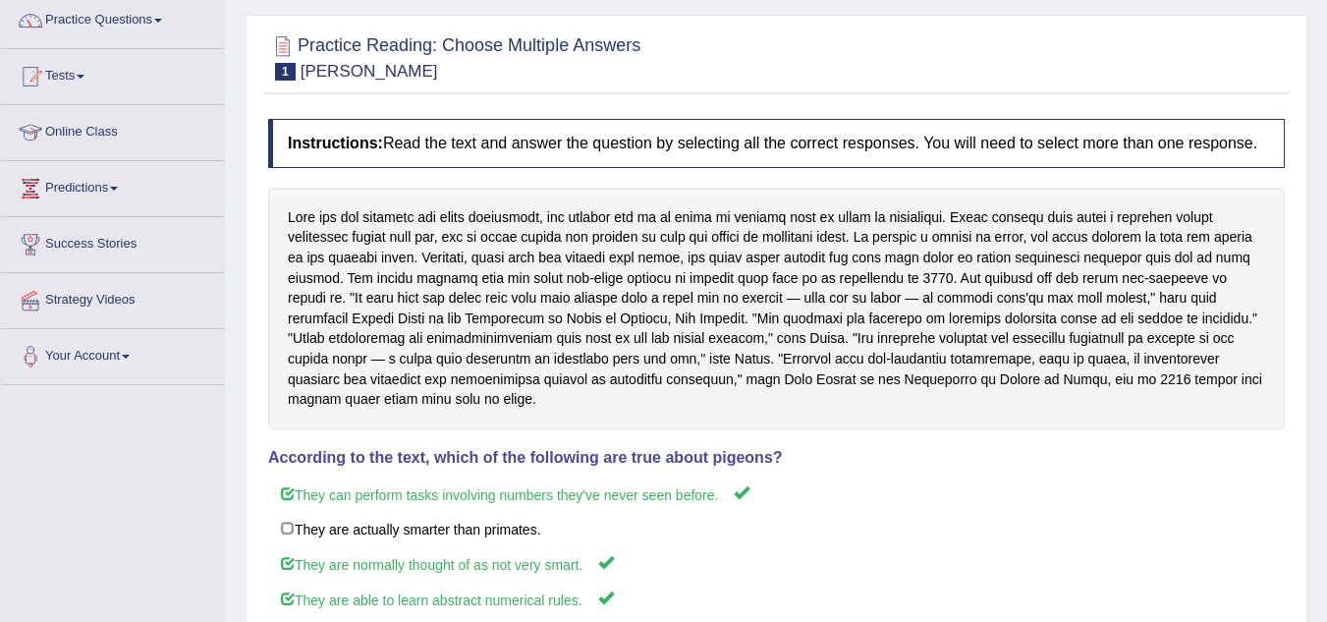
scroll to position [115, 0]
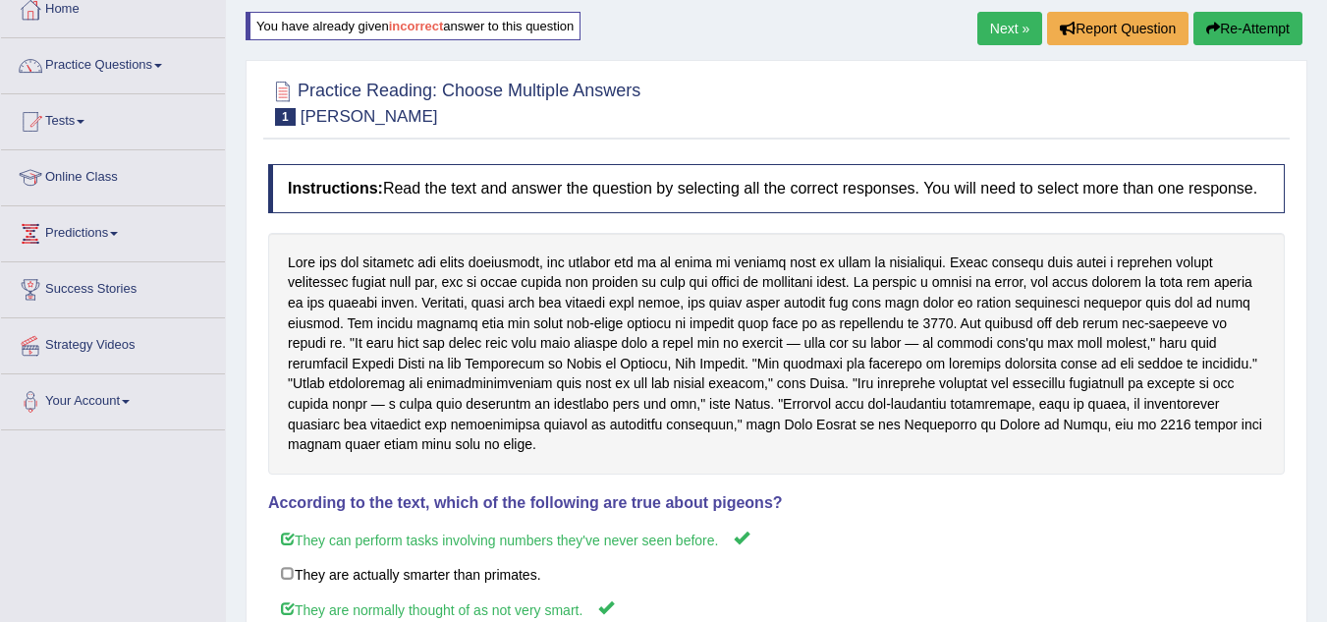
click at [1248, 35] on button "Re-Attempt" at bounding box center [1247, 28] width 109 height 33
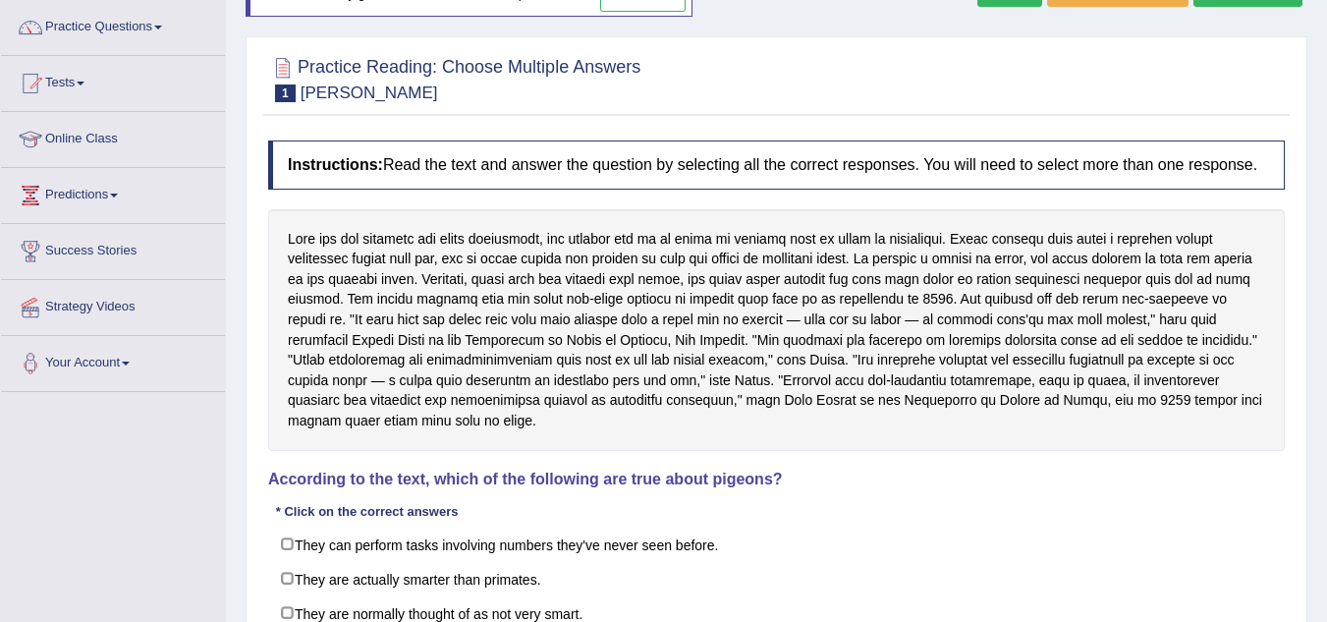
scroll to position [410, 0]
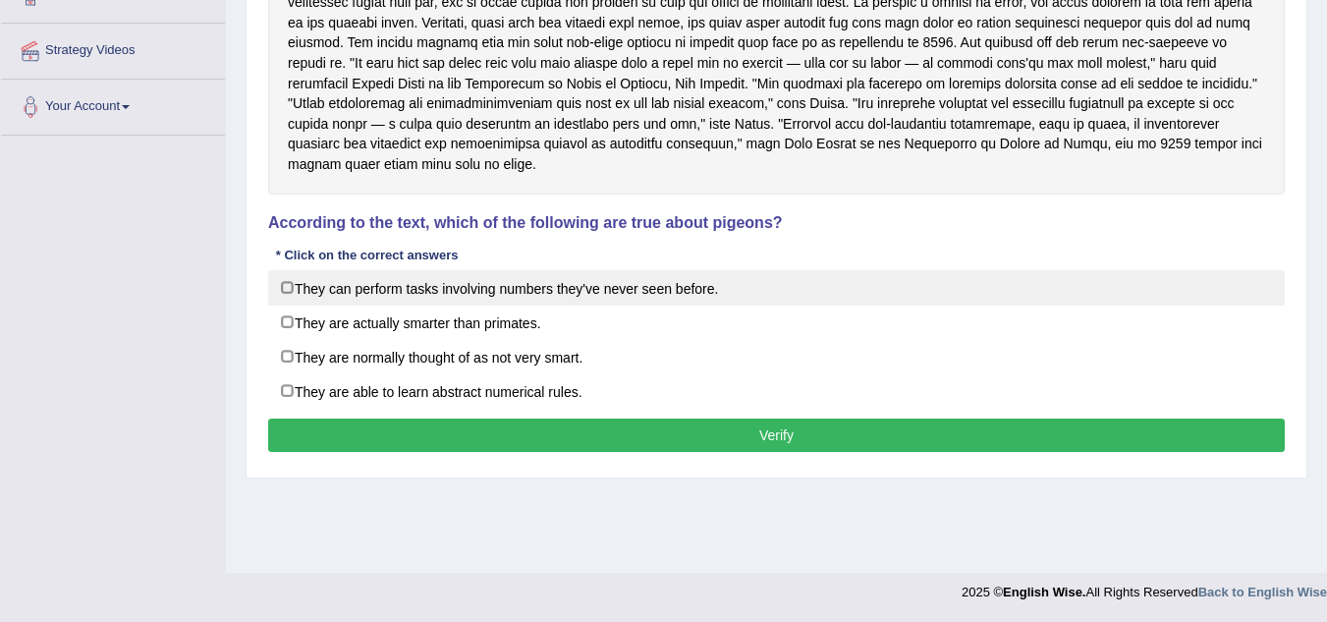
click at [284, 285] on label "They can perform tasks involving numbers they've never seen before." at bounding box center [776, 287] width 1017 height 35
checkbox input "true"
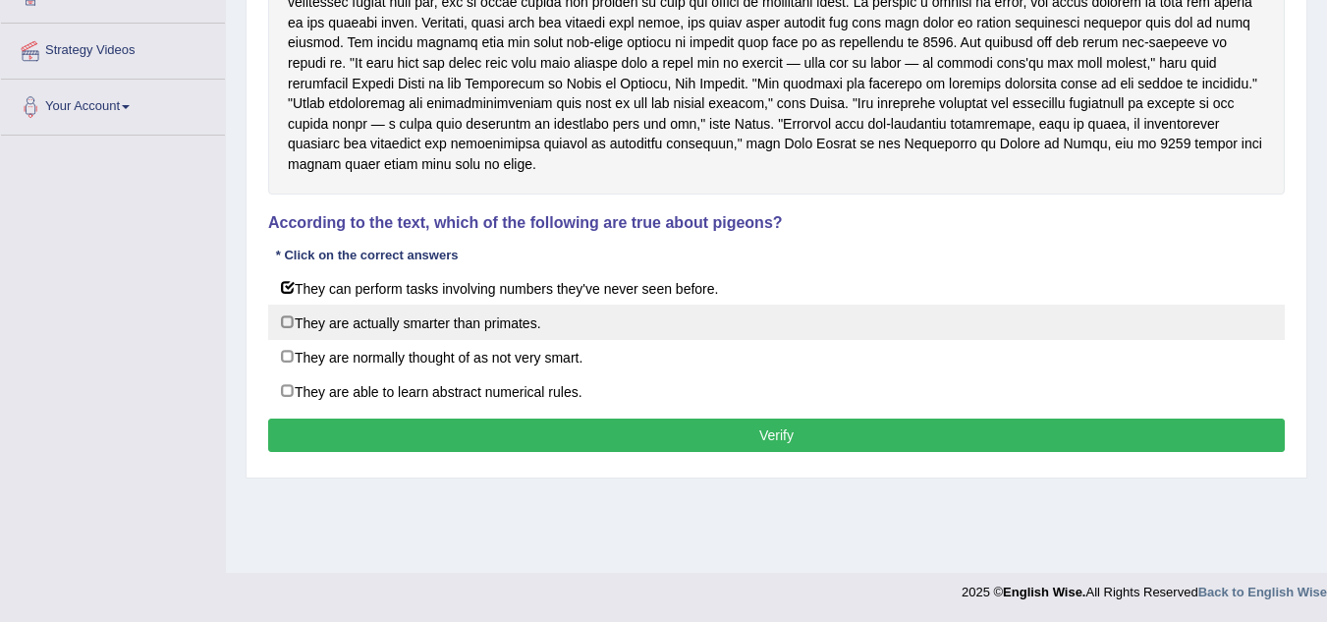
click at [281, 324] on label "They are actually smarter than primates." at bounding box center [776, 321] width 1017 height 35
checkbox input "true"
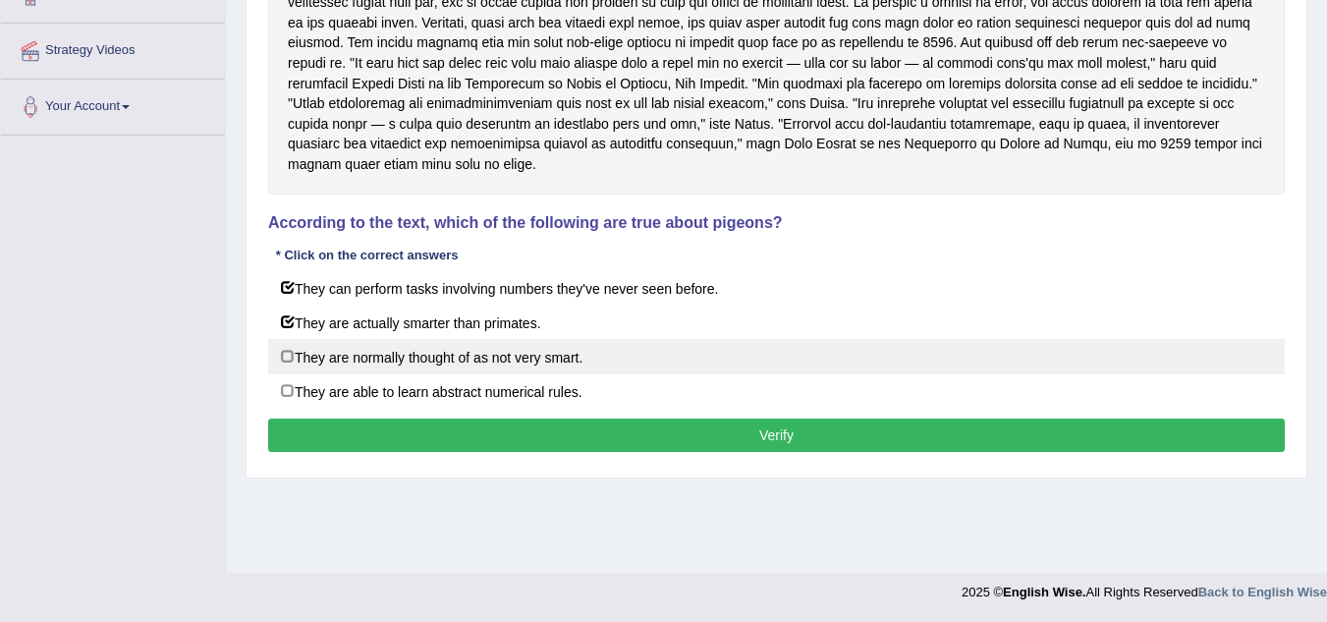
click at [288, 349] on label "They are normally thought of as not very smart." at bounding box center [776, 356] width 1017 height 35
checkbox input "true"
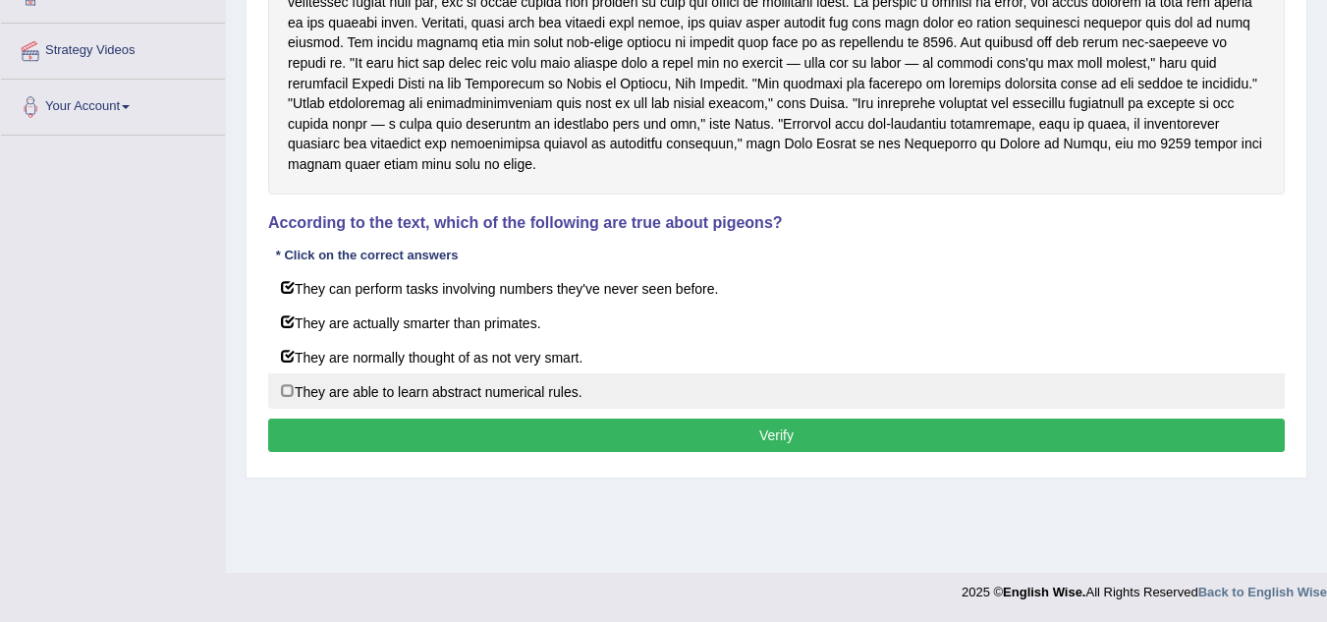
click at [288, 382] on label "They are able to learn abstract numerical rules." at bounding box center [776, 390] width 1017 height 35
checkbox input "true"
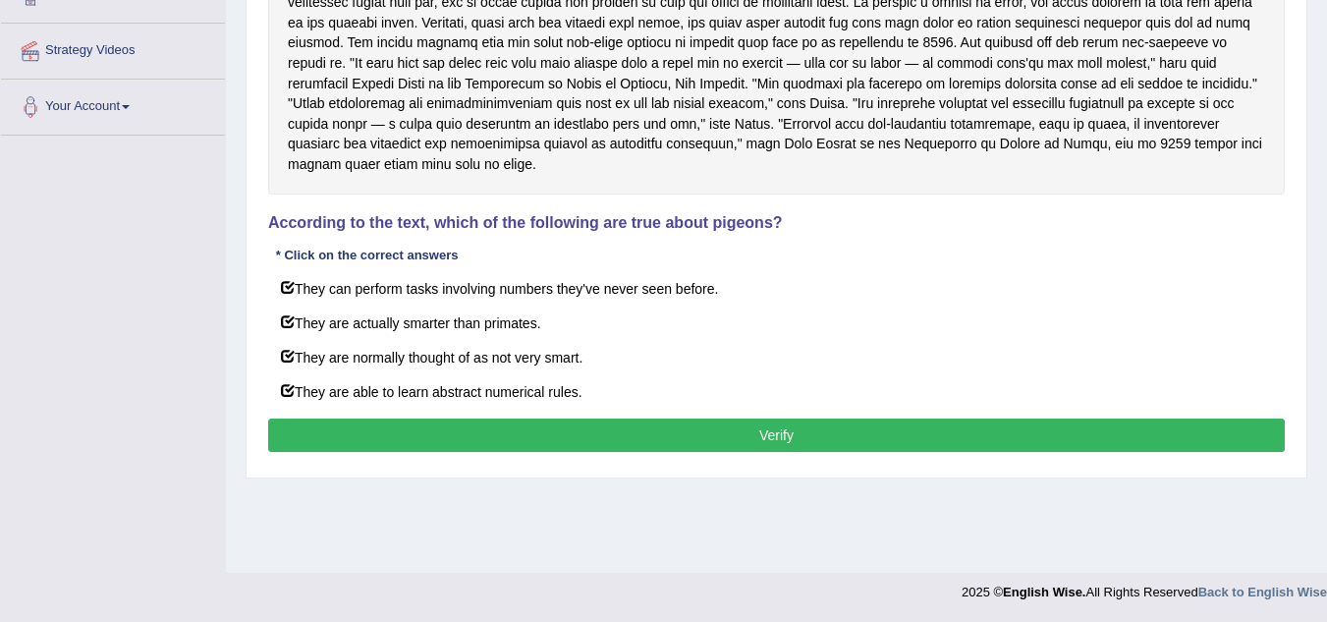
click at [335, 422] on button "Verify" at bounding box center [776, 434] width 1017 height 33
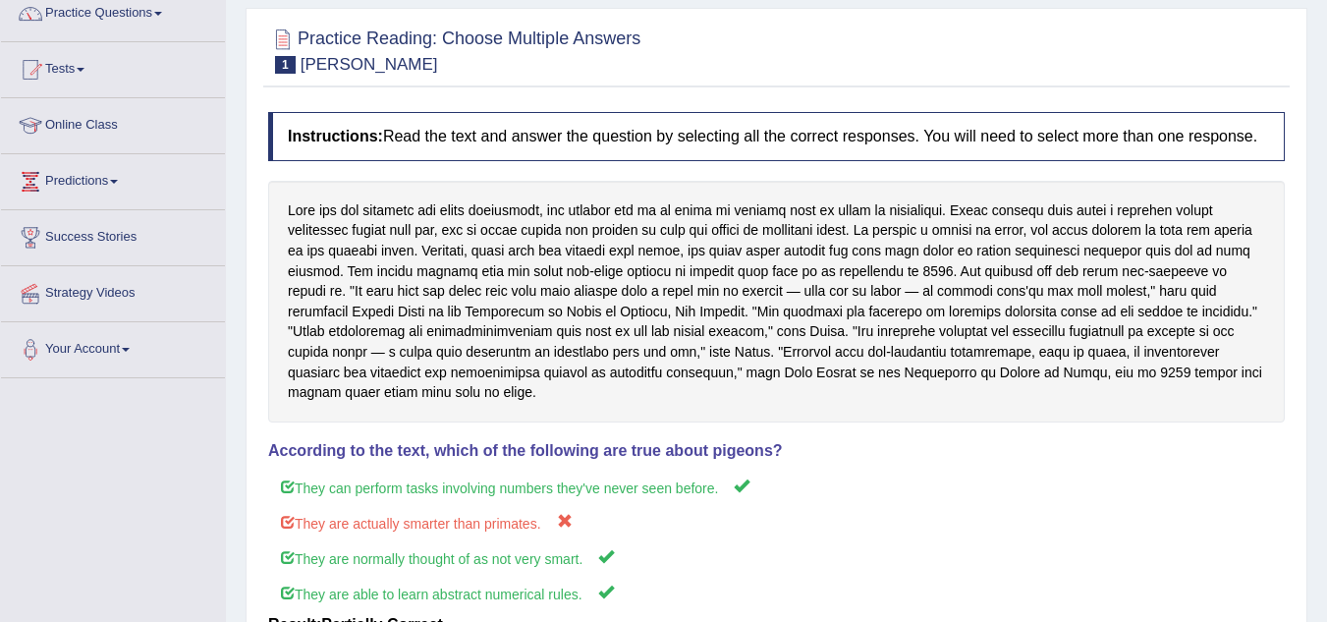
scroll to position [17, 0]
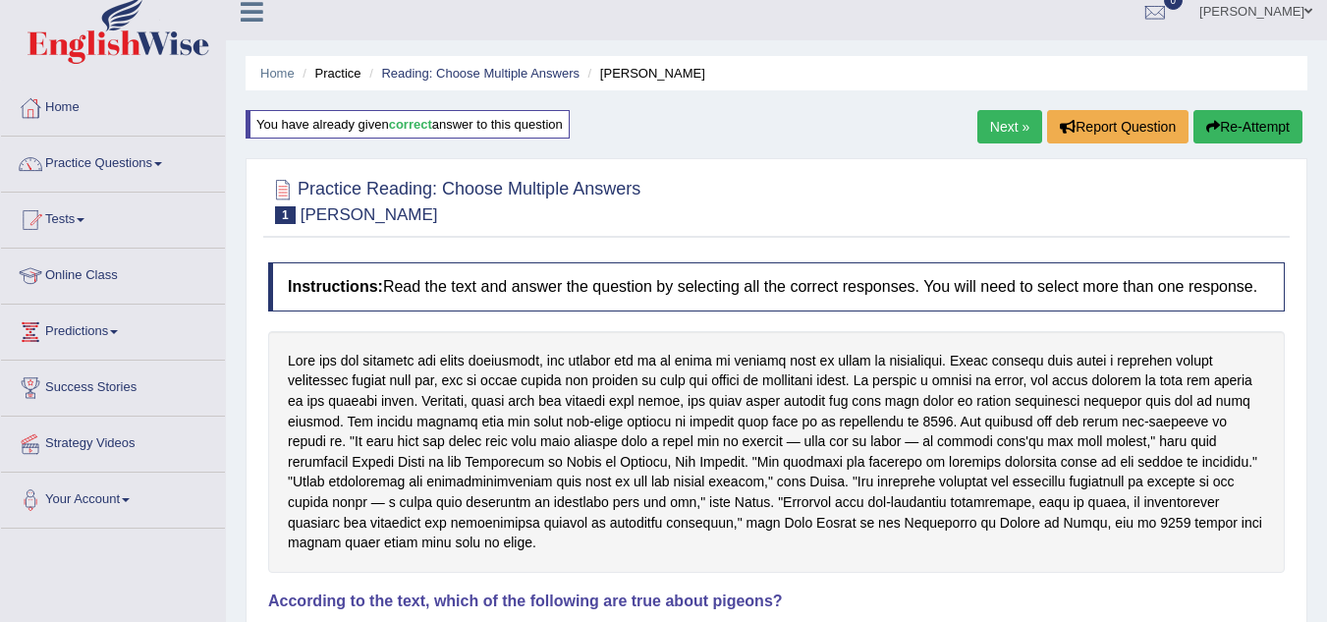
click at [984, 130] on link "Next »" at bounding box center [1009, 126] width 65 height 33
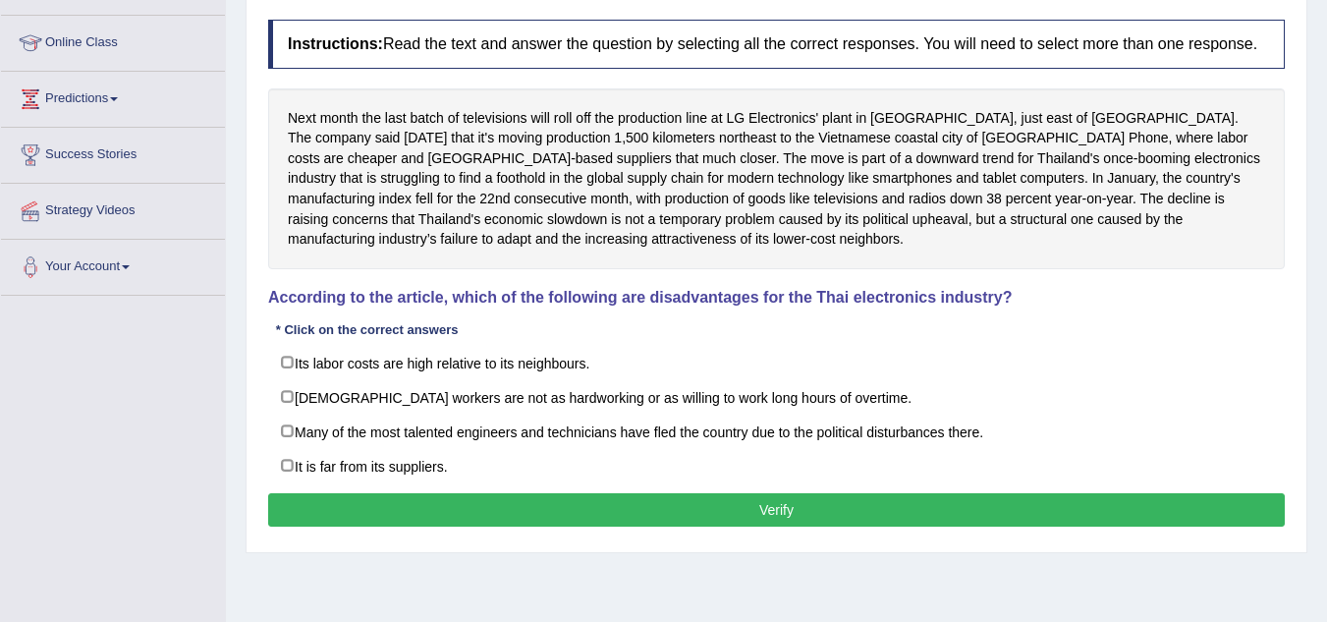
scroll to position [295, 0]
